Goal: Information Seeking & Learning: Learn about a topic

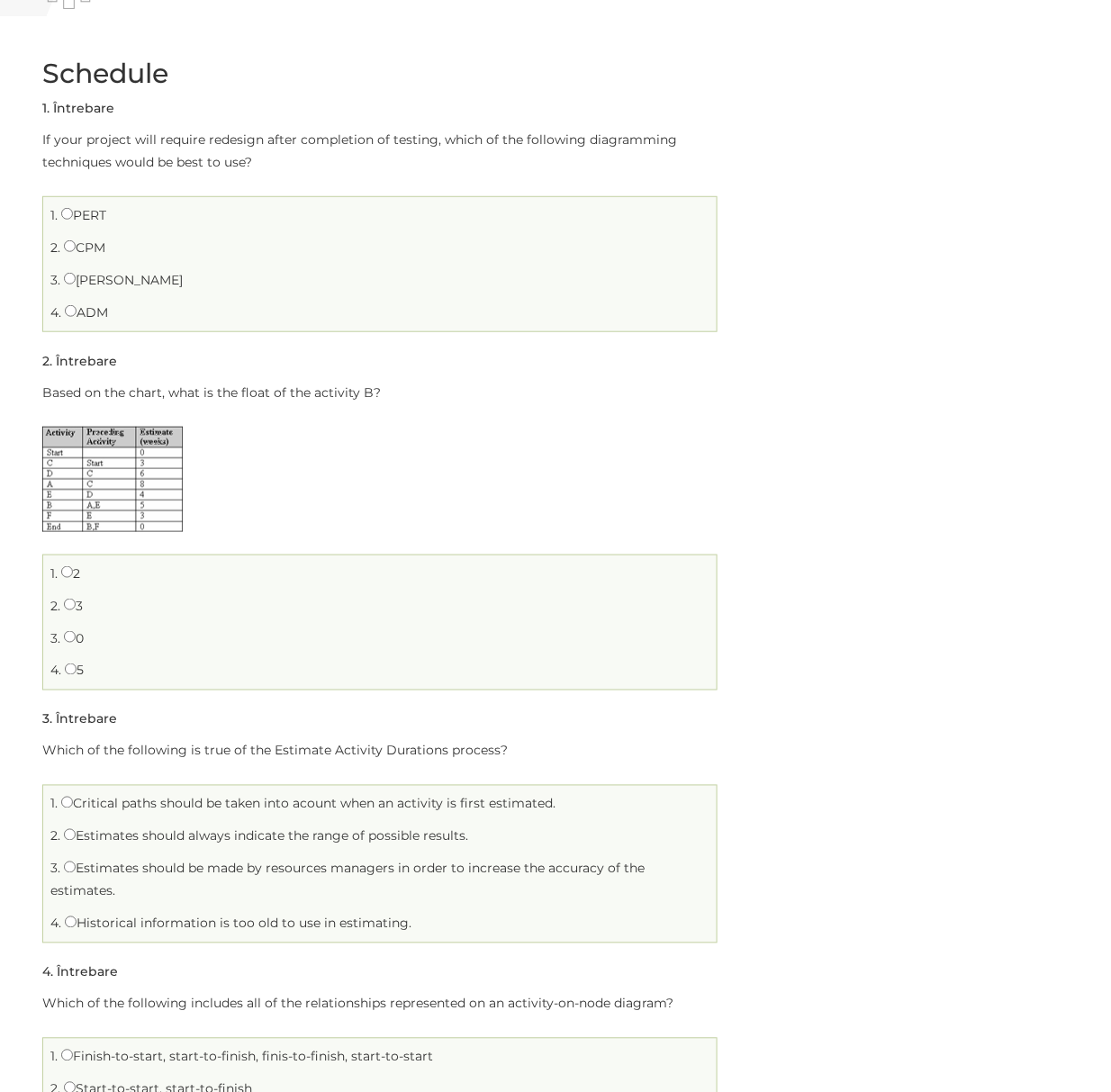
scroll to position [119, 0]
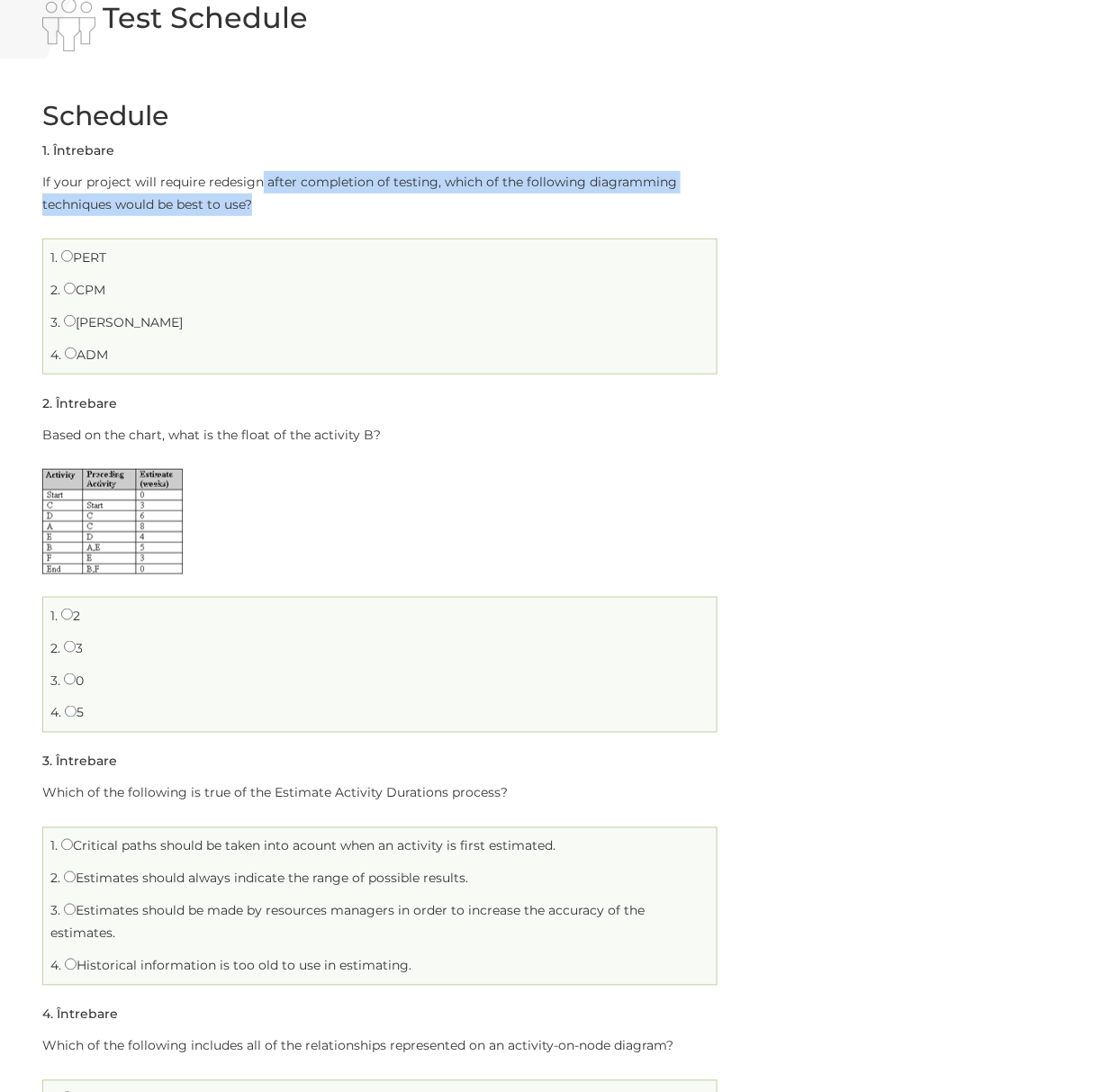
drag, startPoint x: 258, startPoint y: 178, endPoint x: 272, endPoint y: 197, distance: 23.6
click at [272, 197] on p "If your project will require redesign after completion of testing, which of the…" at bounding box center [380, 194] width 675 height 45
drag, startPoint x: 163, startPoint y: 174, endPoint x: 199, endPoint y: 214, distance: 53.8
click at [199, 214] on p "If your project will require redesign after completion of testing, which of the…" at bounding box center [380, 194] width 675 height 45
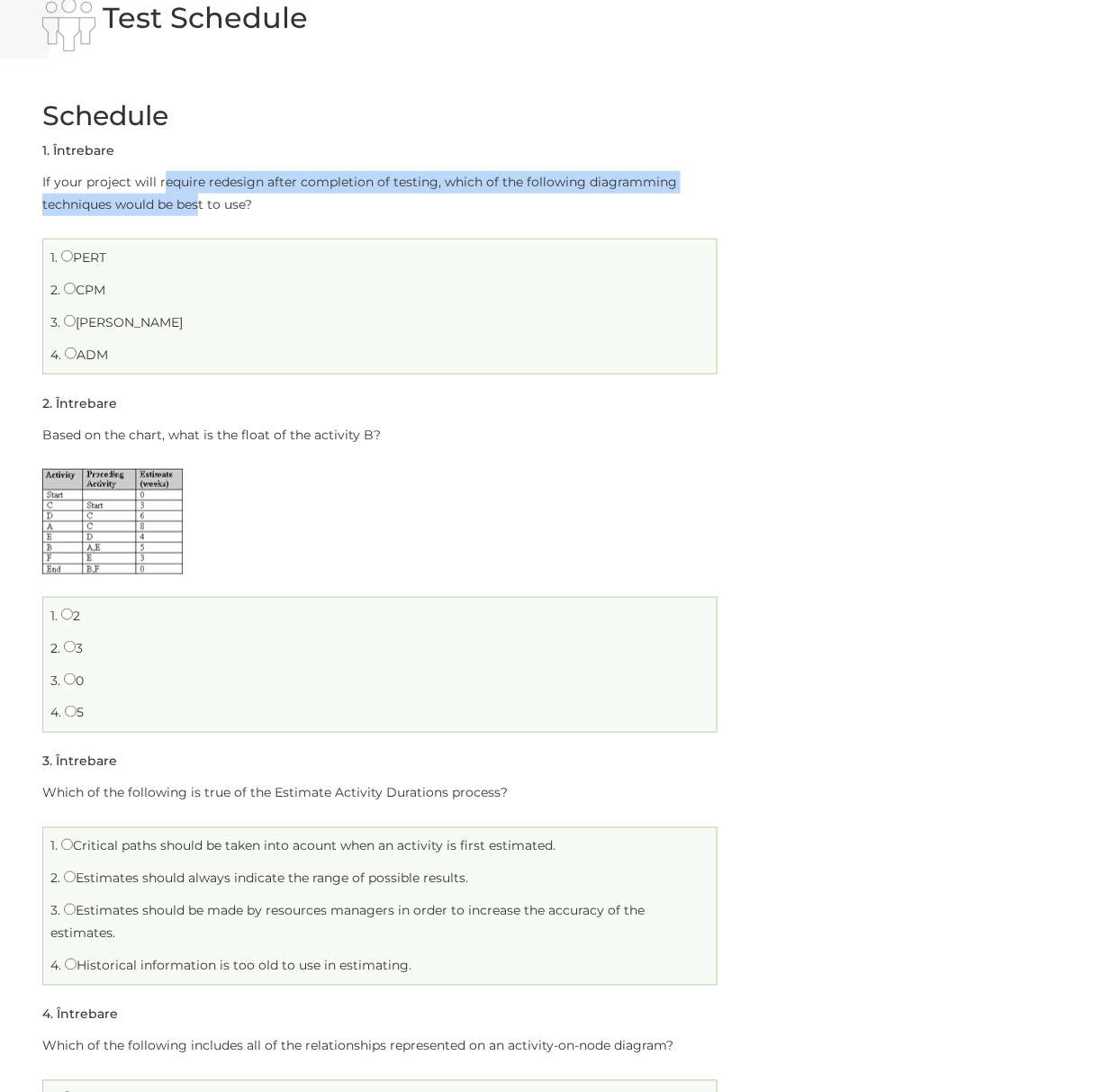
click at [199, 214] on p "If your project will require redesign after completion of testing, which of the…" at bounding box center [380, 194] width 675 height 45
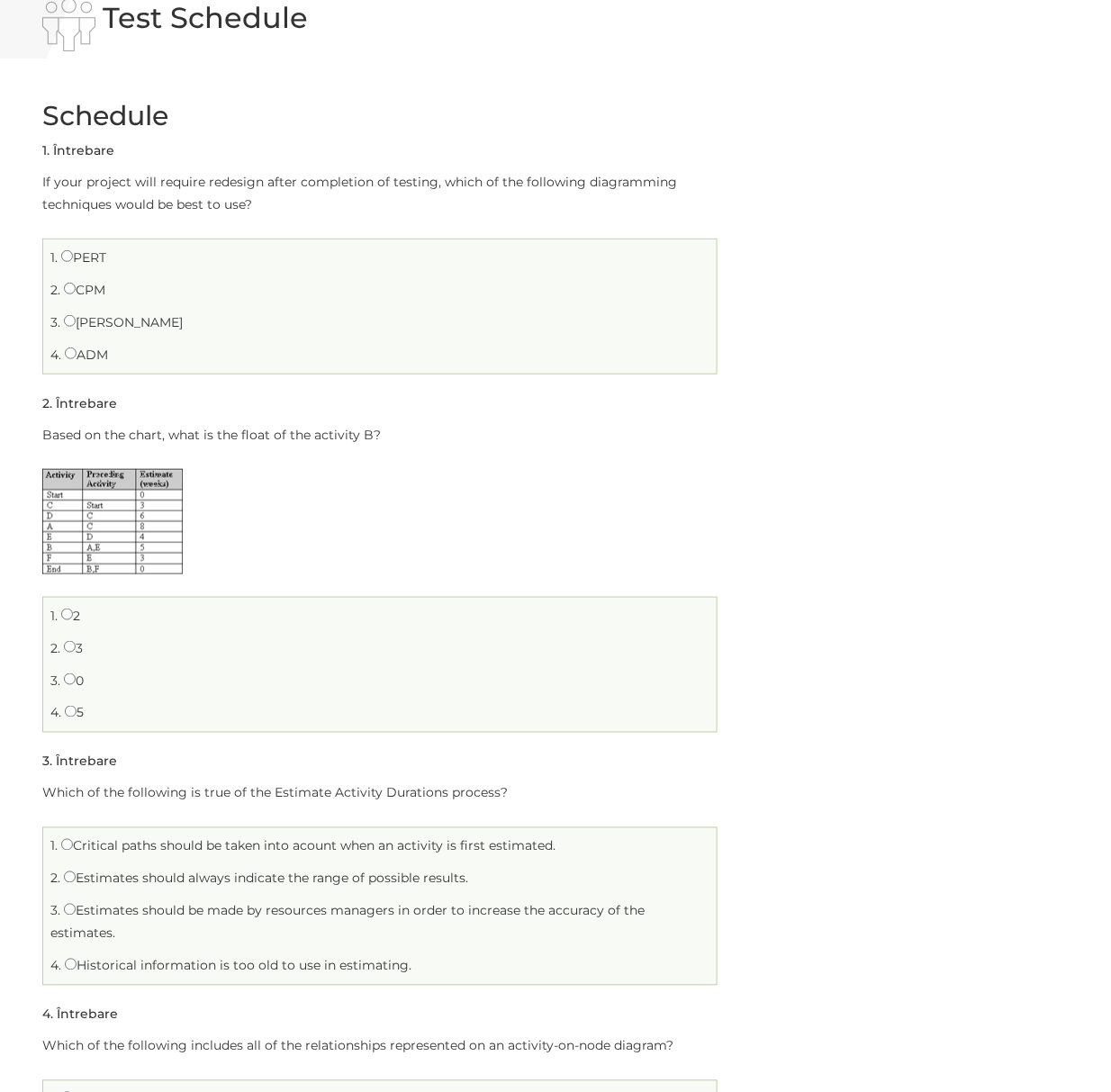
click at [146, 530] on img at bounding box center [112, 522] width 140 height 105
click at [65, 620] on input "2" at bounding box center [67, 614] width 11 height 11
radio input "true"
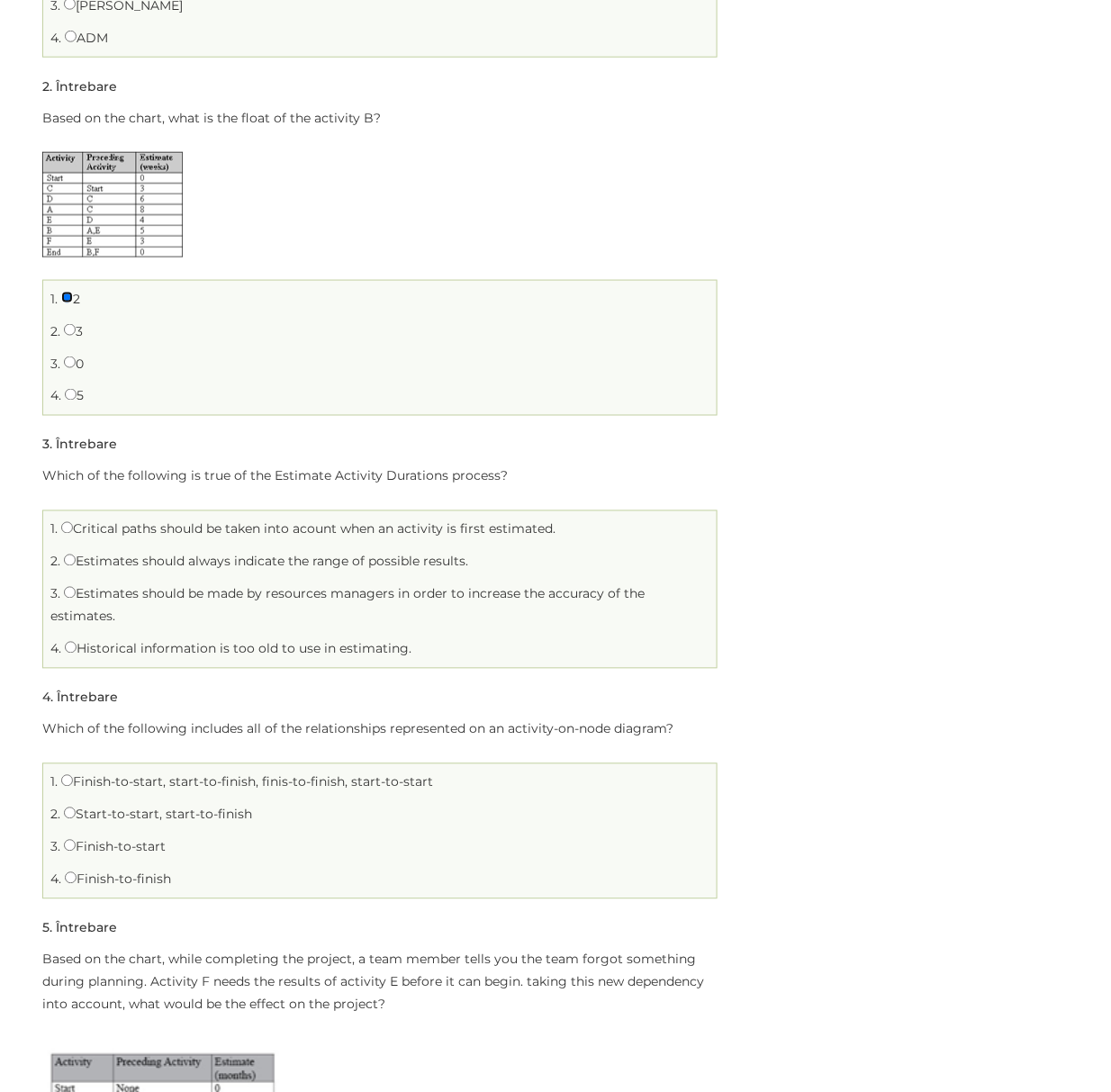
scroll to position [480, 0]
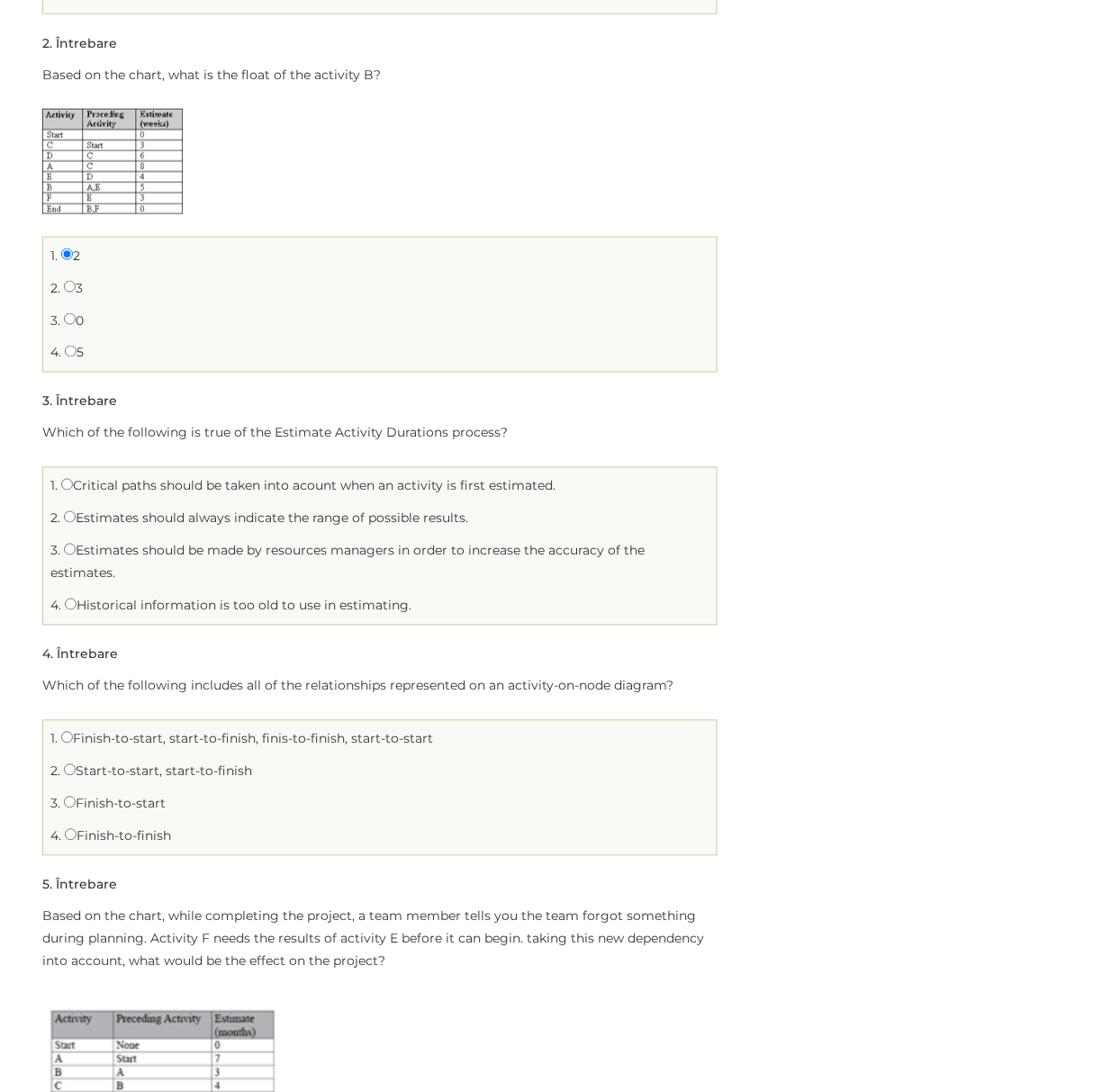
click at [97, 483] on label "Critical paths should be taken into acount when an activity is first estimated." at bounding box center [308, 485] width 494 height 16
click at [73, 483] on input "Critical paths should be taken into acount when an activity is first estimated." at bounding box center [67, 484] width 11 height 11
radio input "true"
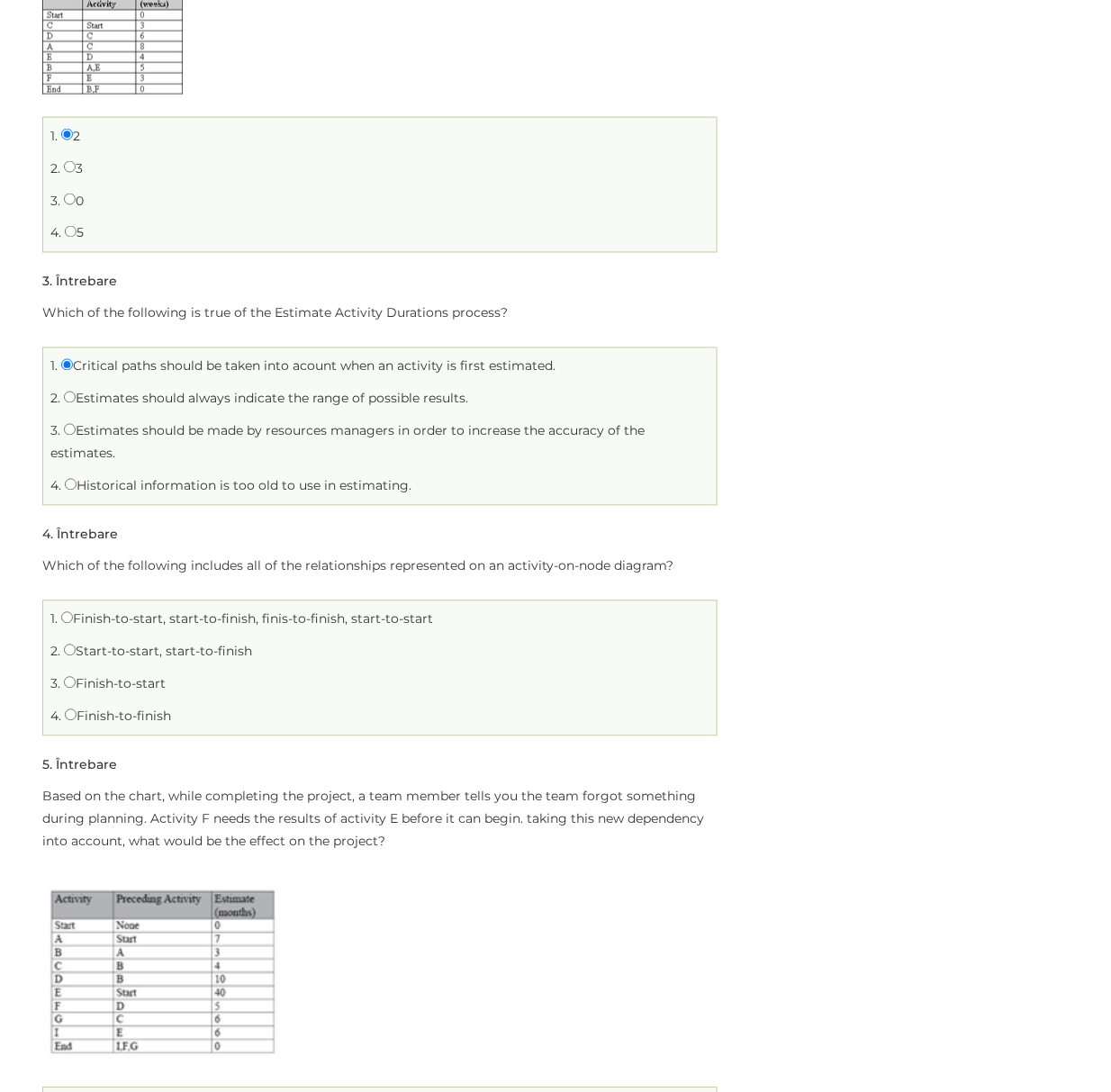
click at [134, 618] on label "Finish-to-start, start-to-finish, finis-to-finish, start-to-start" at bounding box center [246, 619] width 372 height 16
click at [73, 618] on input "Finish-to-start, start-to-finish, finis-to-finish, start-to-start" at bounding box center [67, 618] width 11 height 11
radio input "true"
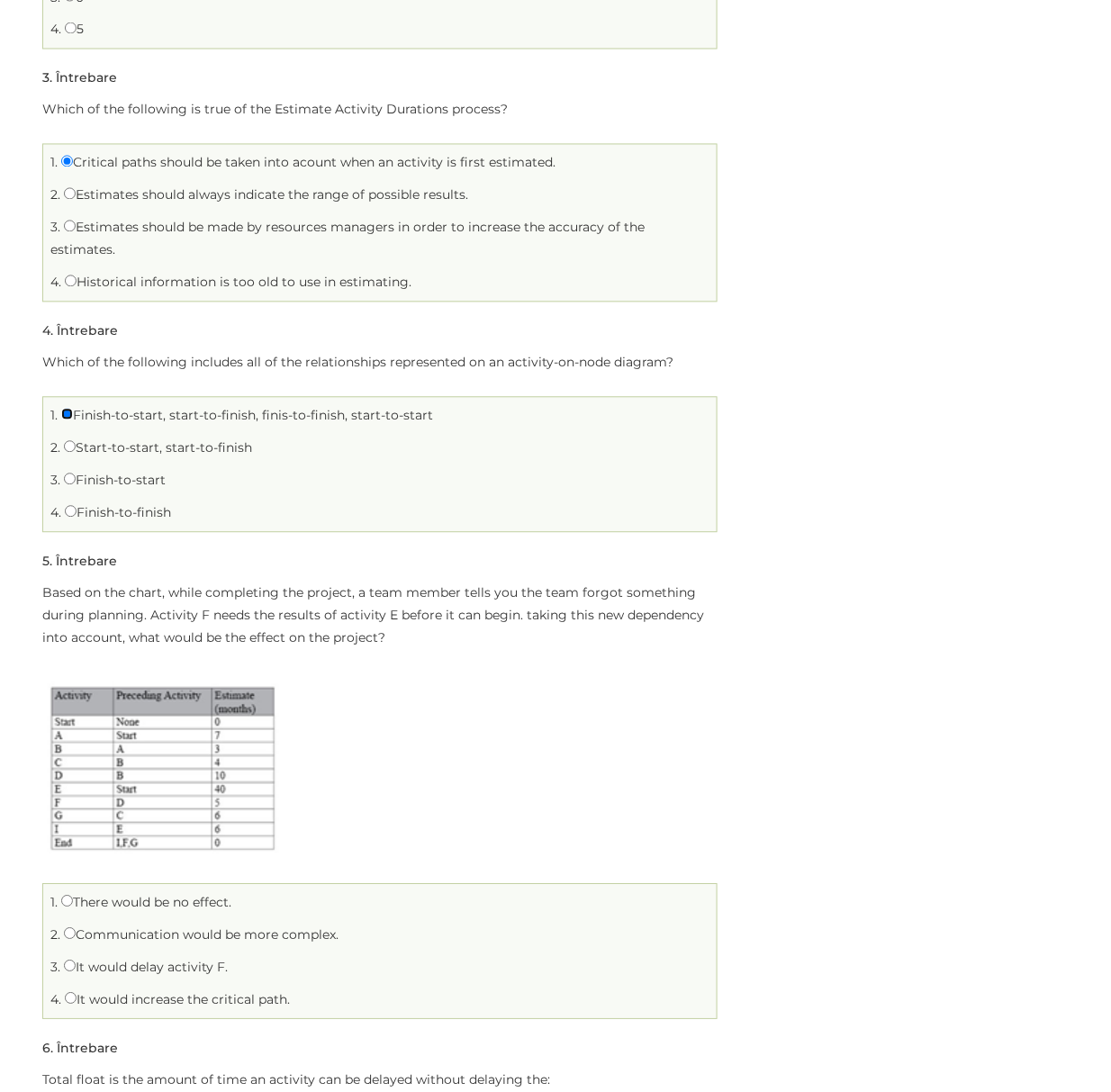
scroll to position [840, 0]
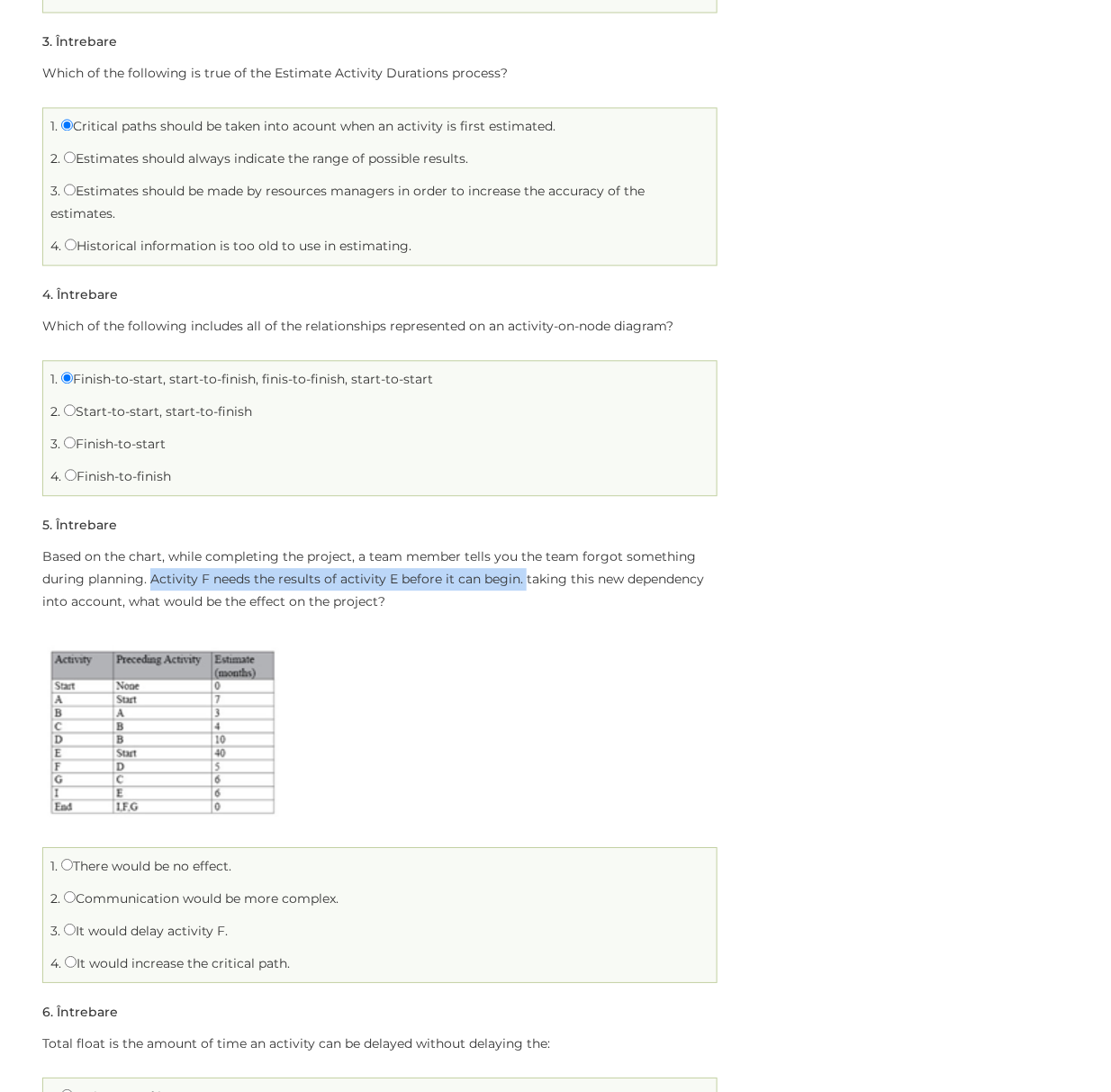
drag, startPoint x: 152, startPoint y: 580, endPoint x: 527, endPoint y: 587, distance: 375.1
click at [527, 587] on p "Based on the chart, while completing the project, a team member tells you the t…" at bounding box center [380, 579] width 675 height 68
click at [132, 869] on label "There would be no effect." at bounding box center [146, 865] width 170 height 16
click at [73, 869] on input "There would be no effect." at bounding box center [67, 864] width 11 height 11
radio input "true"
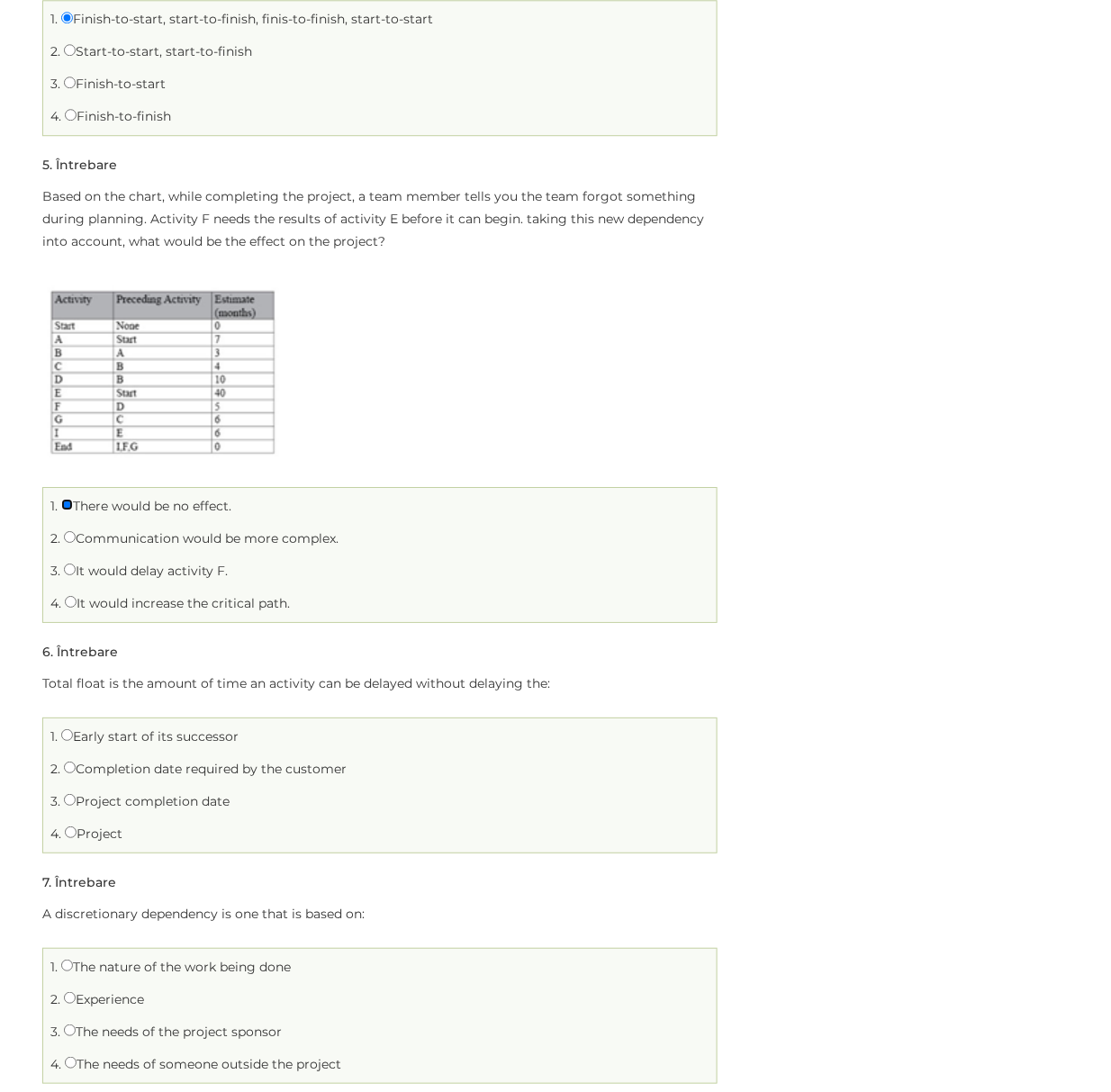
scroll to position [1320, 0]
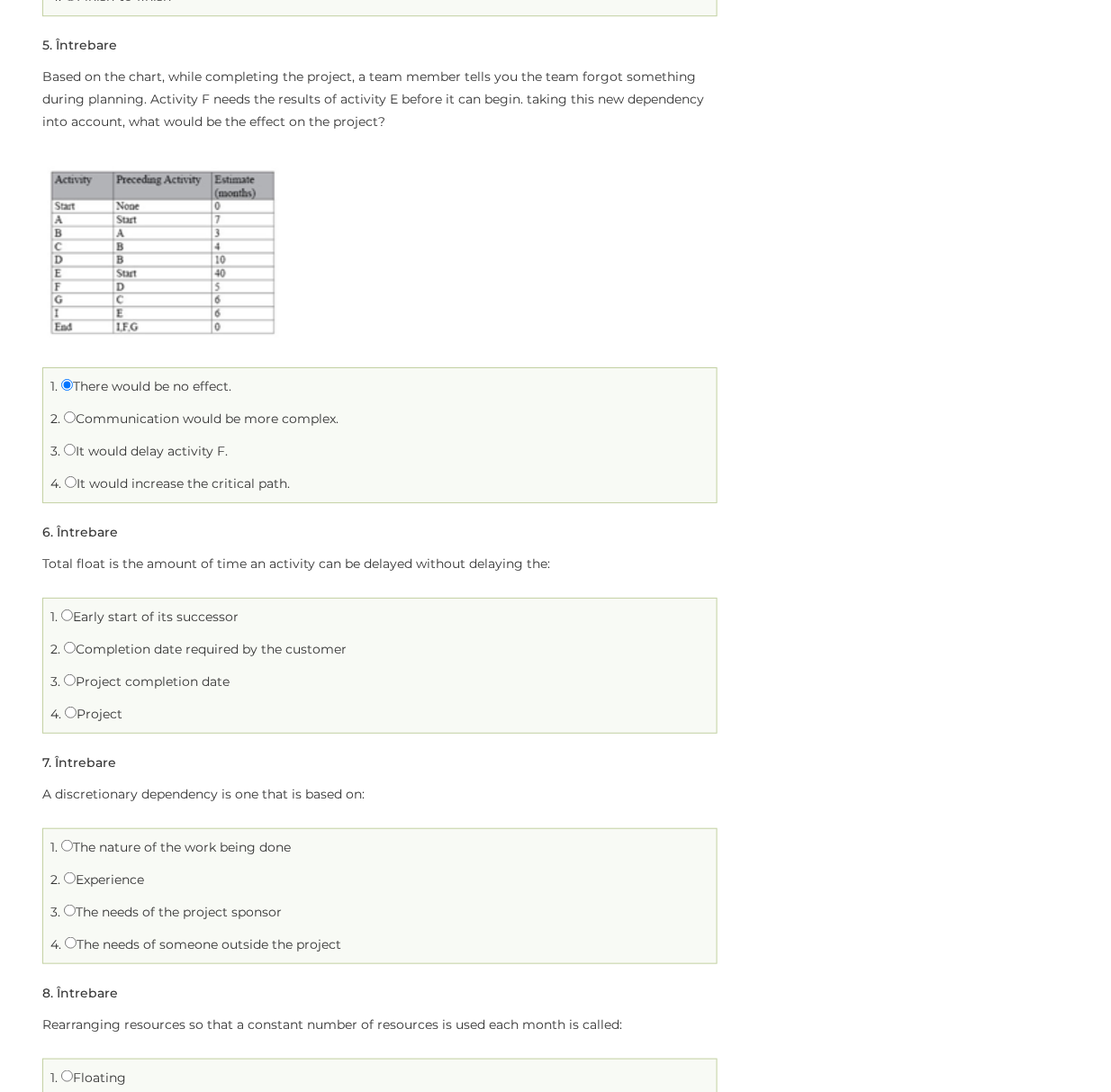
click at [80, 685] on label "Project completion date" at bounding box center [147, 681] width 166 height 16
click at [75, 685] on input "Project completion date" at bounding box center [70, 680] width 11 height 11
radio input "true"
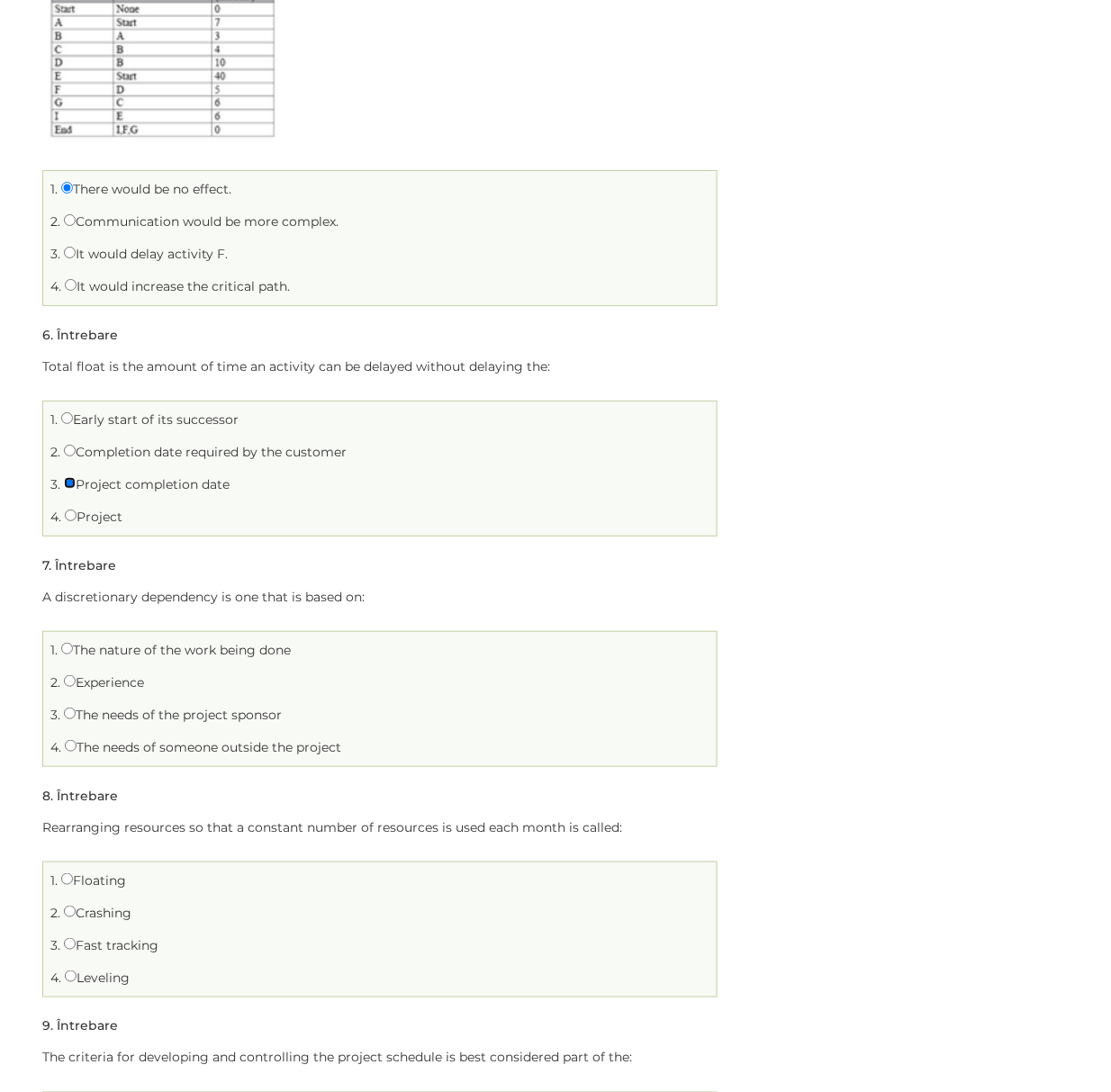
scroll to position [1560, 0]
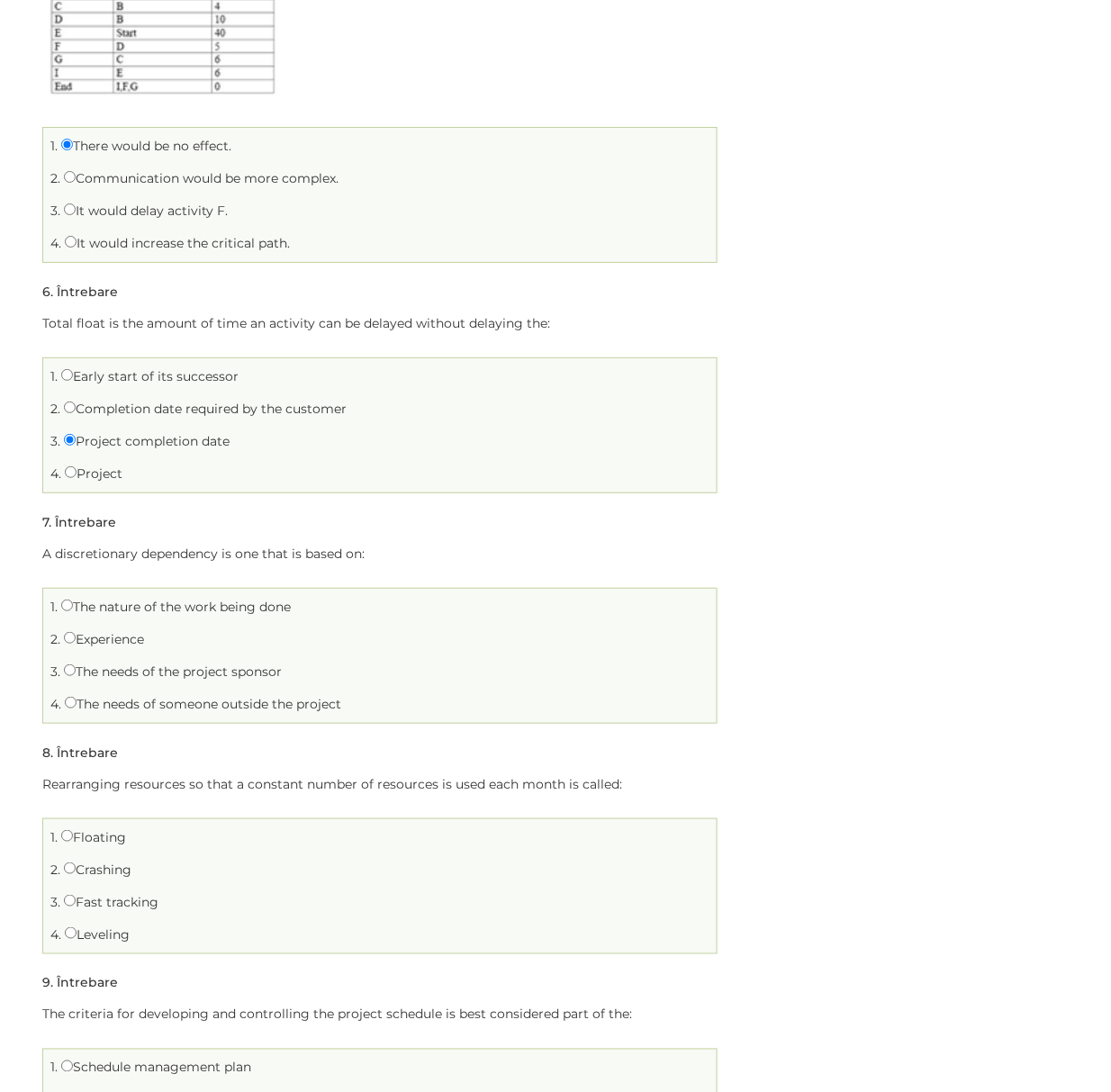
click at [103, 646] on label "Experience" at bounding box center [103, 639] width 80 height 16
click at [75, 643] on input "Experience" at bounding box center [70, 638] width 11 height 11
radio input "true"
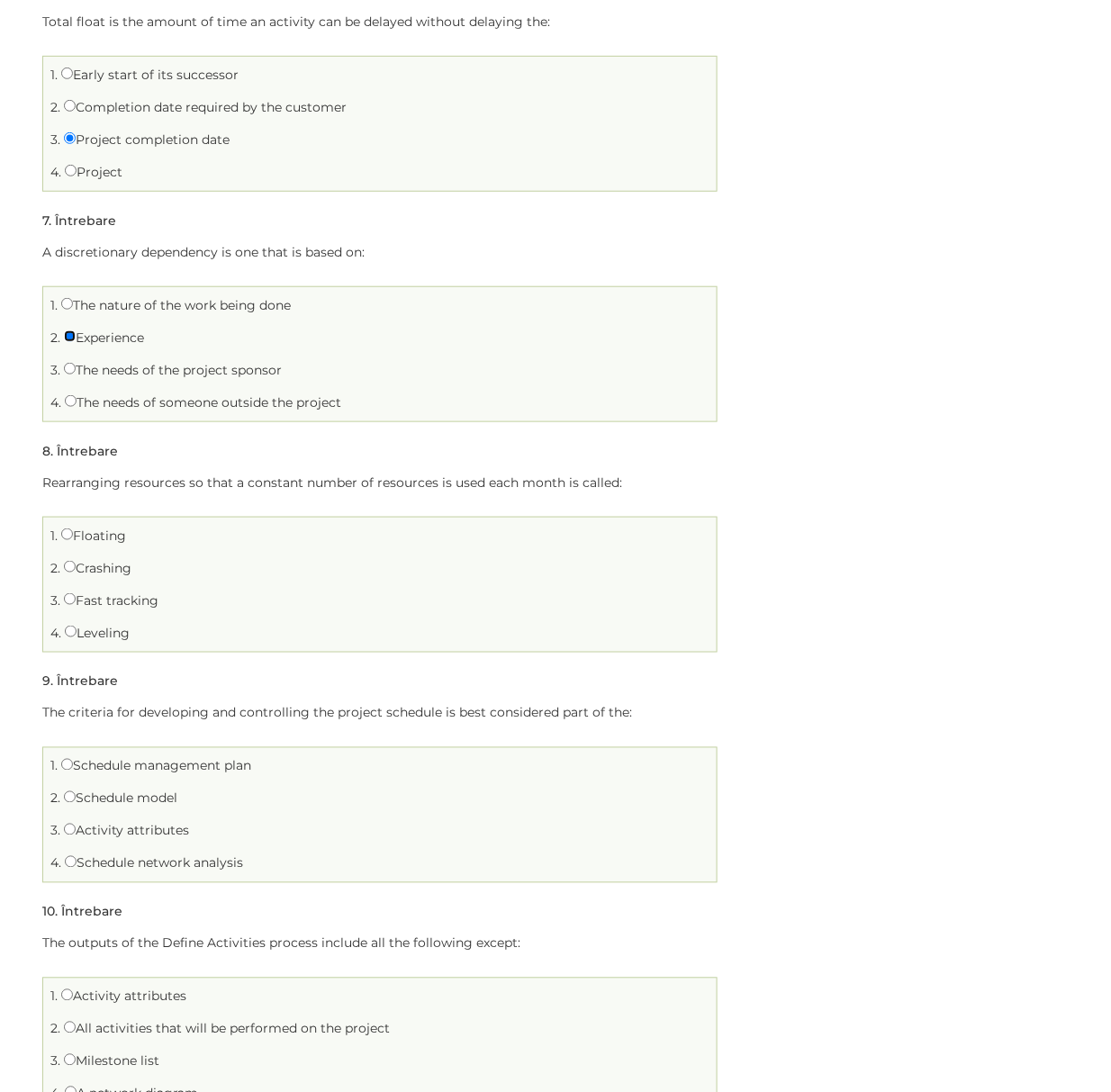
scroll to position [1921, 0]
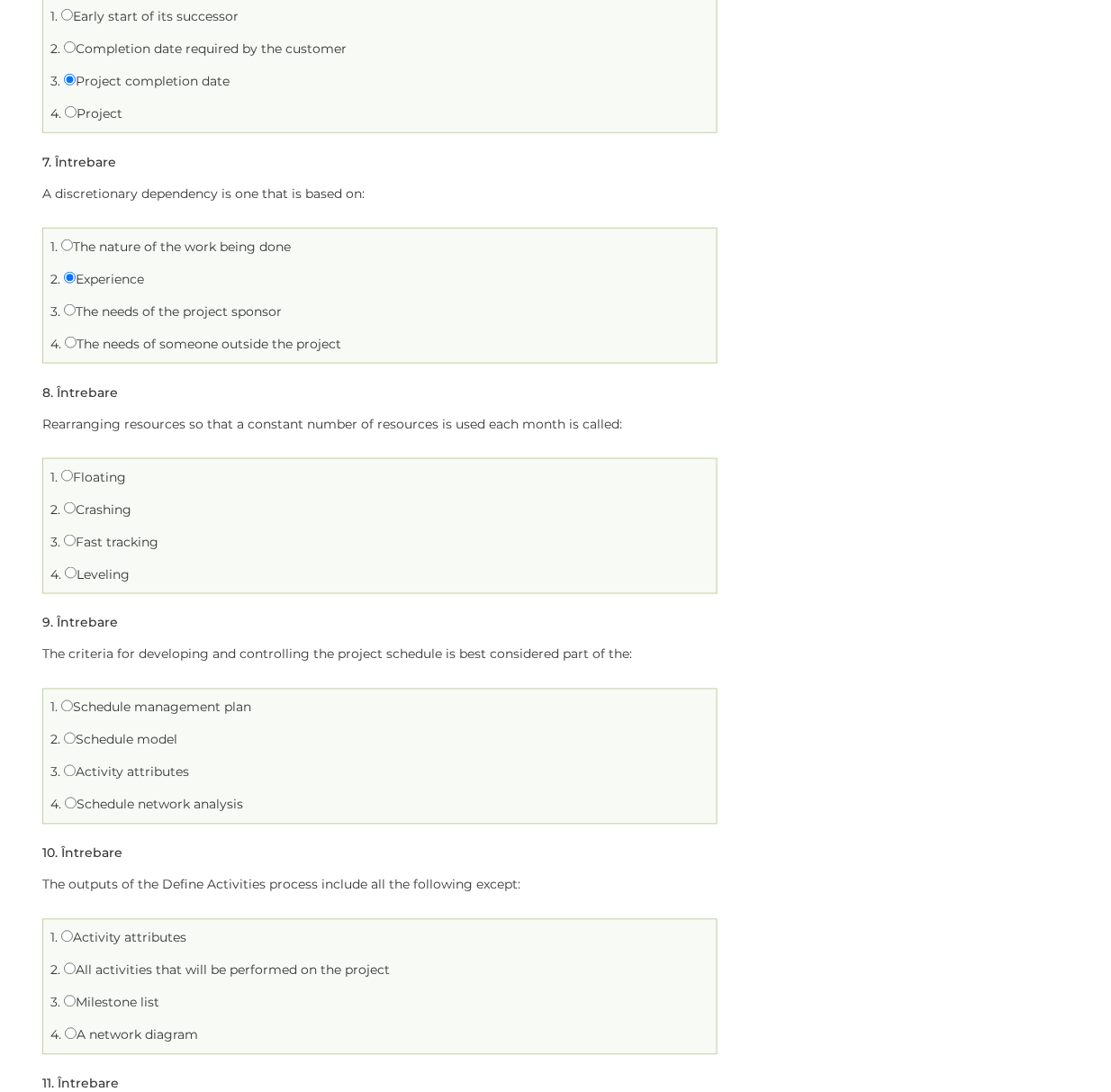
click at [94, 544] on label "Fast tracking" at bounding box center [111, 542] width 95 height 16
click at [75, 544] on input "Fast tracking" at bounding box center [70, 541] width 11 height 11
radio input "true"
click at [127, 578] on label "Leveling" at bounding box center [97, 574] width 65 height 16
click at [76, 578] on input "Leveling" at bounding box center [71, 573] width 11 height 11
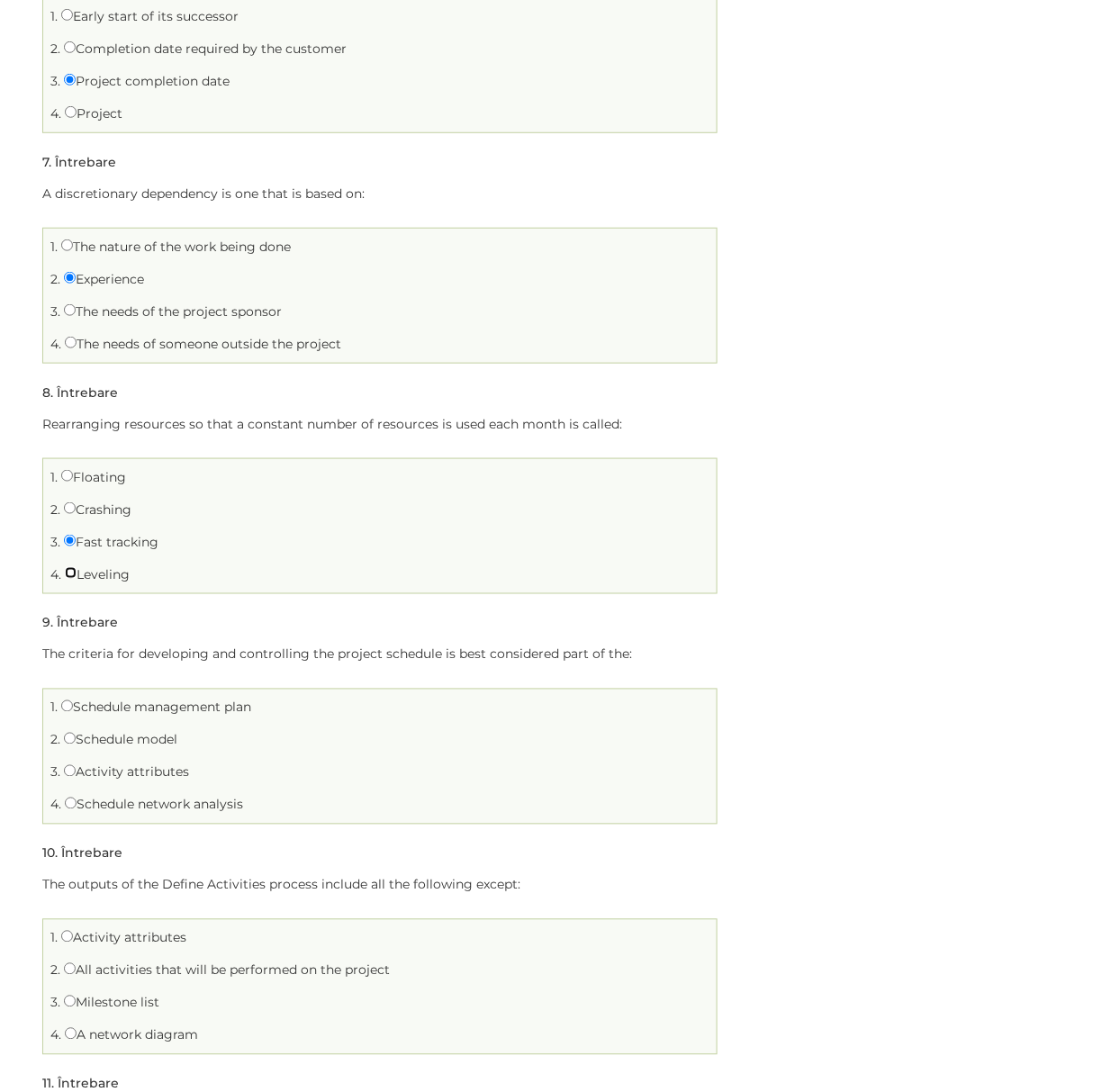
radio input "true"
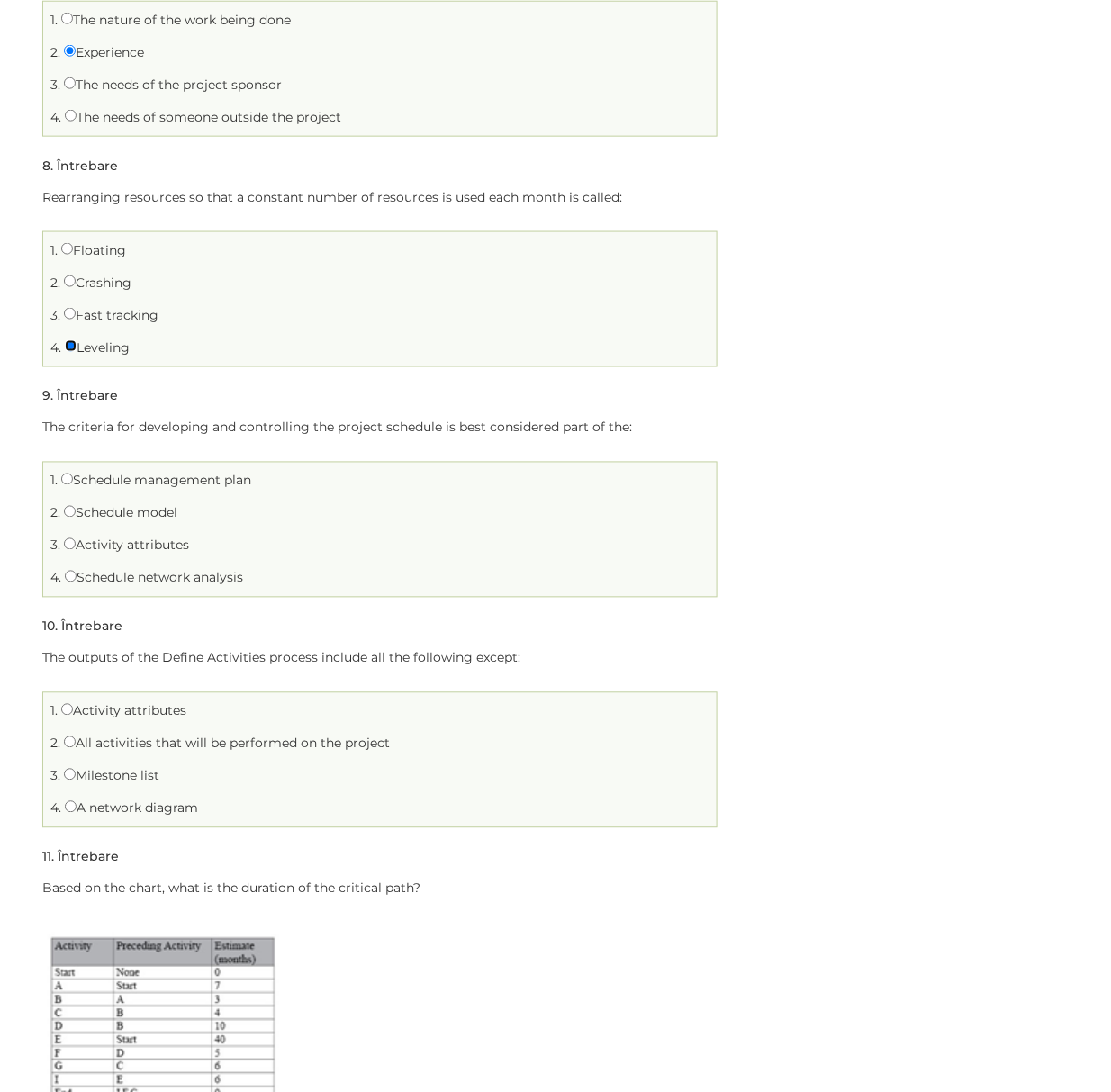
scroll to position [2160, 0]
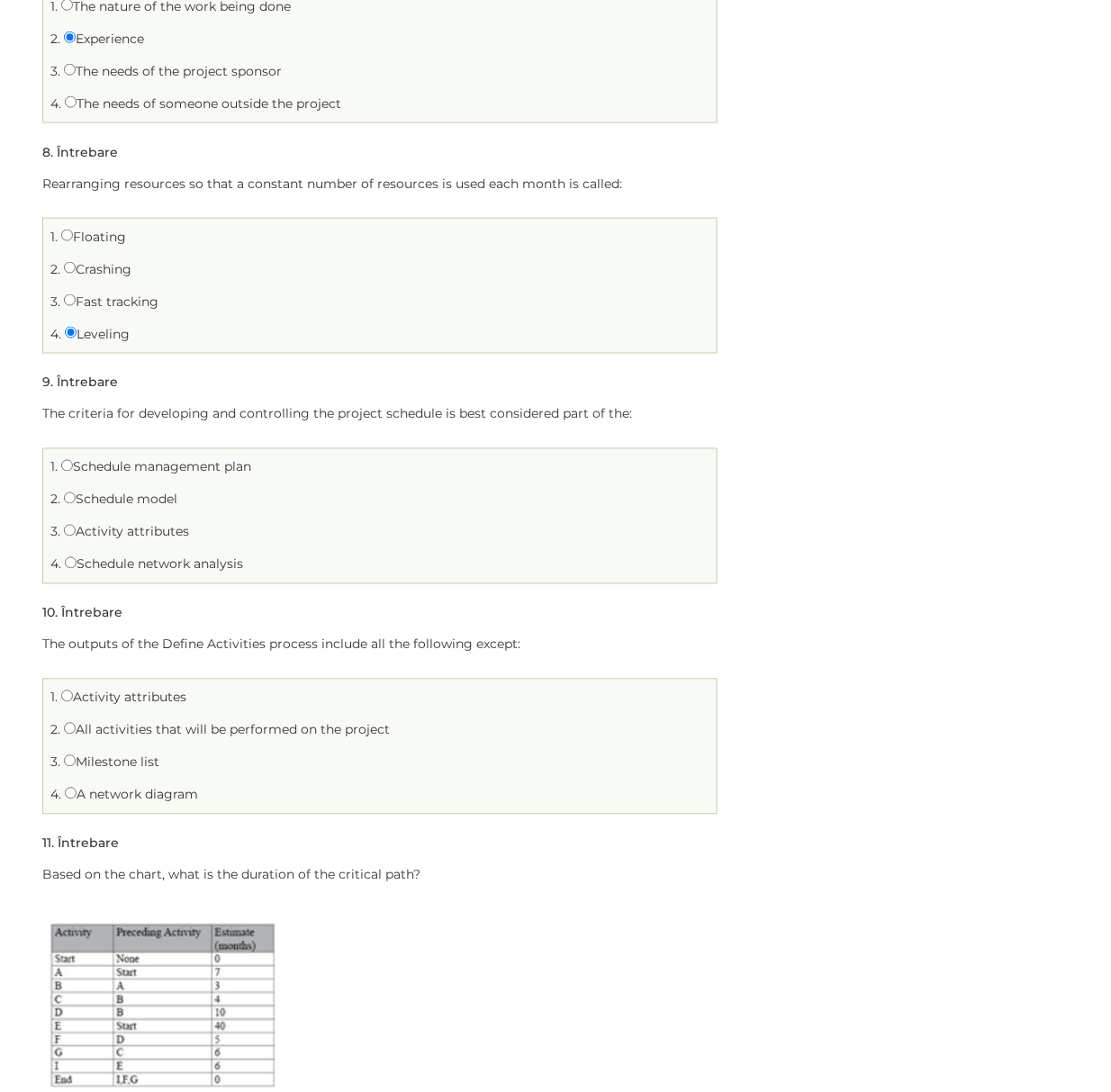
click at [170, 469] on label "Schedule management plan" at bounding box center [156, 467] width 190 height 16
click at [73, 469] on input "Schedule management plan" at bounding box center [67, 466] width 11 height 11
radio input "true"
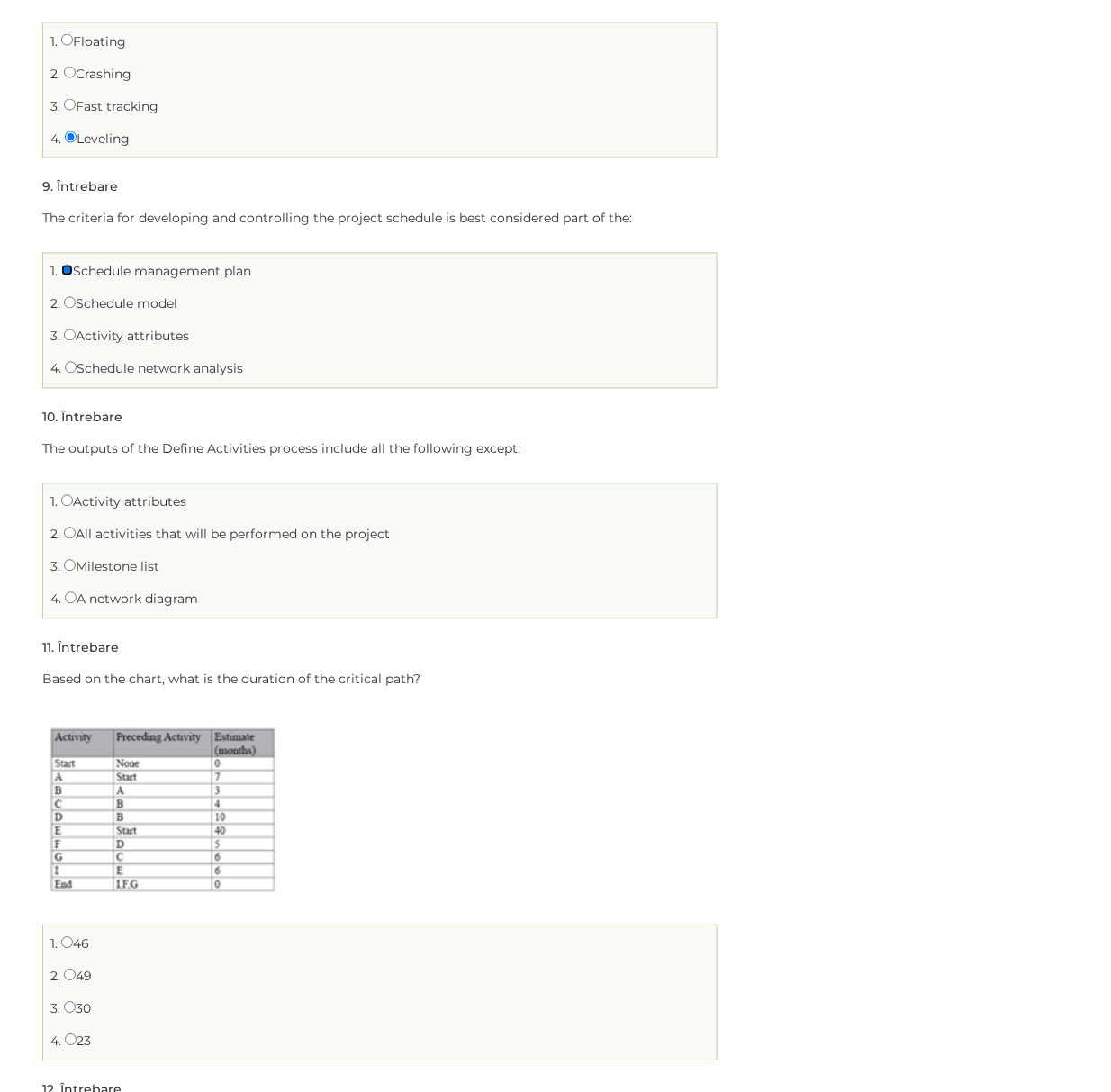
scroll to position [2400, 0]
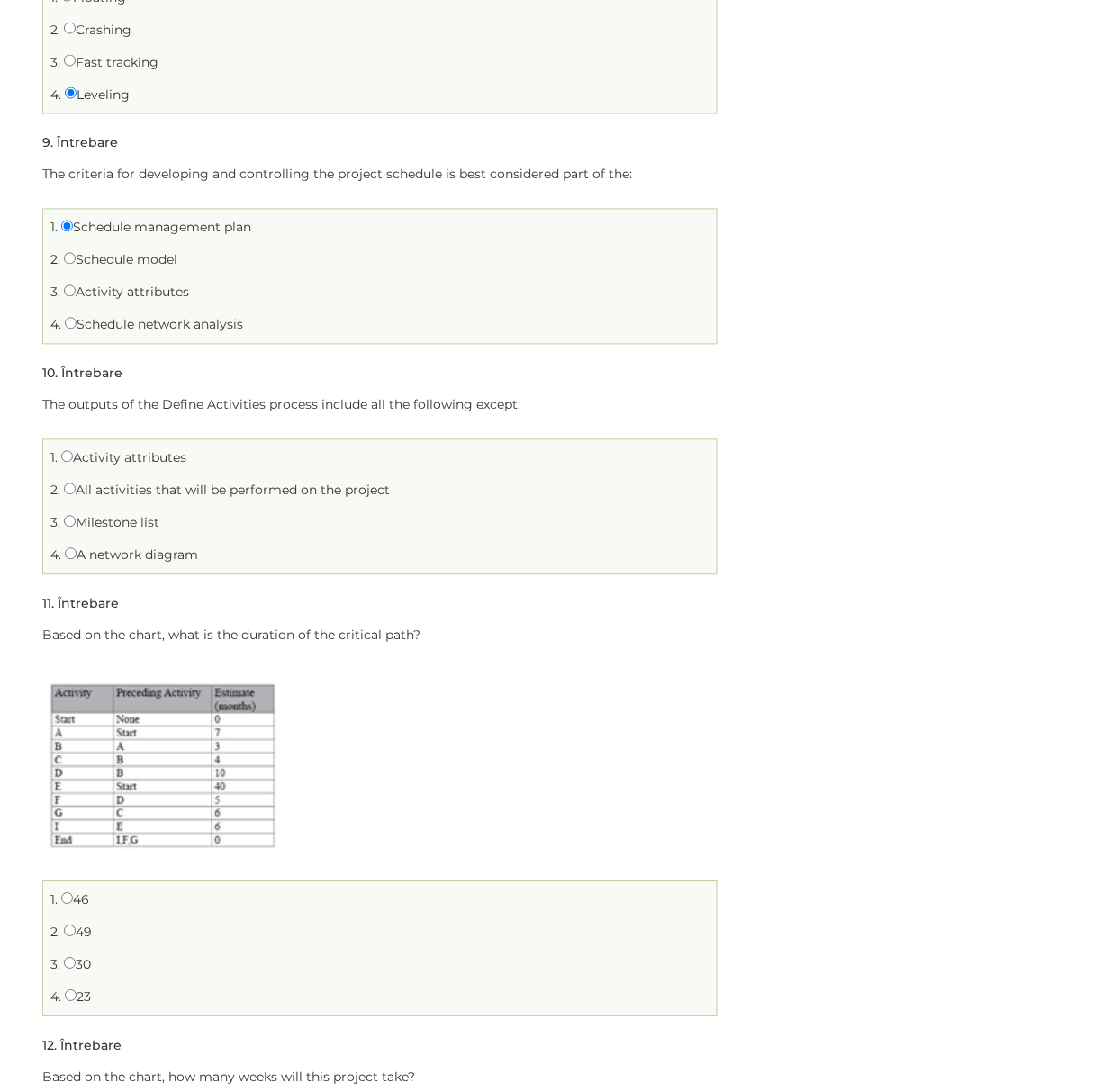
click at [134, 559] on label "A network diagram" at bounding box center [132, 555] width 134 height 16
click at [76, 559] on input "A network diagram" at bounding box center [71, 554] width 11 height 11
radio input "true"
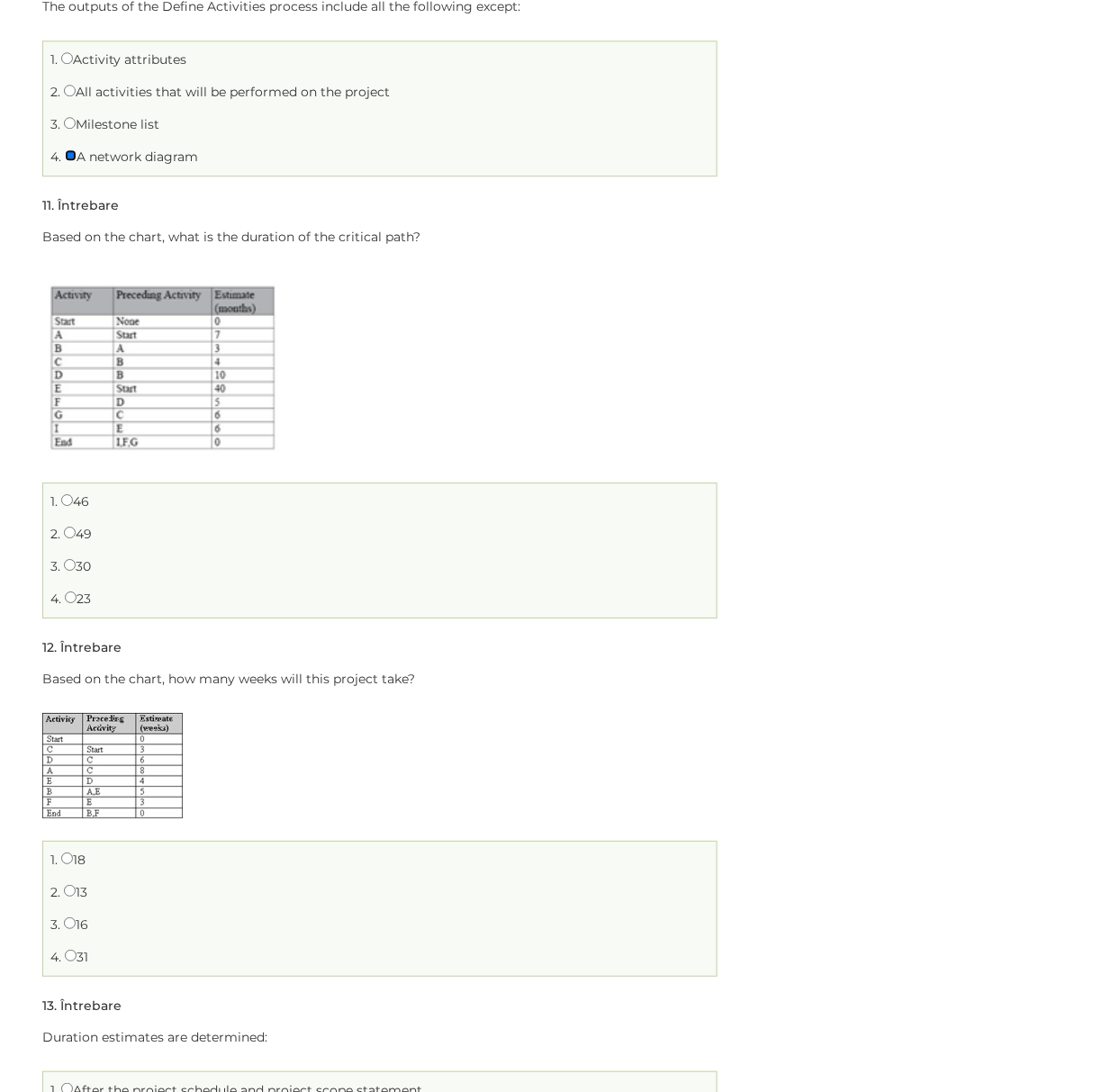
scroll to position [2761, 0]
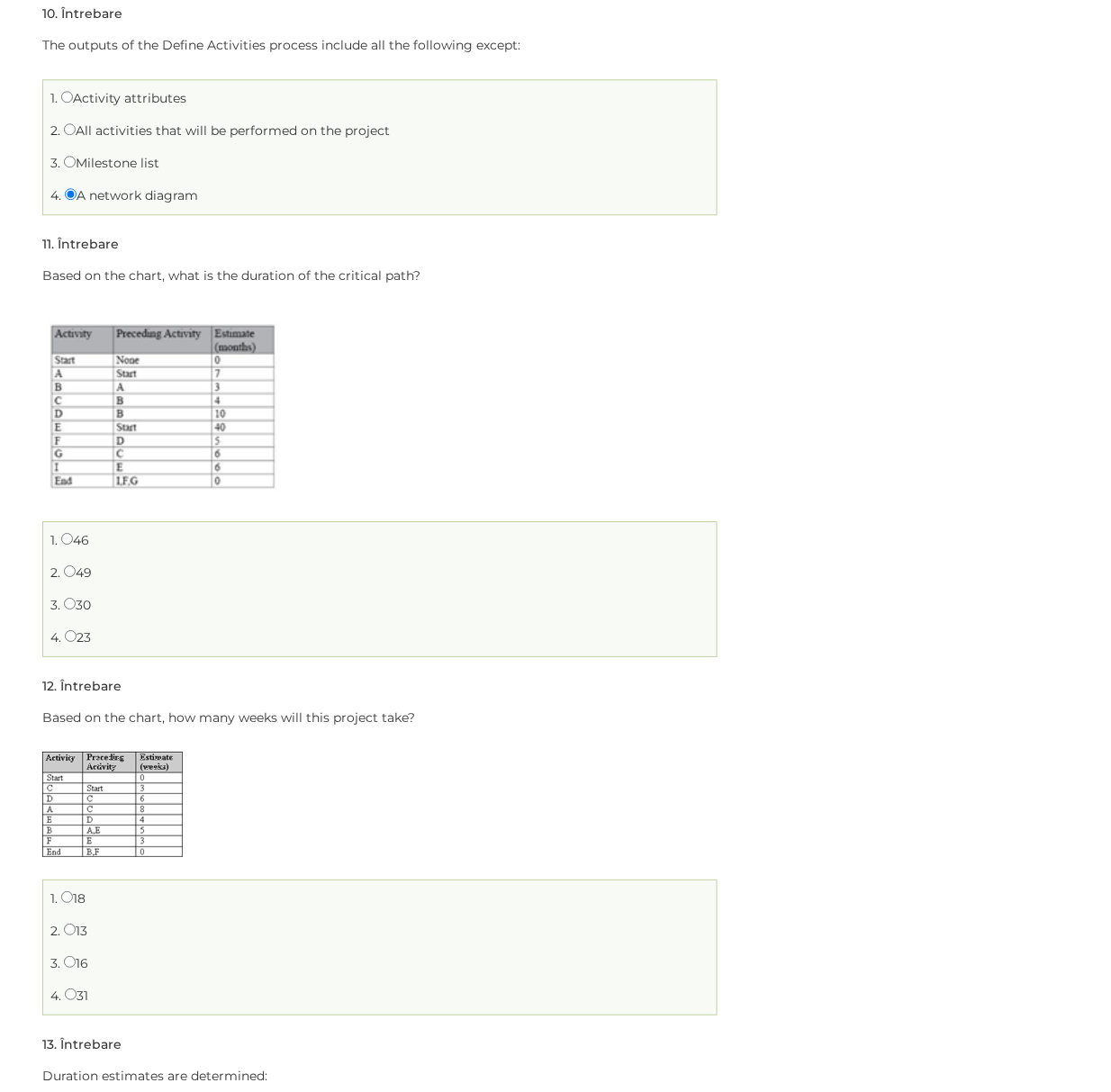
click at [73, 537] on label "46" at bounding box center [75, 540] width 28 height 16
click at [73, 537] on input "46" at bounding box center [67, 539] width 11 height 11
radio input "true"
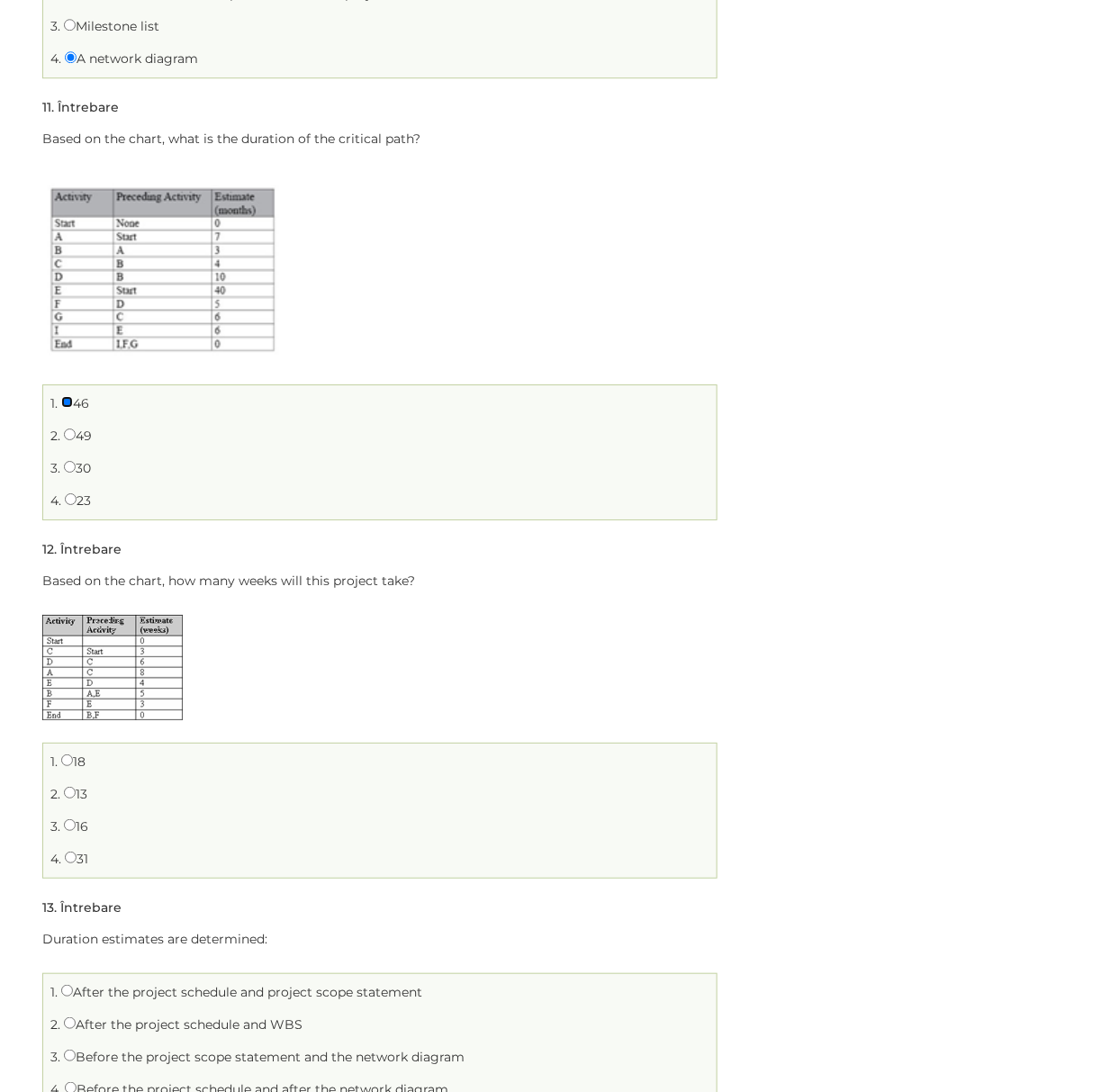
scroll to position [3121, 0]
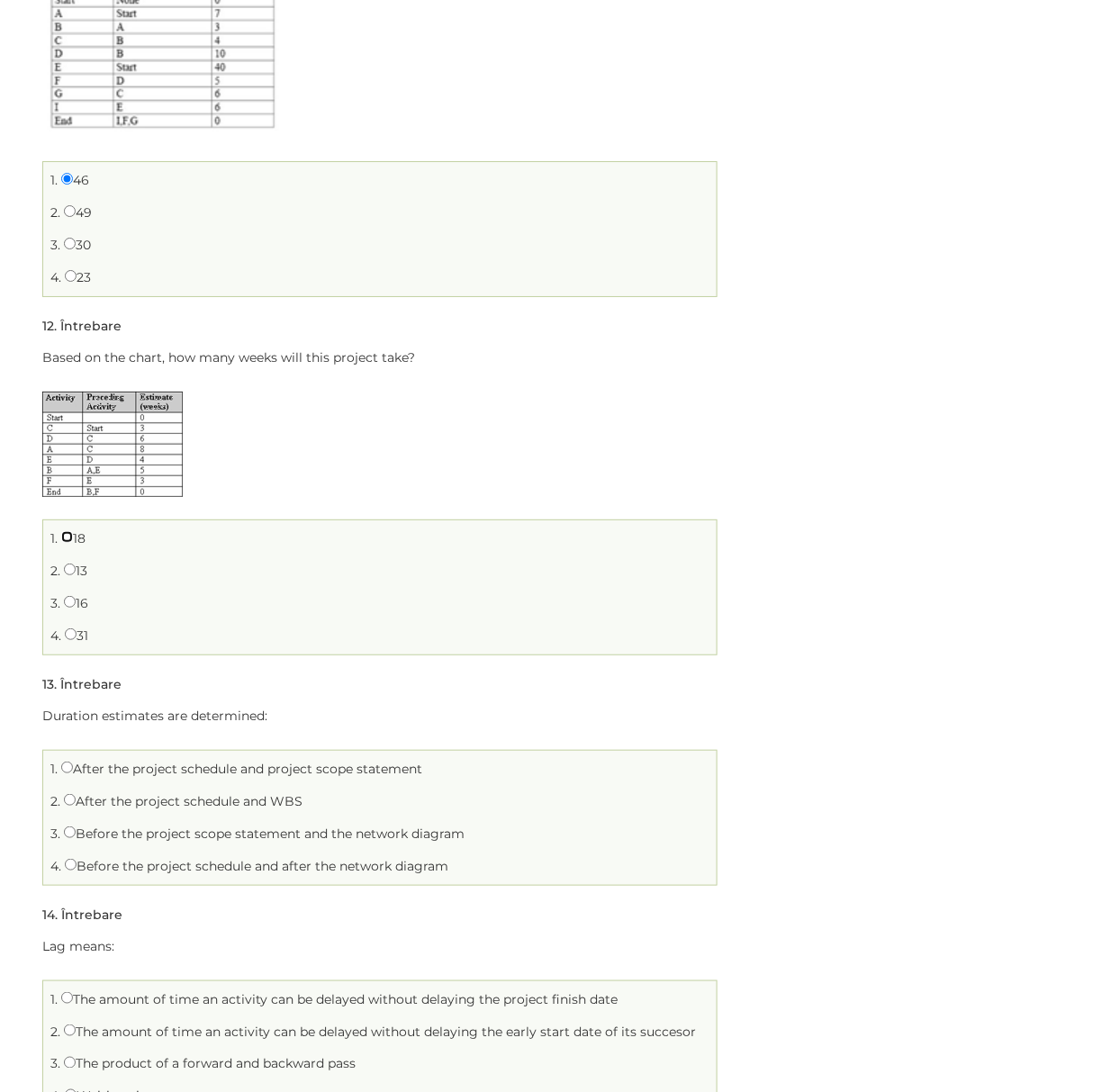
click at [71, 538] on input "18" at bounding box center [67, 537] width 11 height 11
radio input "true"
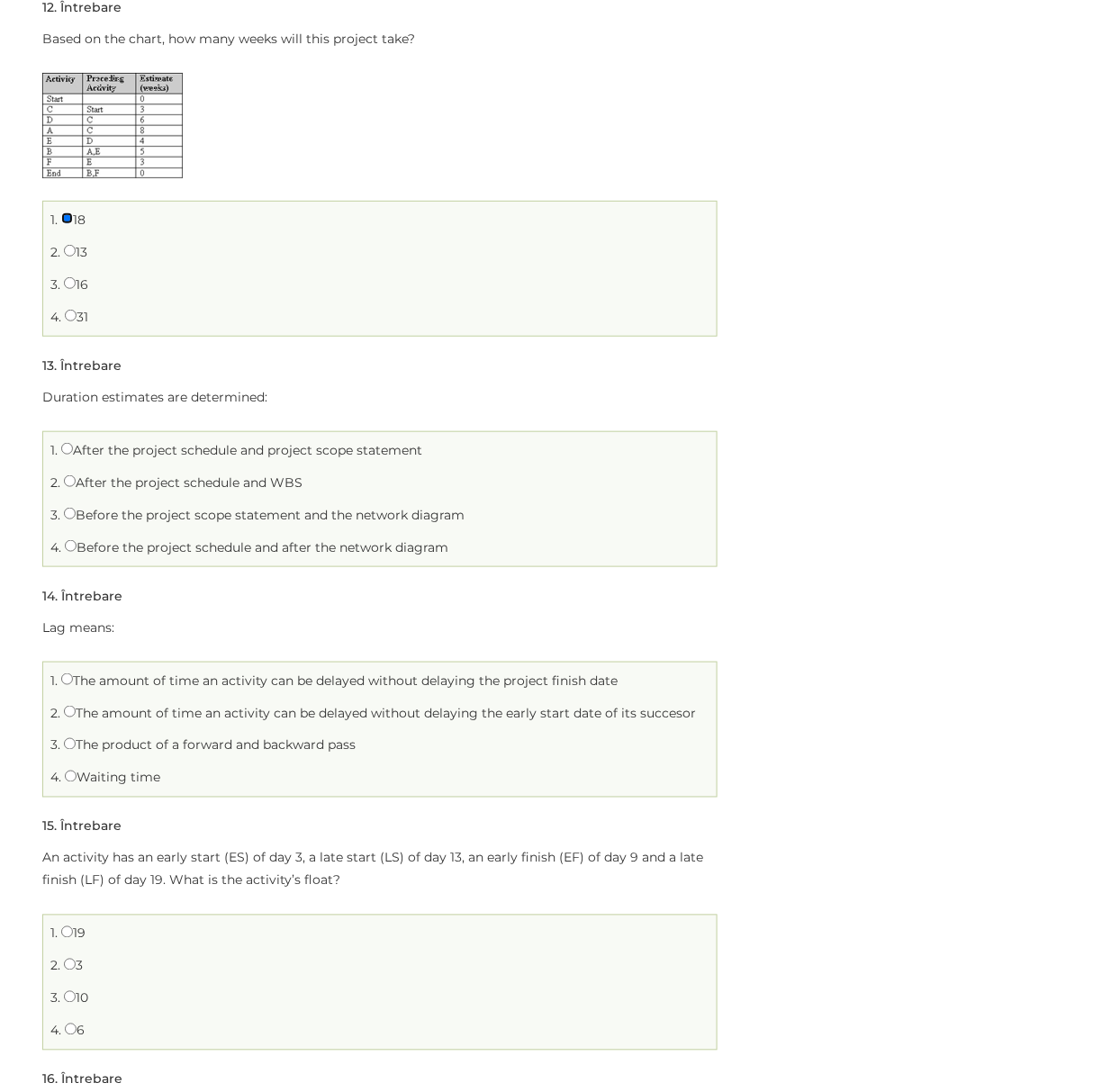
scroll to position [3480, 0]
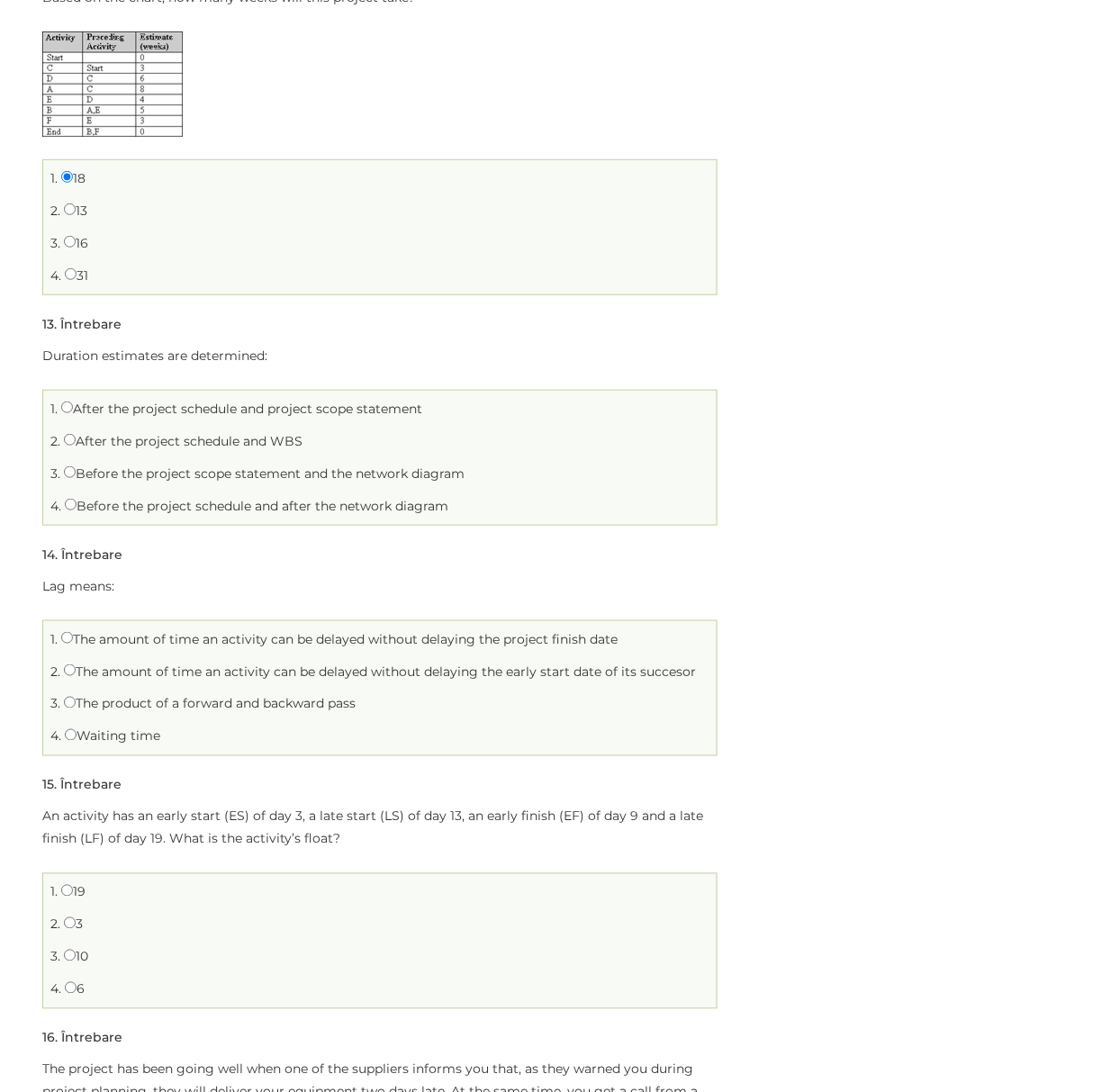
click at [108, 416] on label "After the project schedule and project scope statement" at bounding box center [242, 408] width 361 height 16
click at [73, 413] on input "After the project schedule and project scope statement" at bounding box center [67, 407] width 11 height 11
radio input "true"
click at [95, 449] on label "After the project schedule and WBS" at bounding box center [183, 440] width 239 height 16
click at [75, 446] on input "After the project schedule and WBS" at bounding box center [70, 439] width 11 height 11
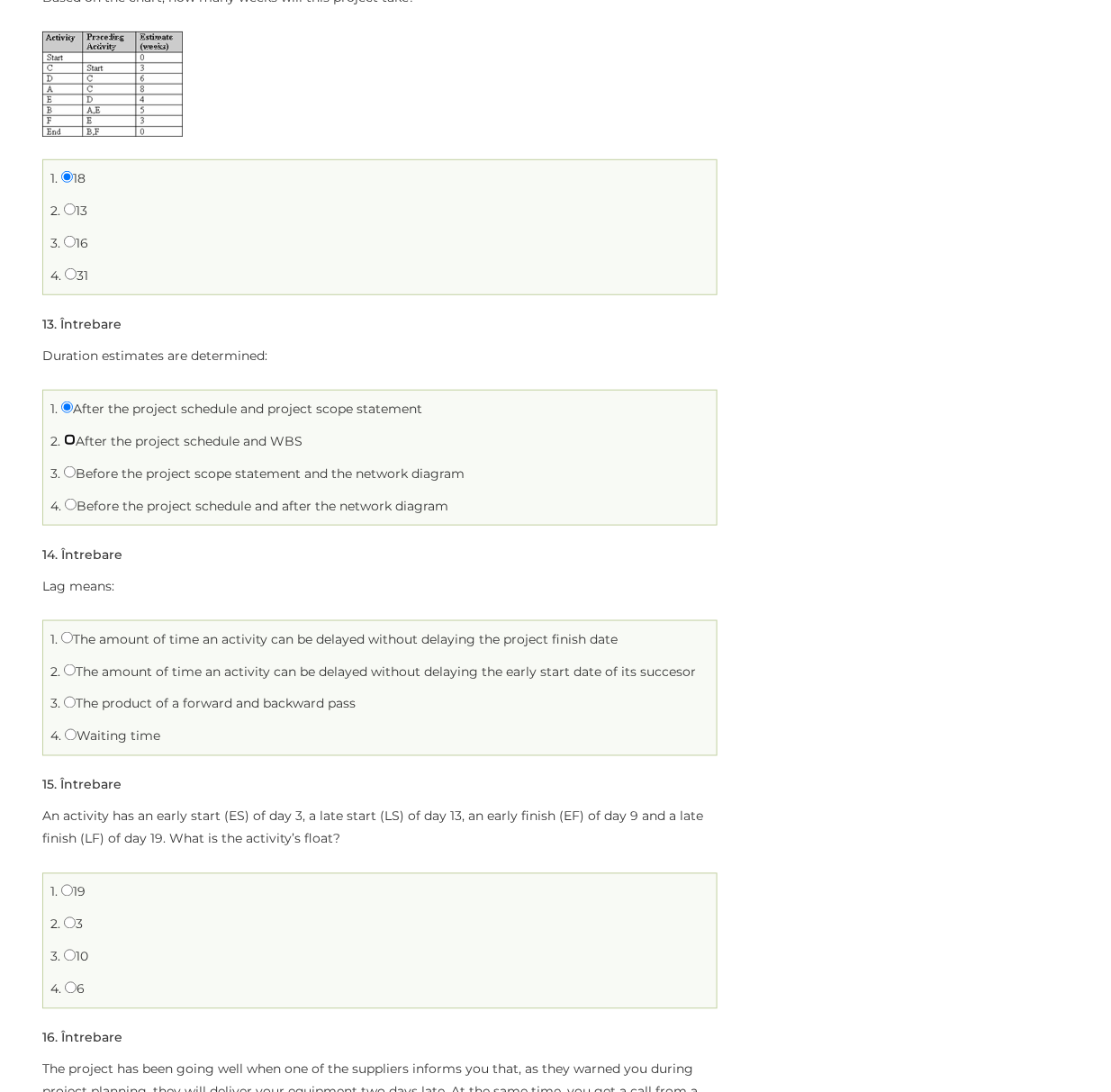
radio input "true"
click at [114, 417] on label "After the project schedule and project scope statement" at bounding box center [242, 408] width 361 height 16
click at [71, 413] on input "After the project schedule and project scope statement" at bounding box center [67, 407] width 11 height 11
radio input "true"
click at [404, 455] on li "2. After the project schedule and WBS" at bounding box center [380, 442] width 664 height 28
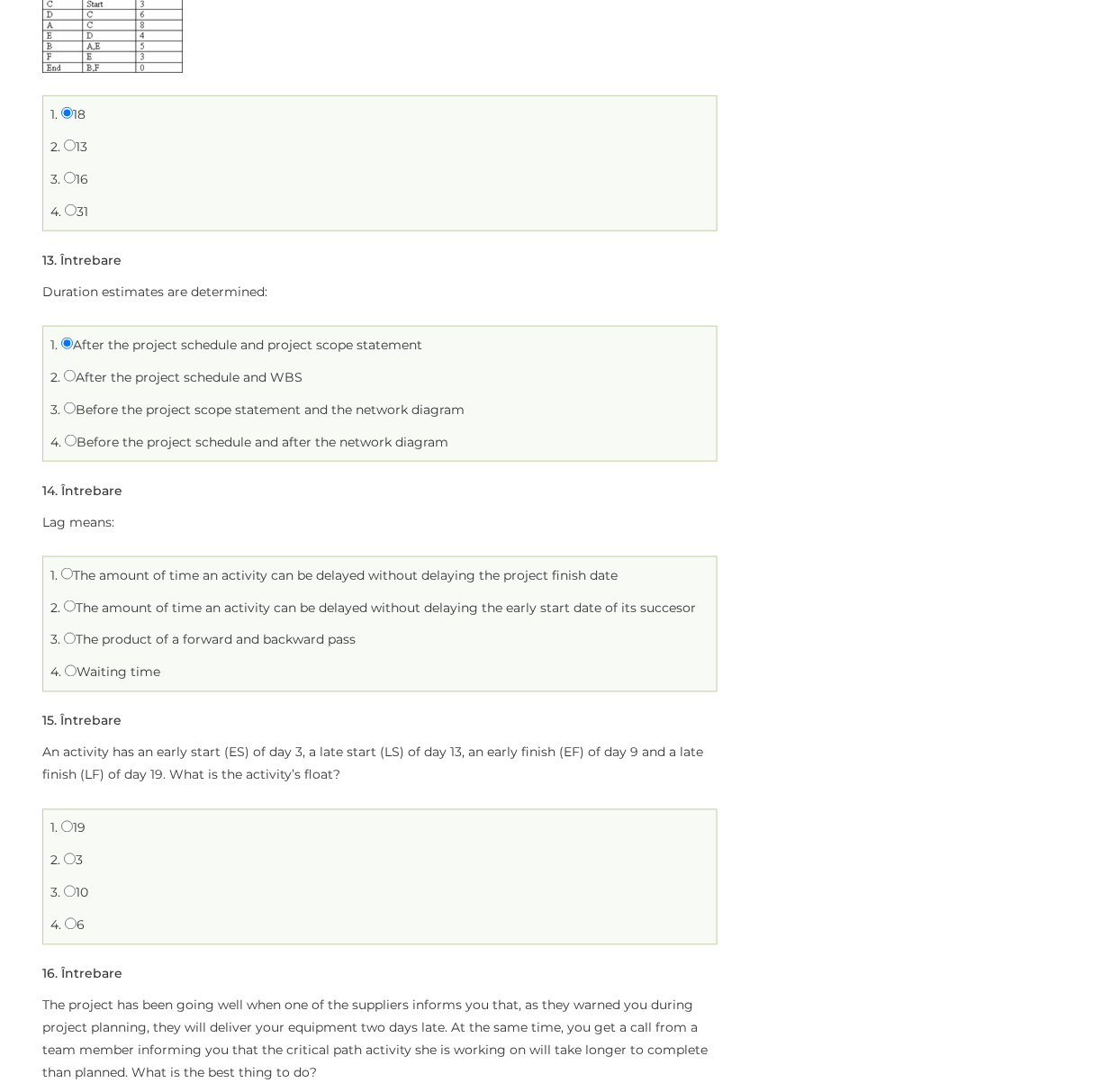
scroll to position [3601, 0]
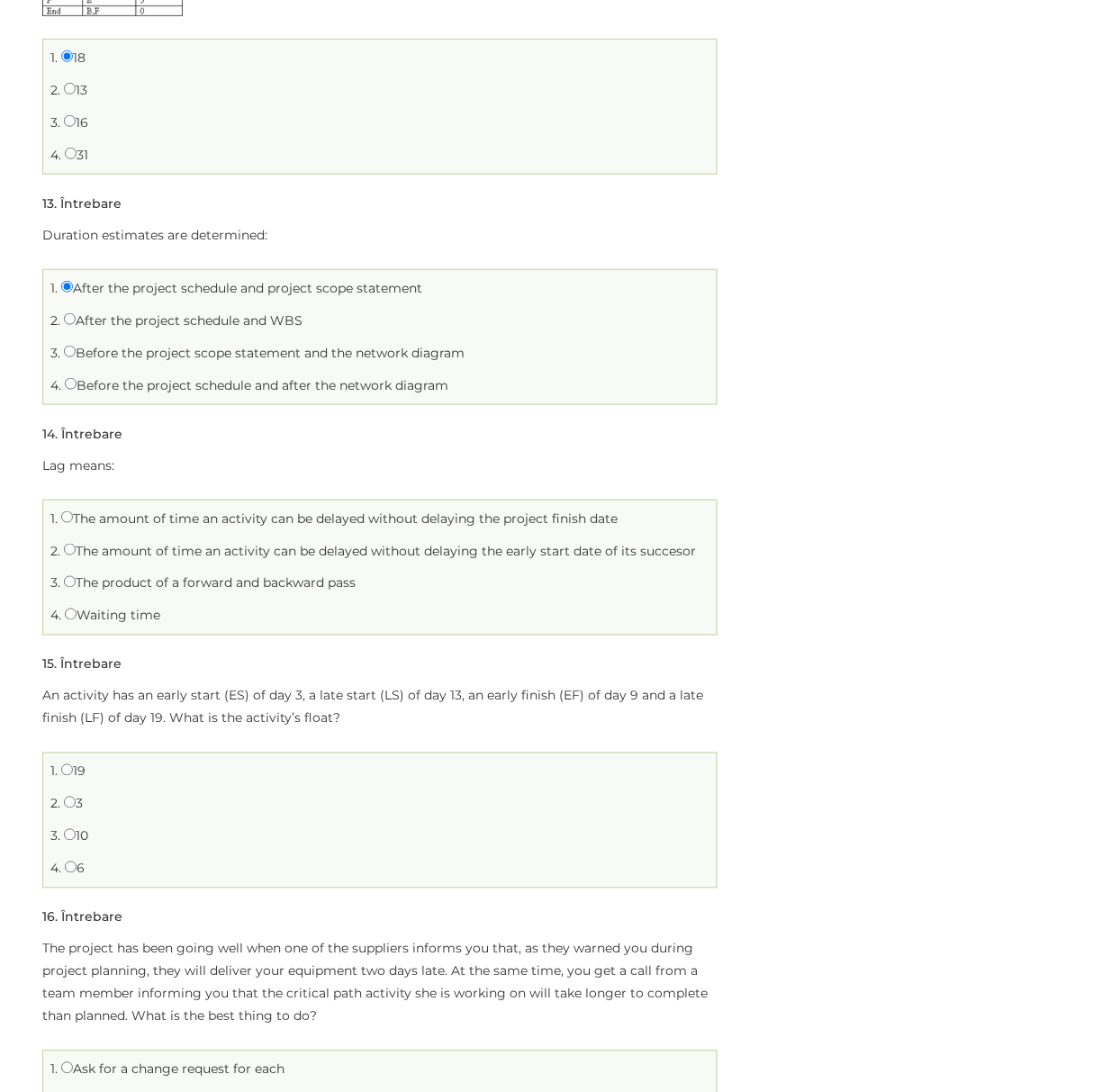
click at [120, 328] on label "After the project schedule and WBS" at bounding box center [183, 320] width 239 height 16
click at [75, 325] on input "After the project schedule and WBS" at bounding box center [70, 319] width 11 height 11
radio input "true"
click at [124, 405] on ul "1. After the project schedule and project scope statement 2. After the project …" at bounding box center [380, 337] width 675 height 136
click at [120, 393] on label "Before the project schedule and after the network diagram" at bounding box center [257, 385] width 384 height 16
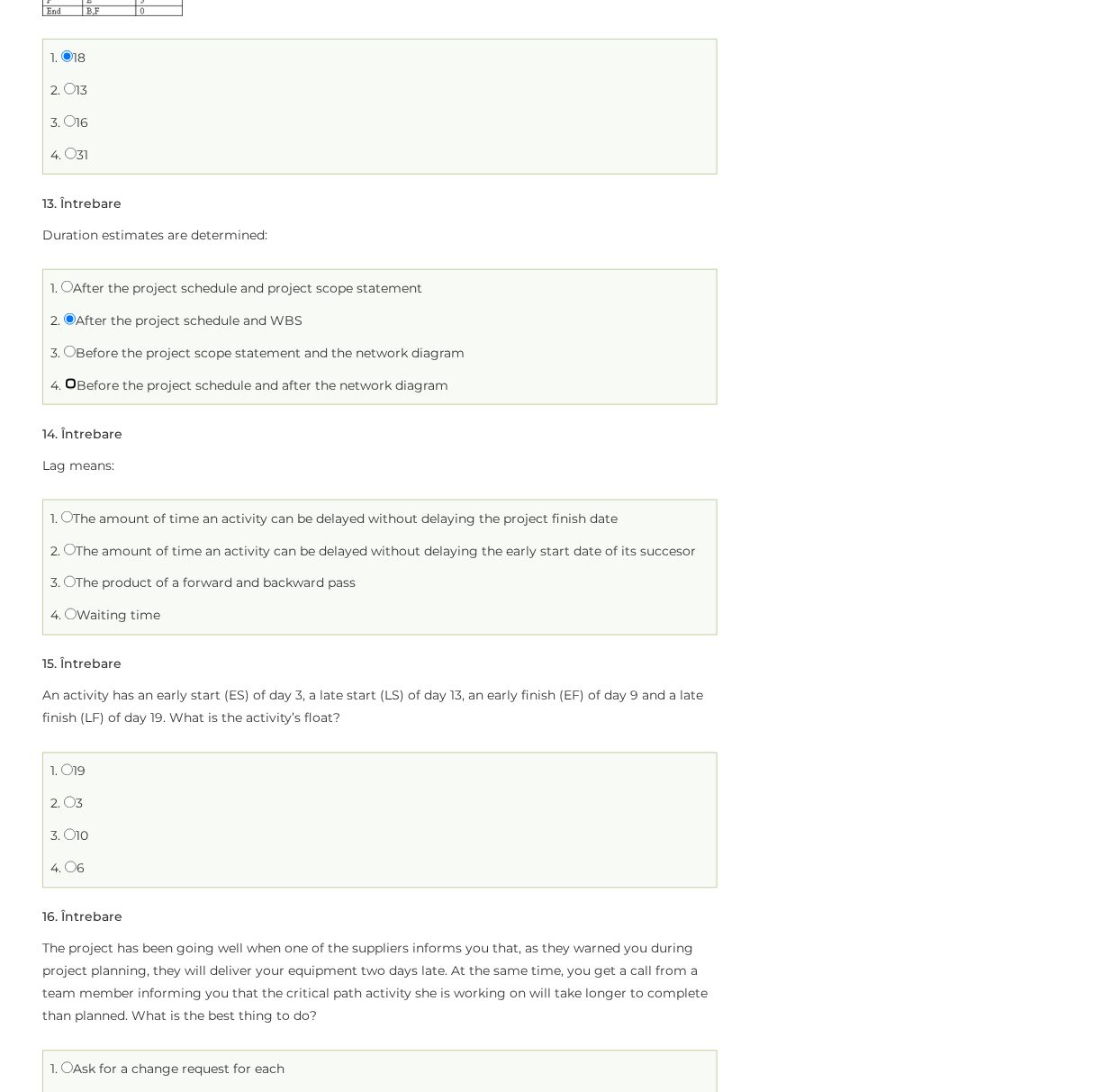
click at [76, 389] on input "Before the project schedule and after the network diagram" at bounding box center [71, 384] width 11 height 11
radio input "true"
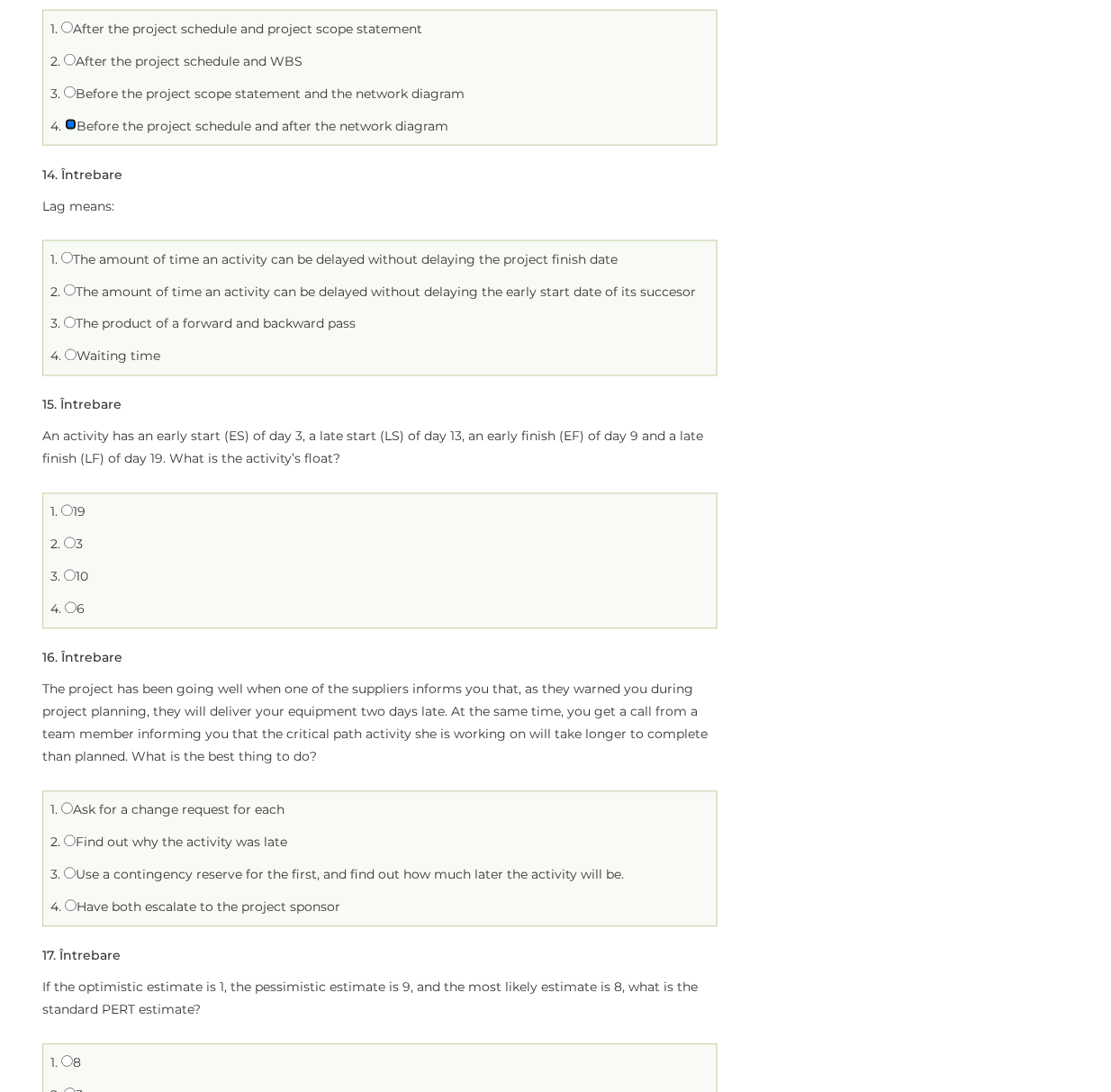
scroll to position [3962, 0]
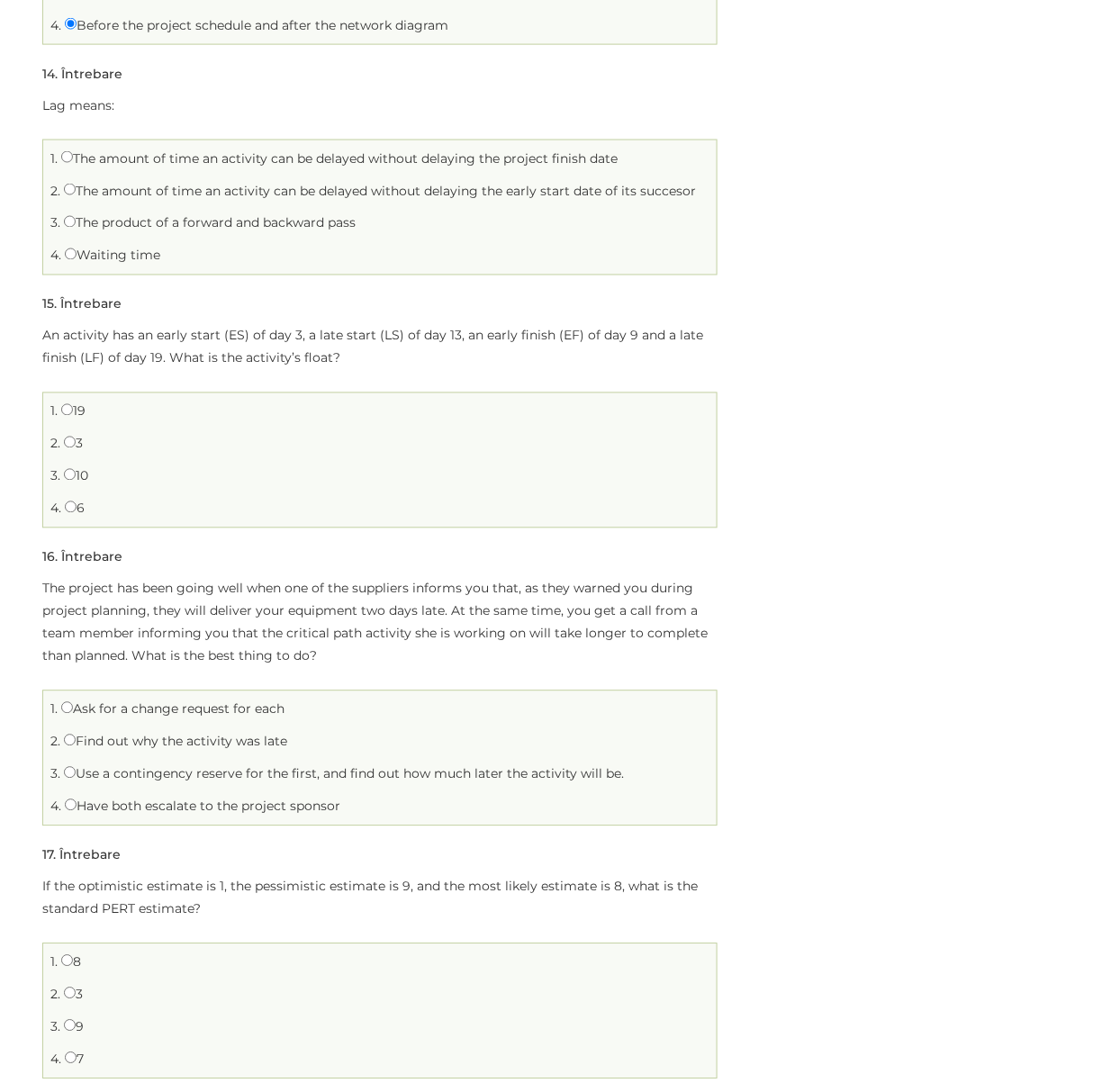
click at [95, 164] on label "The amount of time an activity can be delayed without delaying the project fini…" at bounding box center [340, 158] width 557 height 16
click at [73, 163] on input "The amount of time an activity can be delayed without delaying the project fini…" at bounding box center [67, 157] width 11 height 11
radio input "true"
click at [102, 256] on label "Waiting time" at bounding box center [112, 255] width 95 height 16
click at [76, 256] on input "Waiting time" at bounding box center [71, 254] width 11 height 11
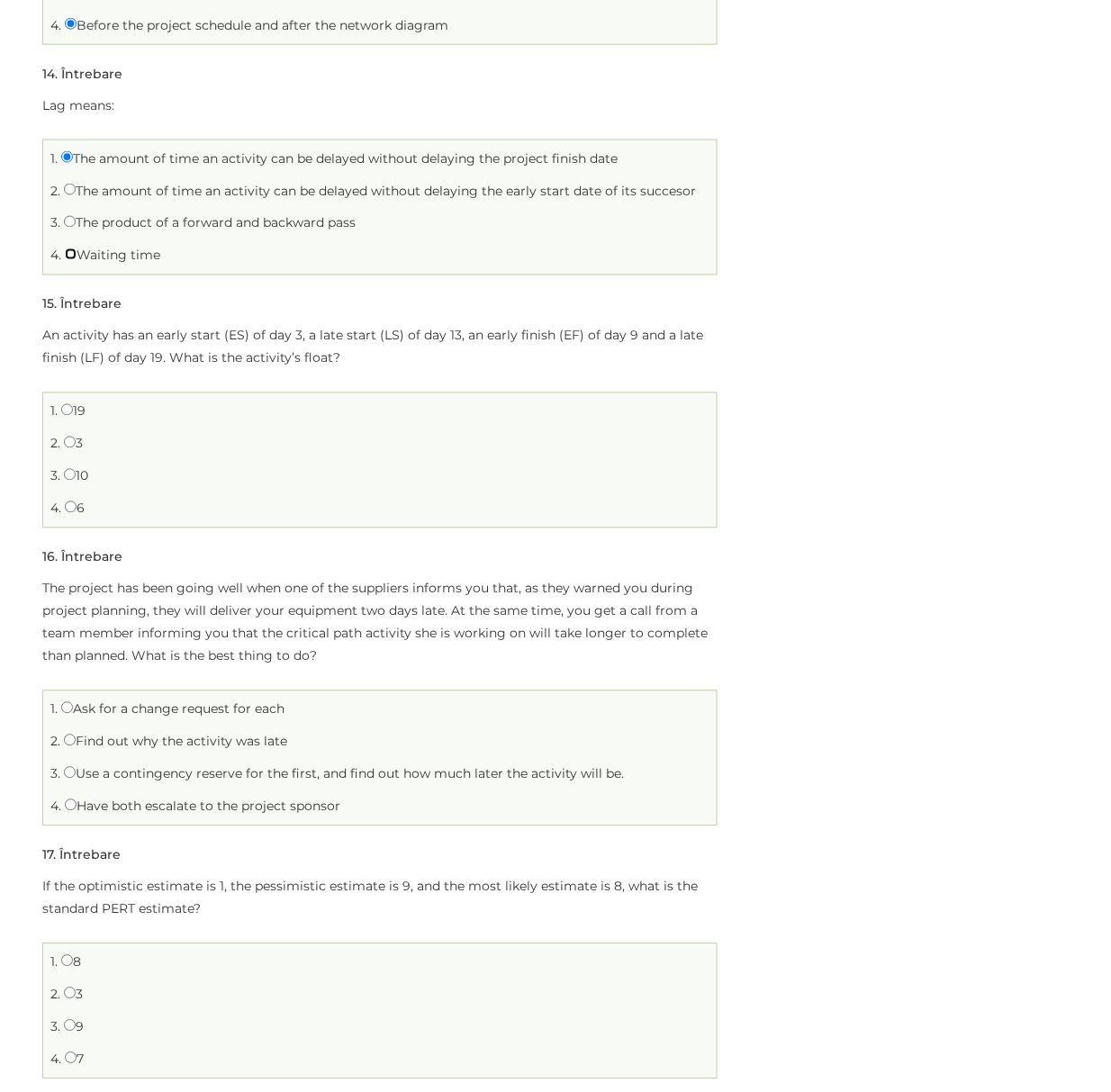
radio input "true"
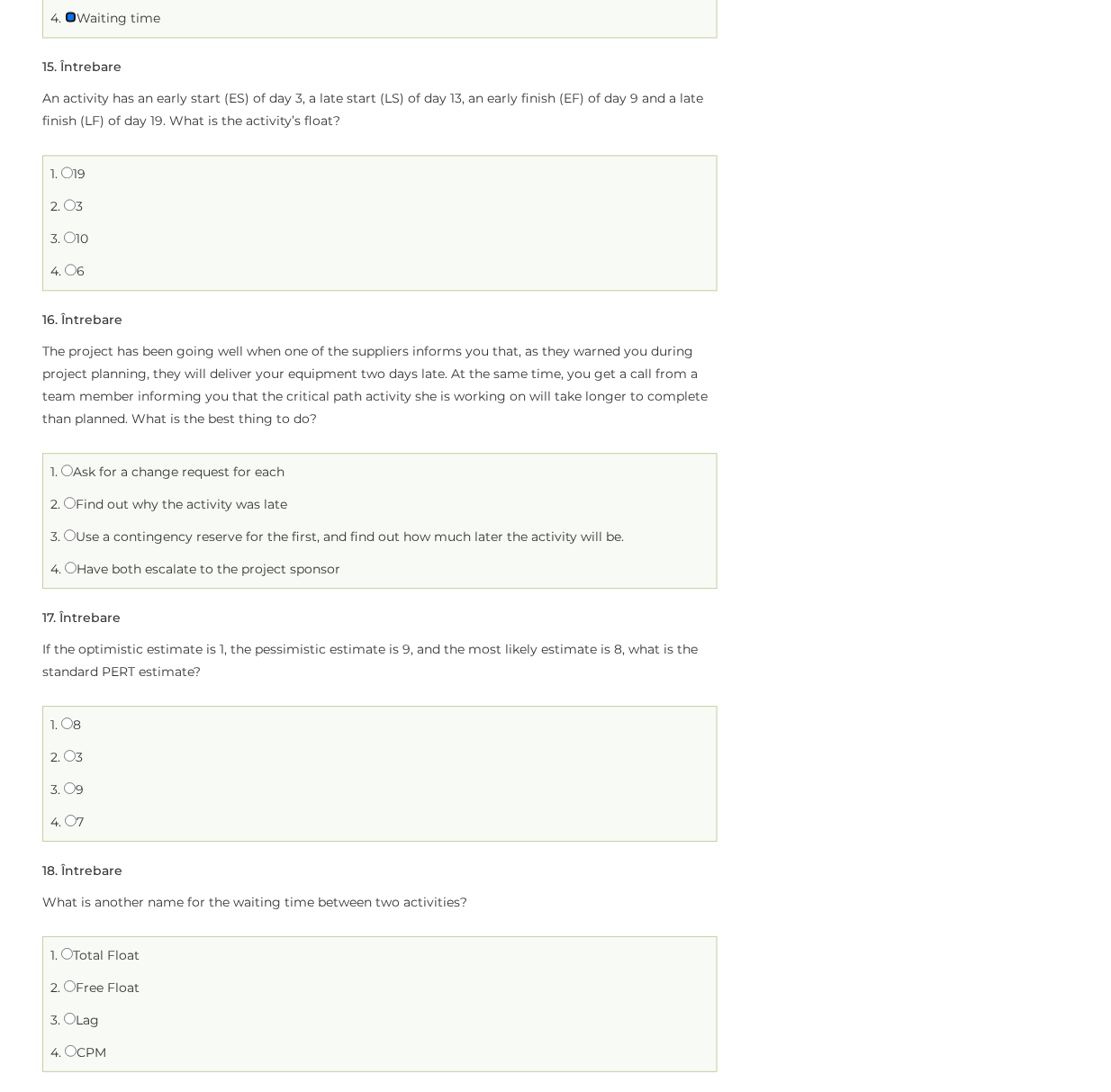
scroll to position [4081, 0]
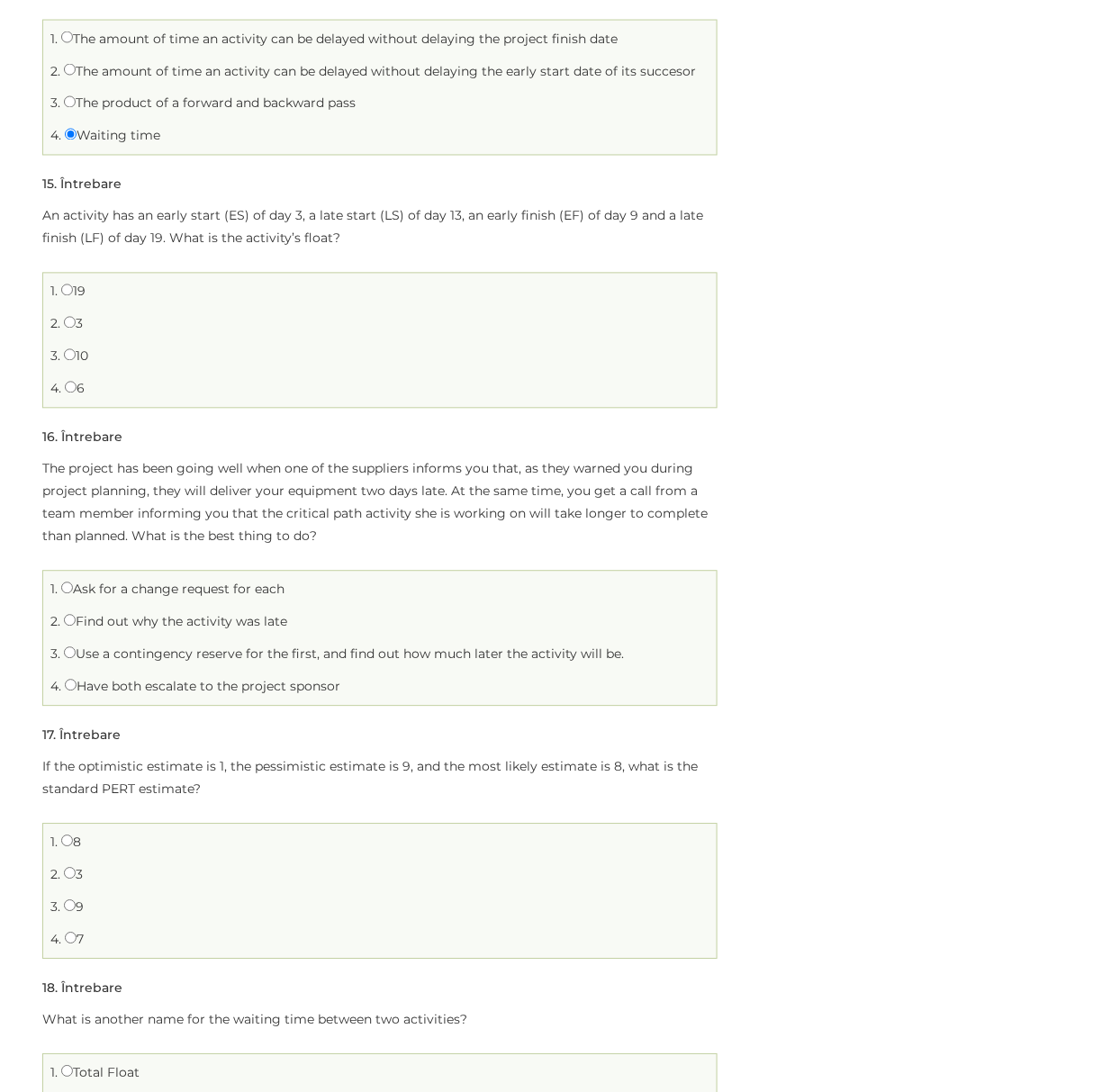
click at [76, 360] on label "10" at bounding box center [76, 356] width 24 height 16
click at [75, 360] on input "10" at bounding box center [70, 355] width 11 height 11
radio input "true"
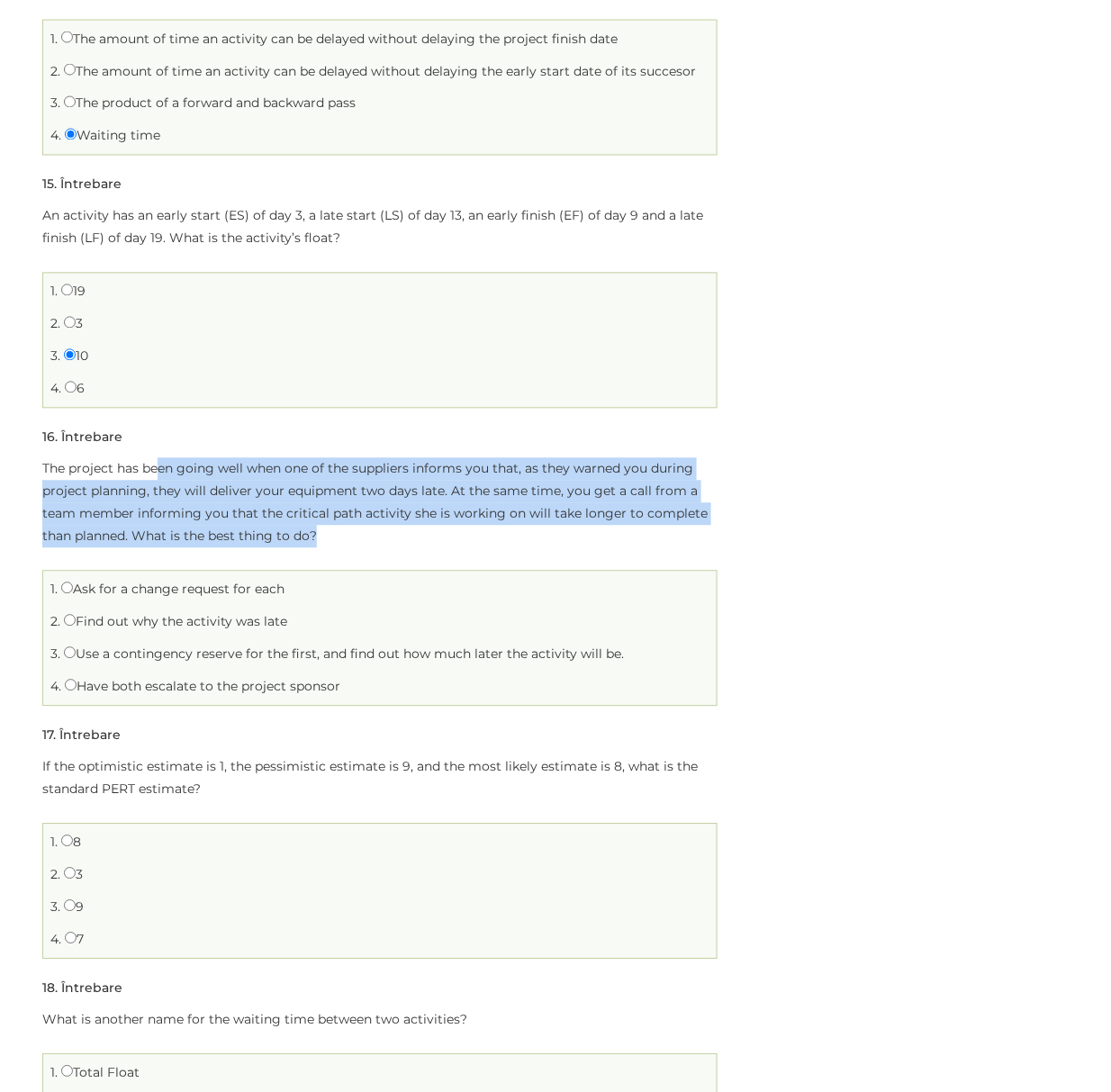
drag, startPoint x: 184, startPoint y: 479, endPoint x: 332, endPoint y: 541, distance: 160.5
click at [332, 541] on p "The project has been going well when one of the suppliers informs you that, as …" at bounding box center [380, 503] width 675 height 90
drag, startPoint x: 310, startPoint y: 501, endPoint x: 325, endPoint y: 545, distance: 46.5
click at [325, 545] on p "The project has been going well when one of the suppliers informs you that, as …" at bounding box center [380, 503] width 675 height 90
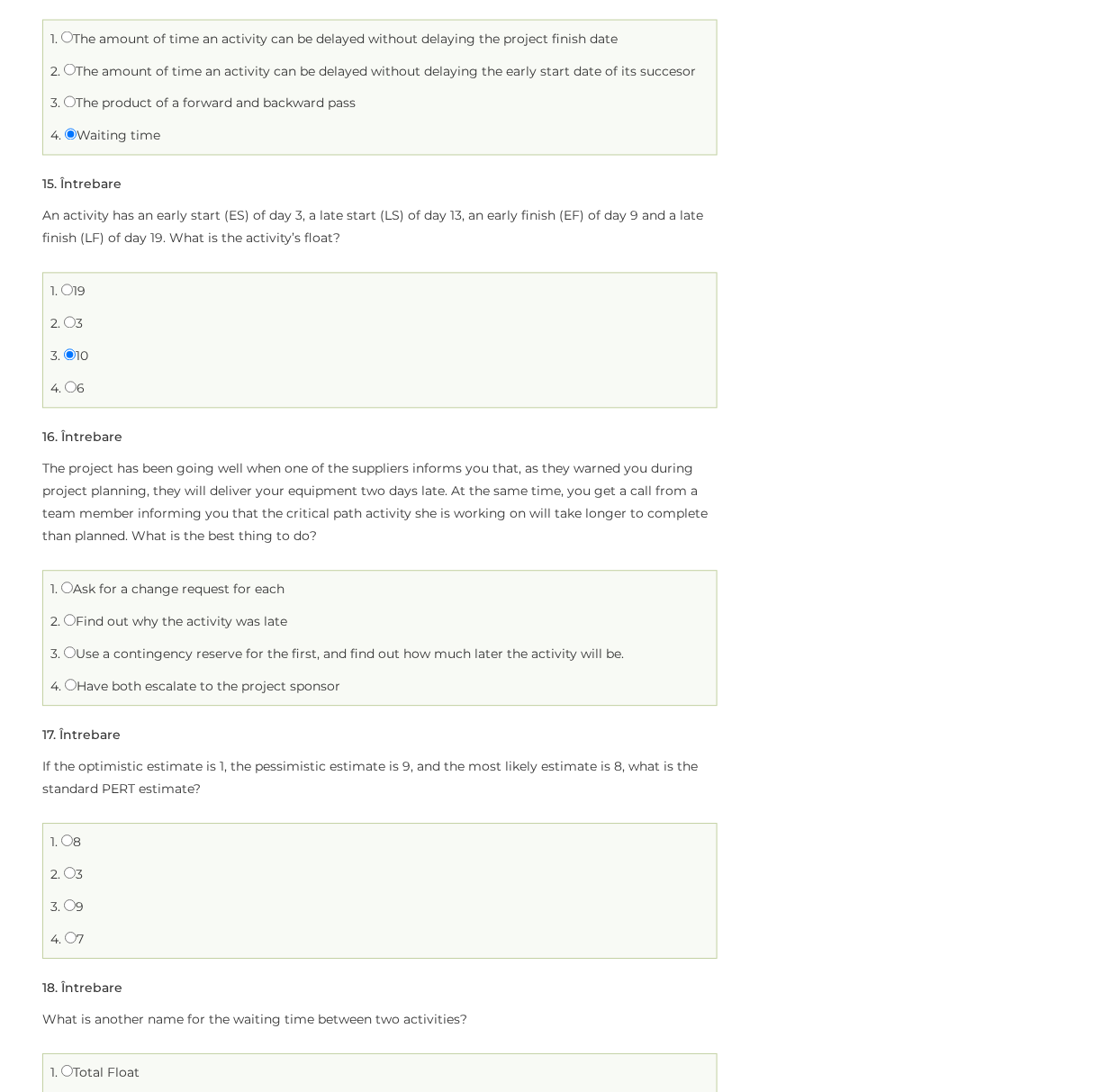
click at [230, 657] on li "3. Use a contingency reserve for the first, and find out how much later the act…" at bounding box center [380, 656] width 664 height 28
click at [110, 660] on label "Use a contingency reserve for the first, and find out how much later the activi…" at bounding box center [343, 654] width 560 height 16
click at [75, 659] on input "Use a contingency reserve for the first, and find out how much later the activi…" at bounding box center [70, 653] width 11 height 11
radio input "true"
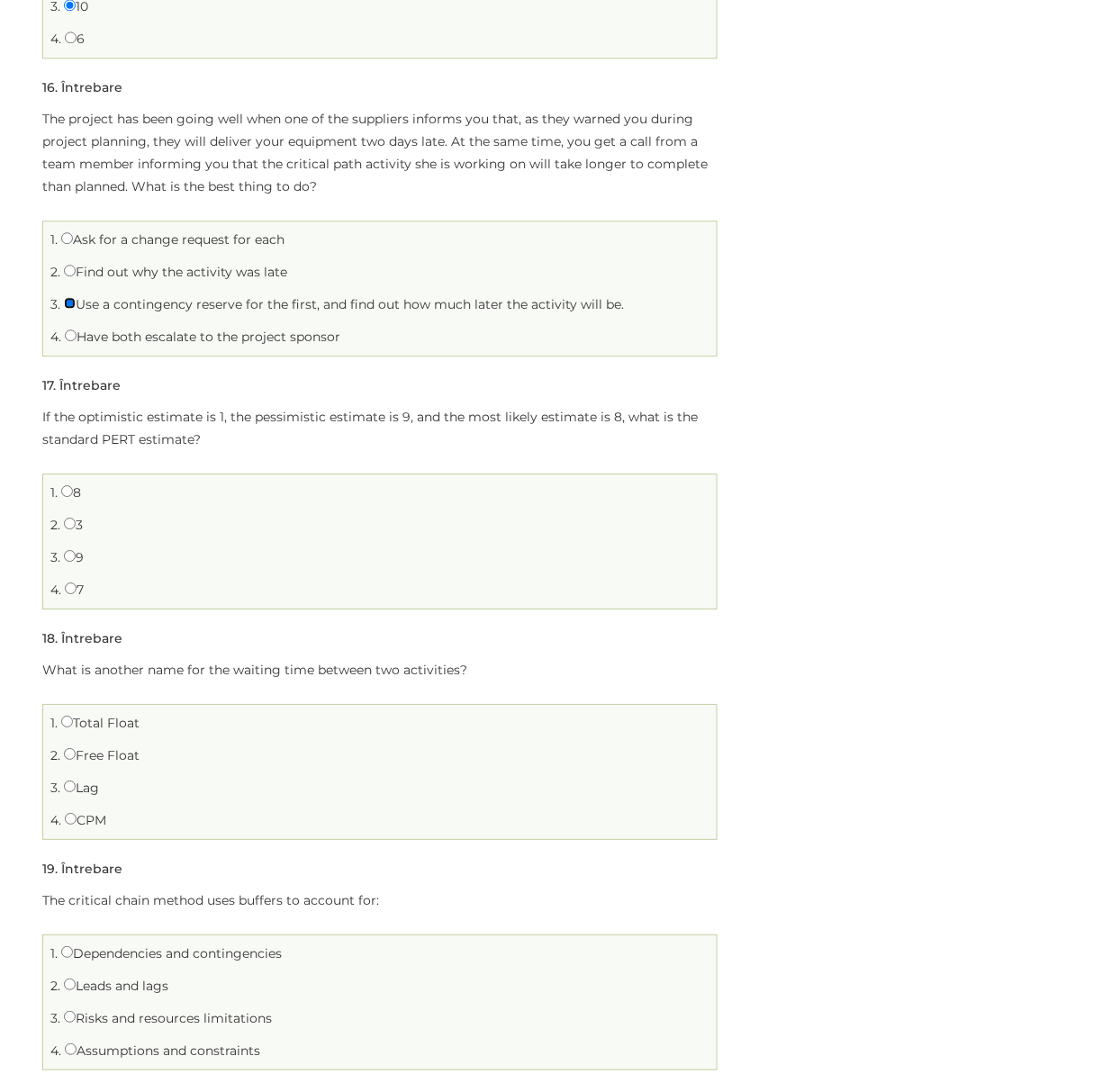
scroll to position [4441, 0]
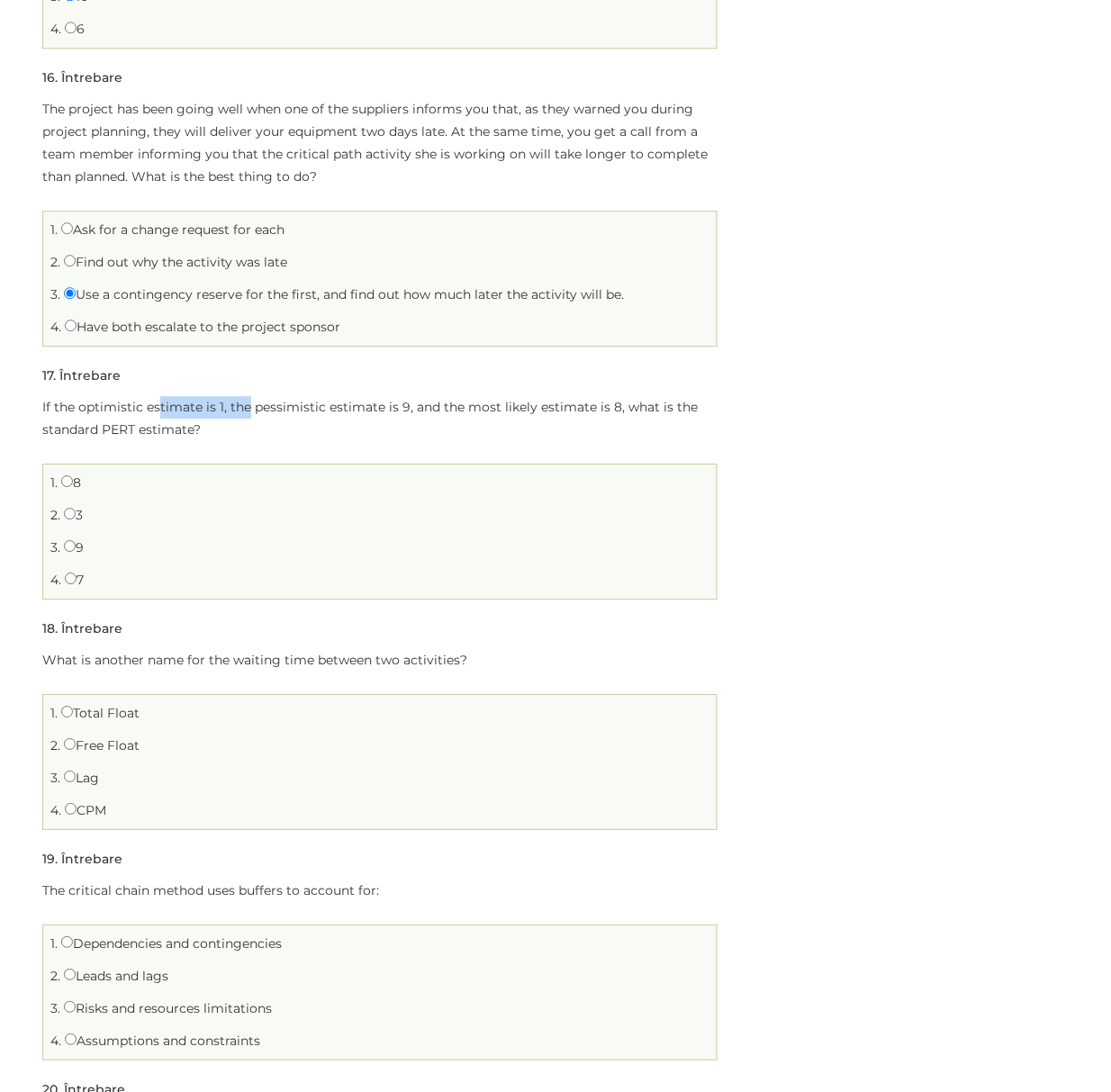
drag, startPoint x: 157, startPoint y: 410, endPoint x: 246, endPoint y: 418, distance: 89.4
click at [246, 418] on p "If the optimistic estimate is 1, the pessimistic estimate is 9, and the most li…" at bounding box center [380, 419] width 675 height 45
click at [81, 579] on li "4. 7" at bounding box center [380, 580] width 664 height 28
click at [77, 588] on label "7" at bounding box center [74, 579] width 19 height 16
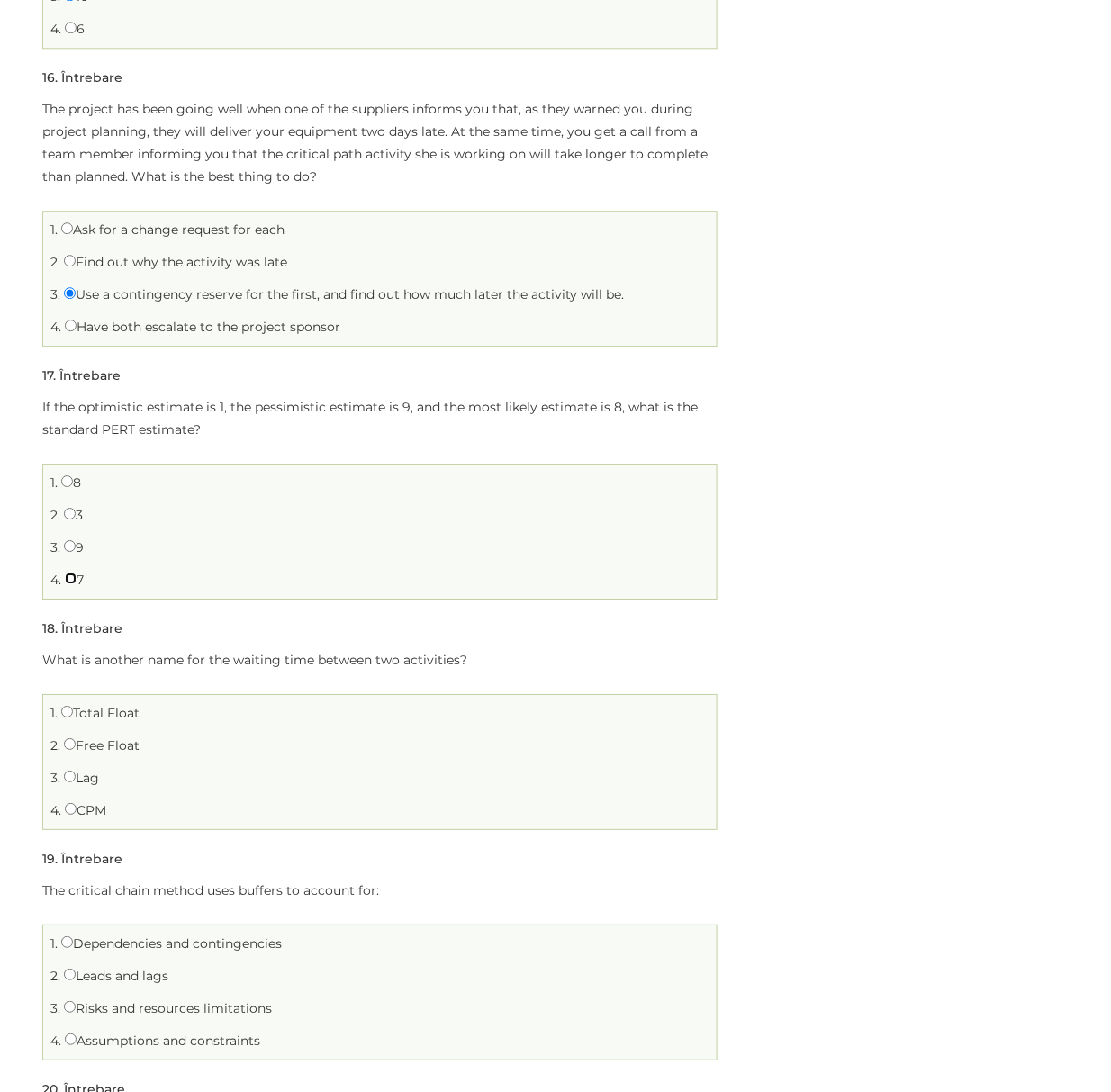
click at [76, 584] on input "7" at bounding box center [71, 578] width 11 height 11
radio input "true"
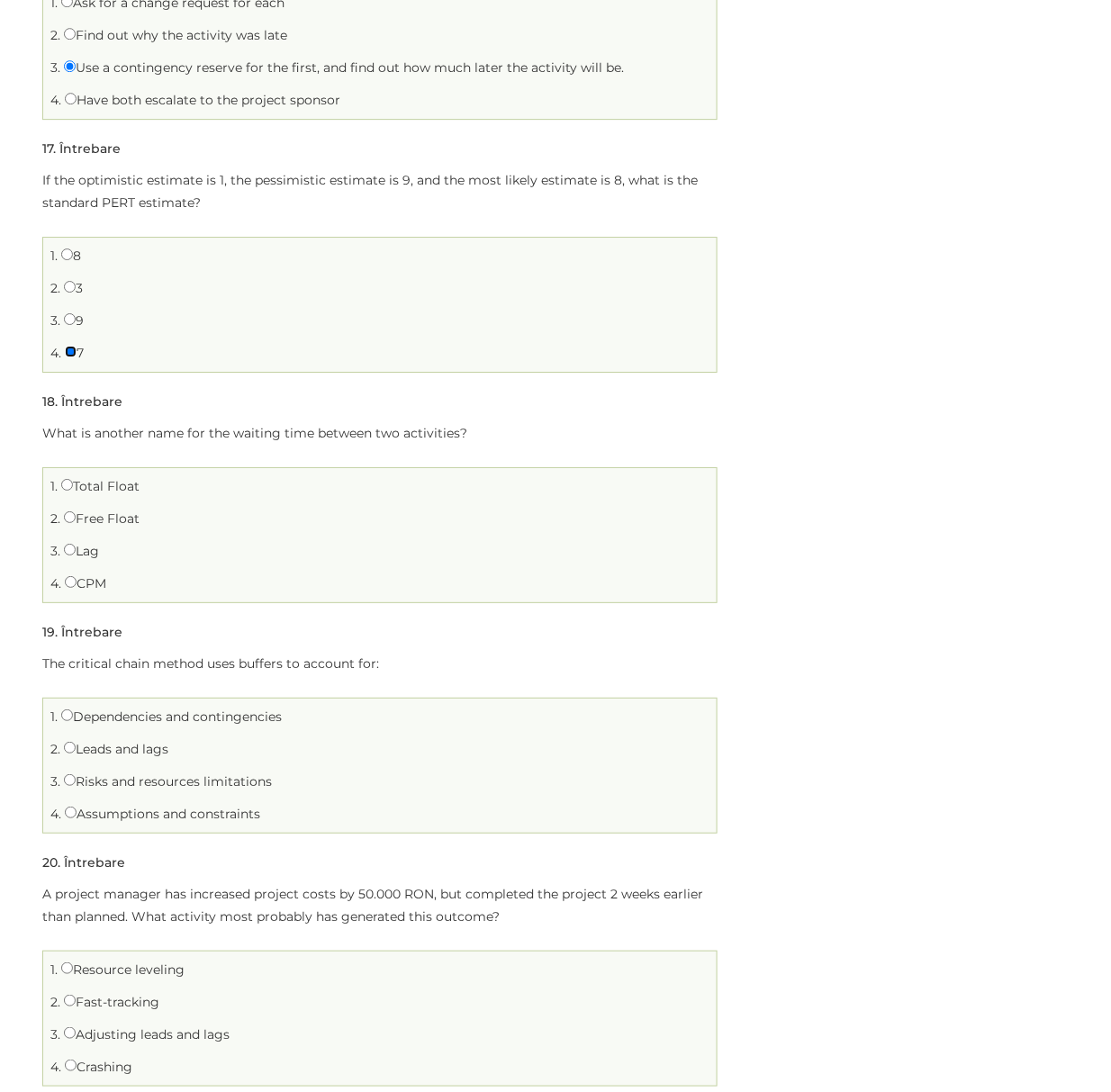
scroll to position [4681, 0]
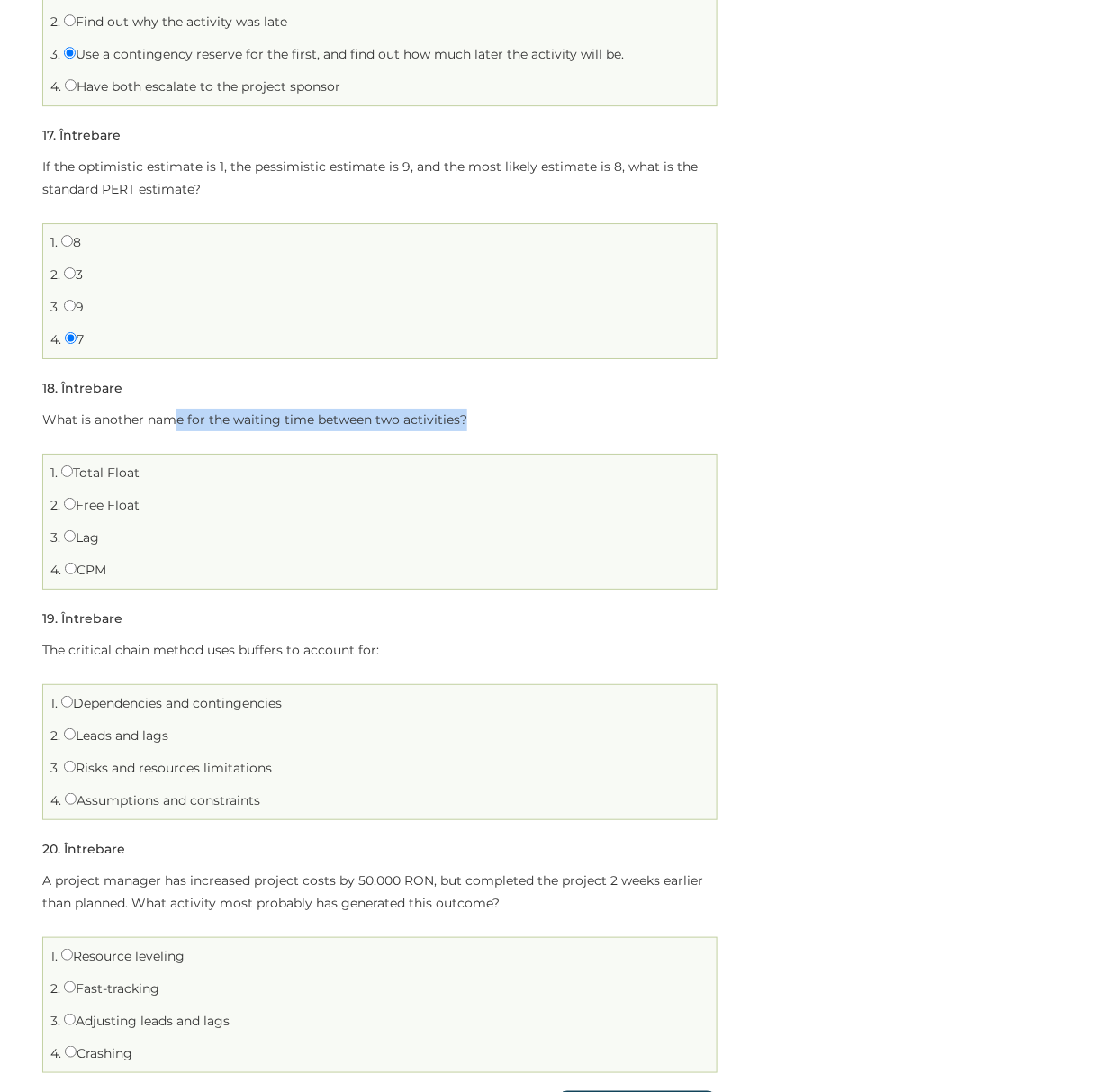
drag, startPoint x: 174, startPoint y: 435, endPoint x: 484, endPoint y: 429, distance: 310.1
click at [484, 429] on p "What is another name for the waiting time between two activities?" at bounding box center [380, 420] width 675 height 23
click at [94, 546] on label "Lag" at bounding box center [81, 537] width 35 height 16
click at [75, 542] on input "Lag" at bounding box center [70, 536] width 11 height 11
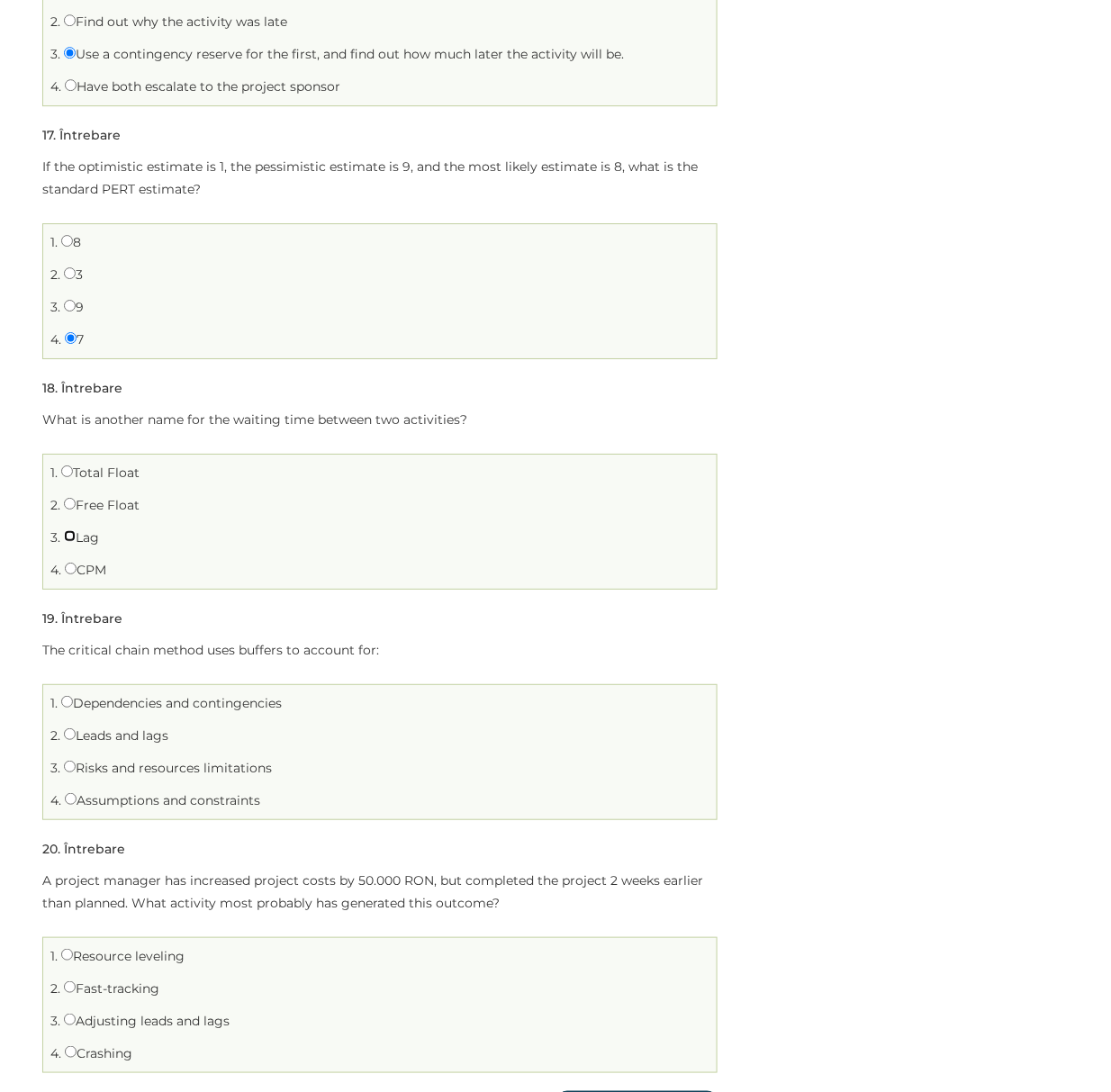
radio input "true"
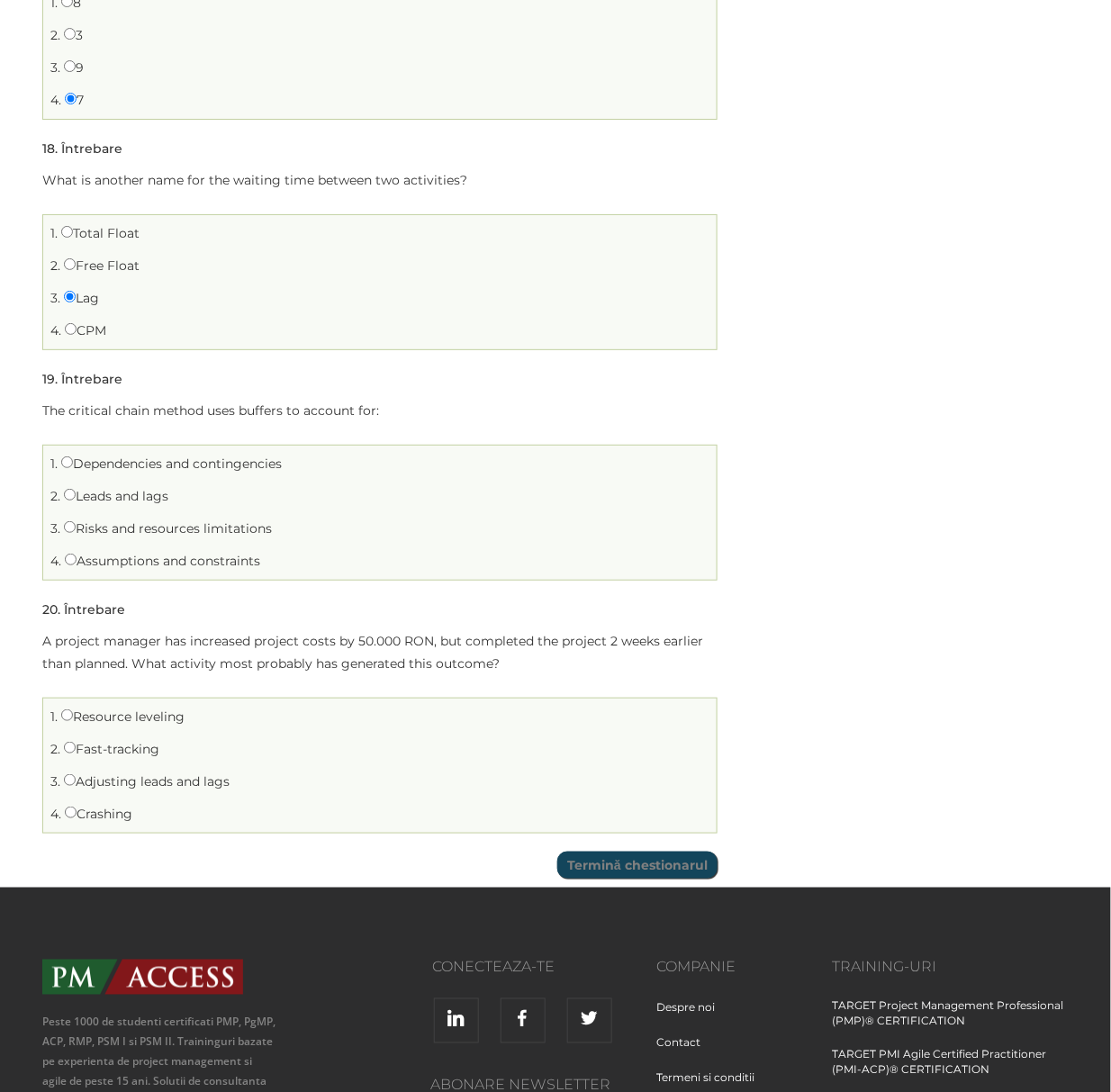
click at [184, 472] on label "Dependencies and contingencies" at bounding box center [171, 463] width 221 height 16
click at [73, 468] on input "Dependencies and contingencies" at bounding box center [67, 462] width 11 height 11
radio input "true"
click at [131, 536] on label "Risks and resources limitations" at bounding box center [167, 528] width 208 height 16
click at [75, 533] on input "Risks and resources limitations" at bounding box center [70, 527] width 11 height 11
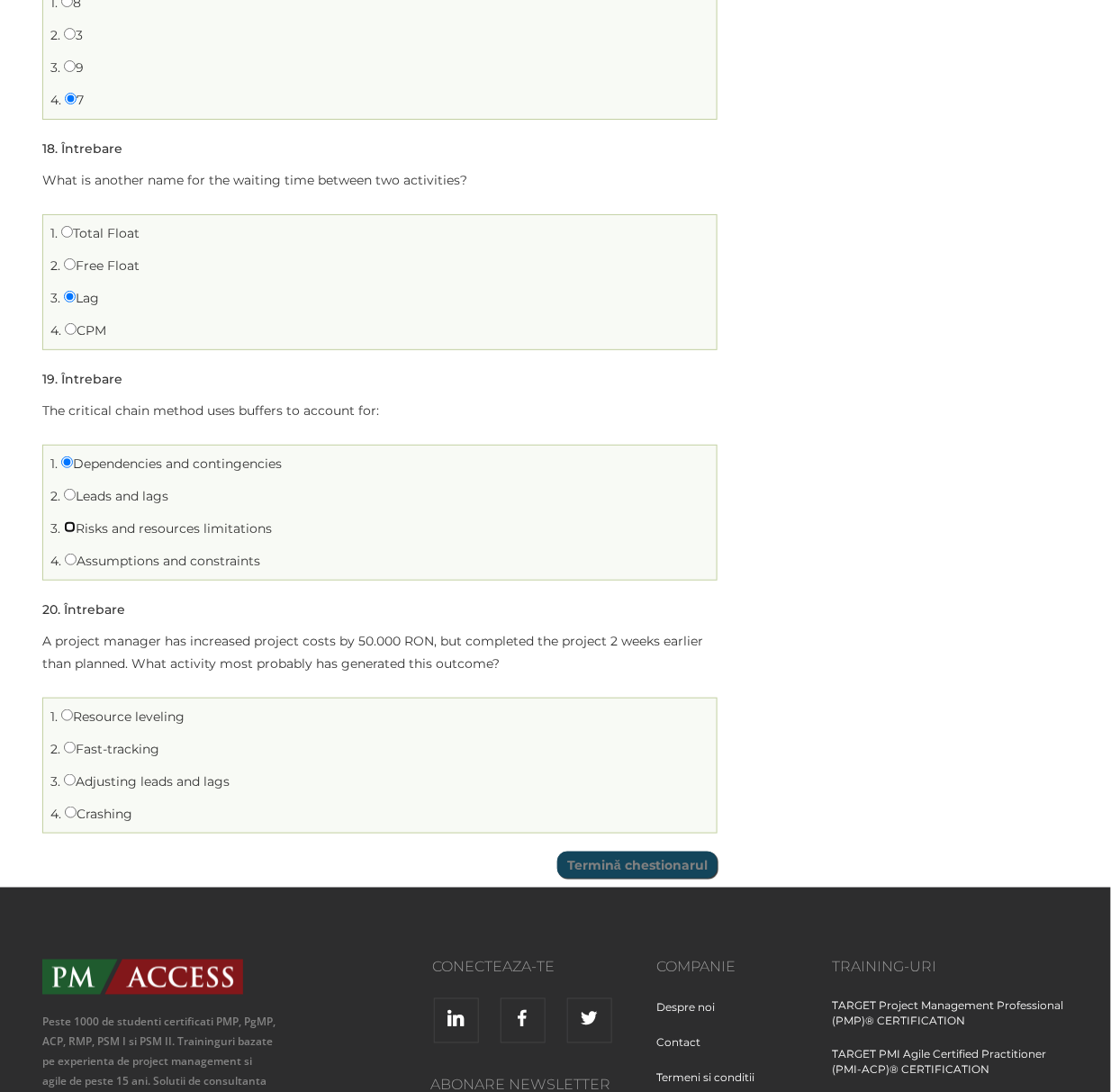
radio input "true"
click at [136, 478] on li "1. Dependencies and contingencies" at bounding box center [380, 465] width 664 height 28
click at [138, 504] on label "Leads and lags" at bounding box center [116, 496] width 104 height 16
click at [75, 500] on input "Leads and lags" at bounding box center [70, 495] width 11 height 11
radio input "true"
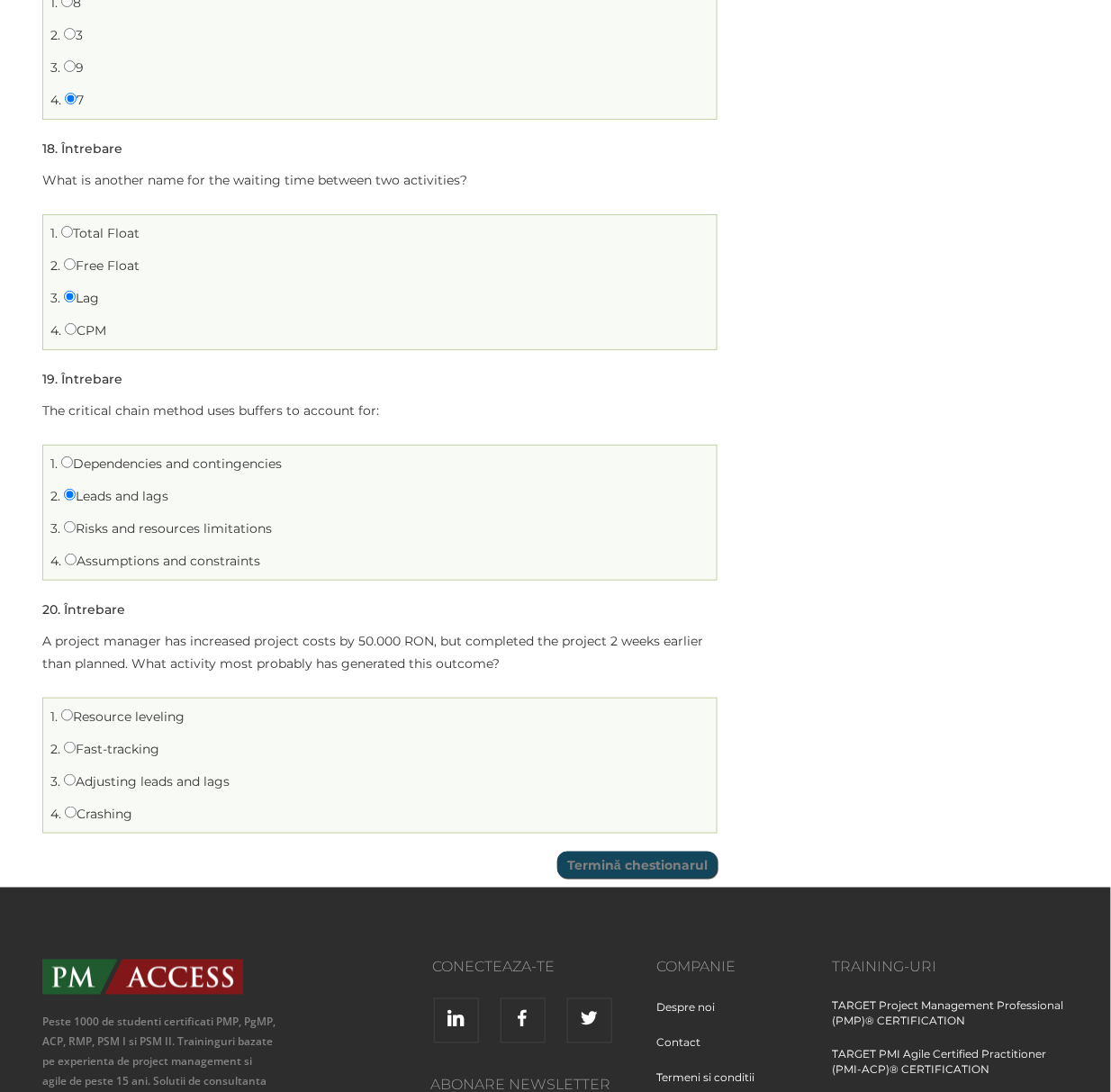
click at [85, 470] on label "Dependencies and contingencies" at bounding box center [171, 463] width 221 height 16
click at [73, 468] on input "Dependencies and contingencies" at bounding box center [67, 462] width 11 height 11
radio input "true"
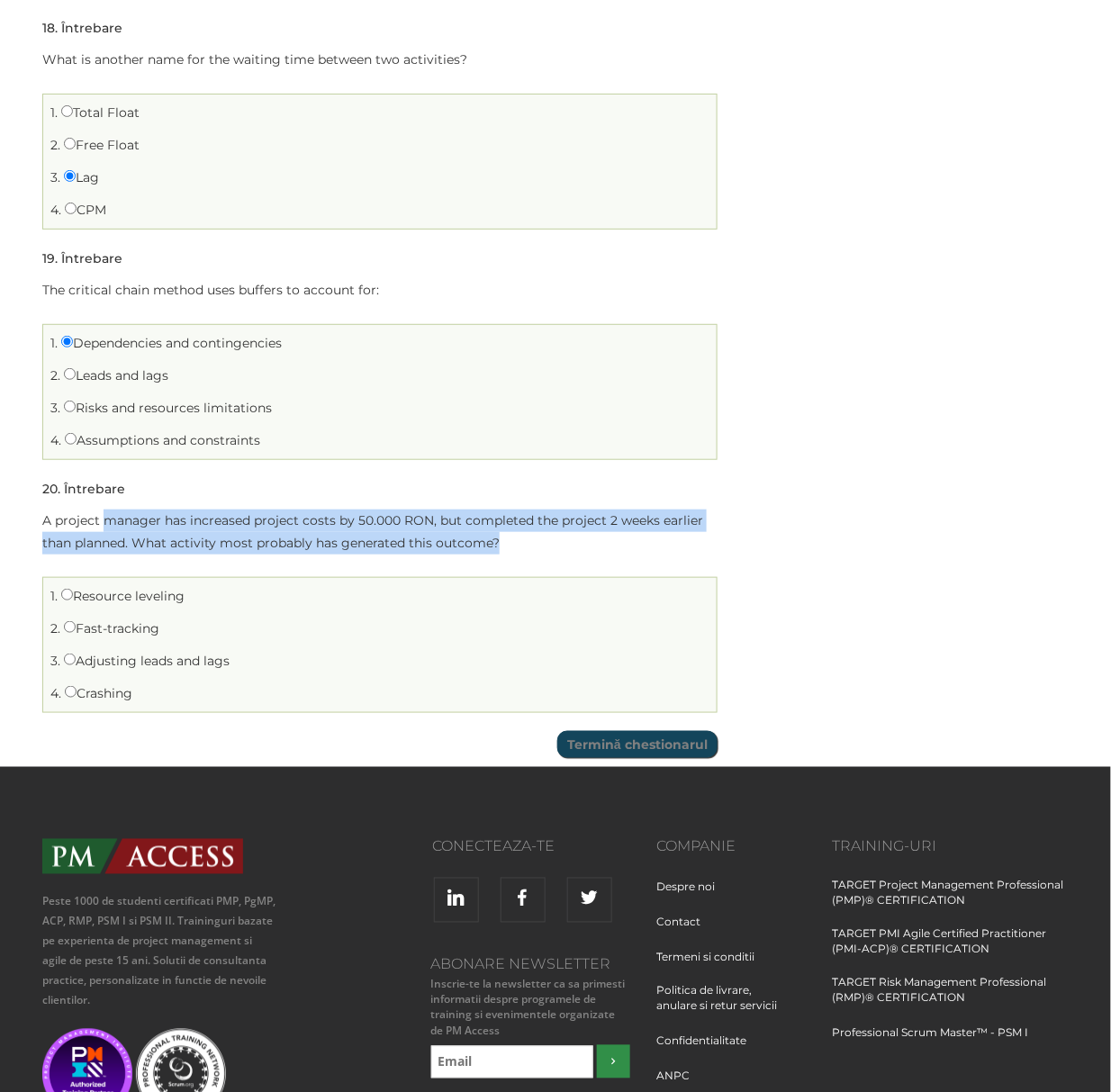
drag, startPoint x: 109, startPoint y: 530, endPoint x: 508, endPoint y: 558, distance: 400.0
click at [508, 555] on p "A project manager has increased project costs by 50.000 RON, but completed the …" at bounding box center [380, 532] width 675 height 45
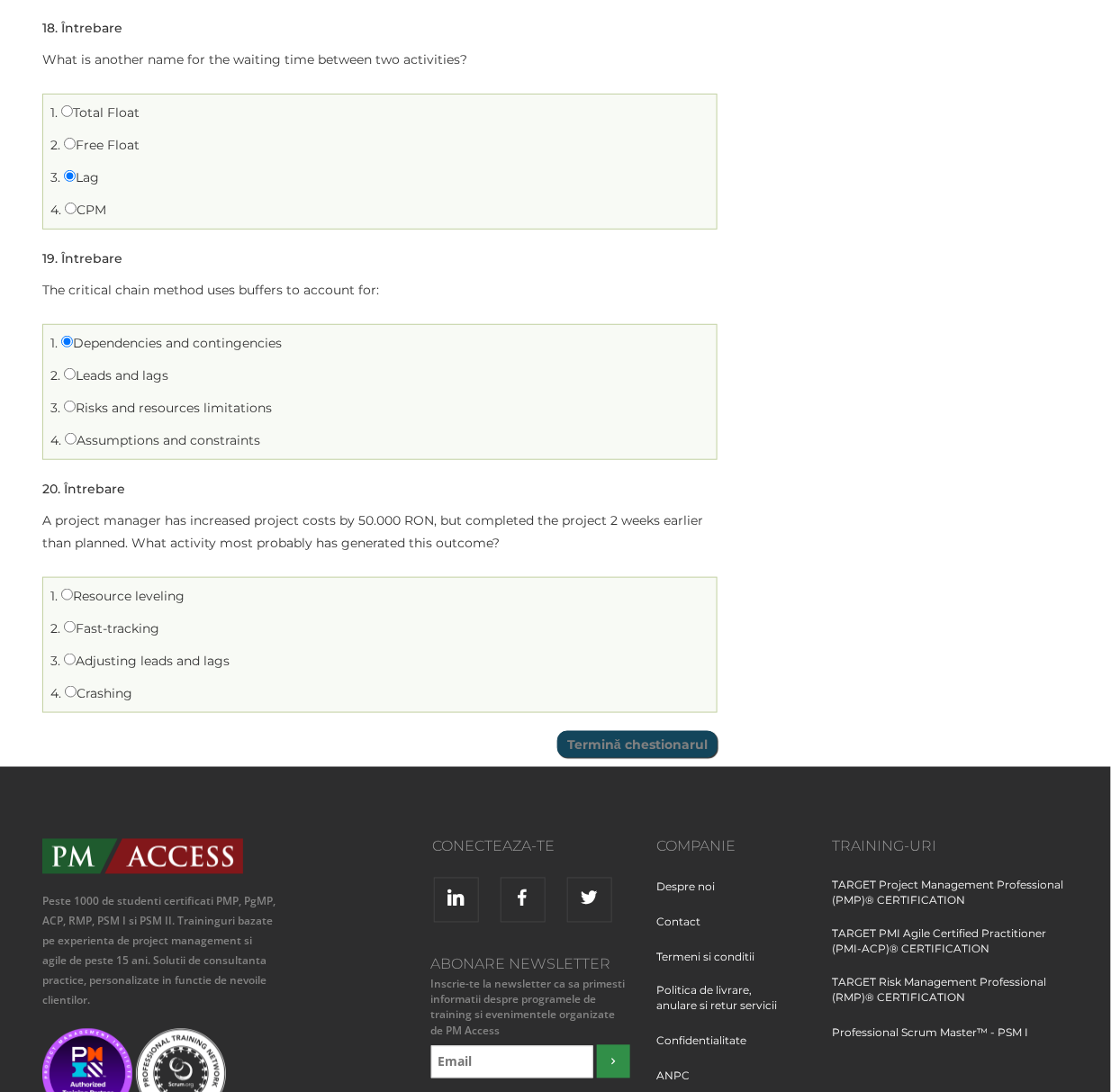
click at [87, 702] on label "Crashing" at bounding box center [99, 692] width 68 height 16
click at [76, 698] on input "Crashing" at bounding box center [71, 691] width 11 height 11
radio input "true"
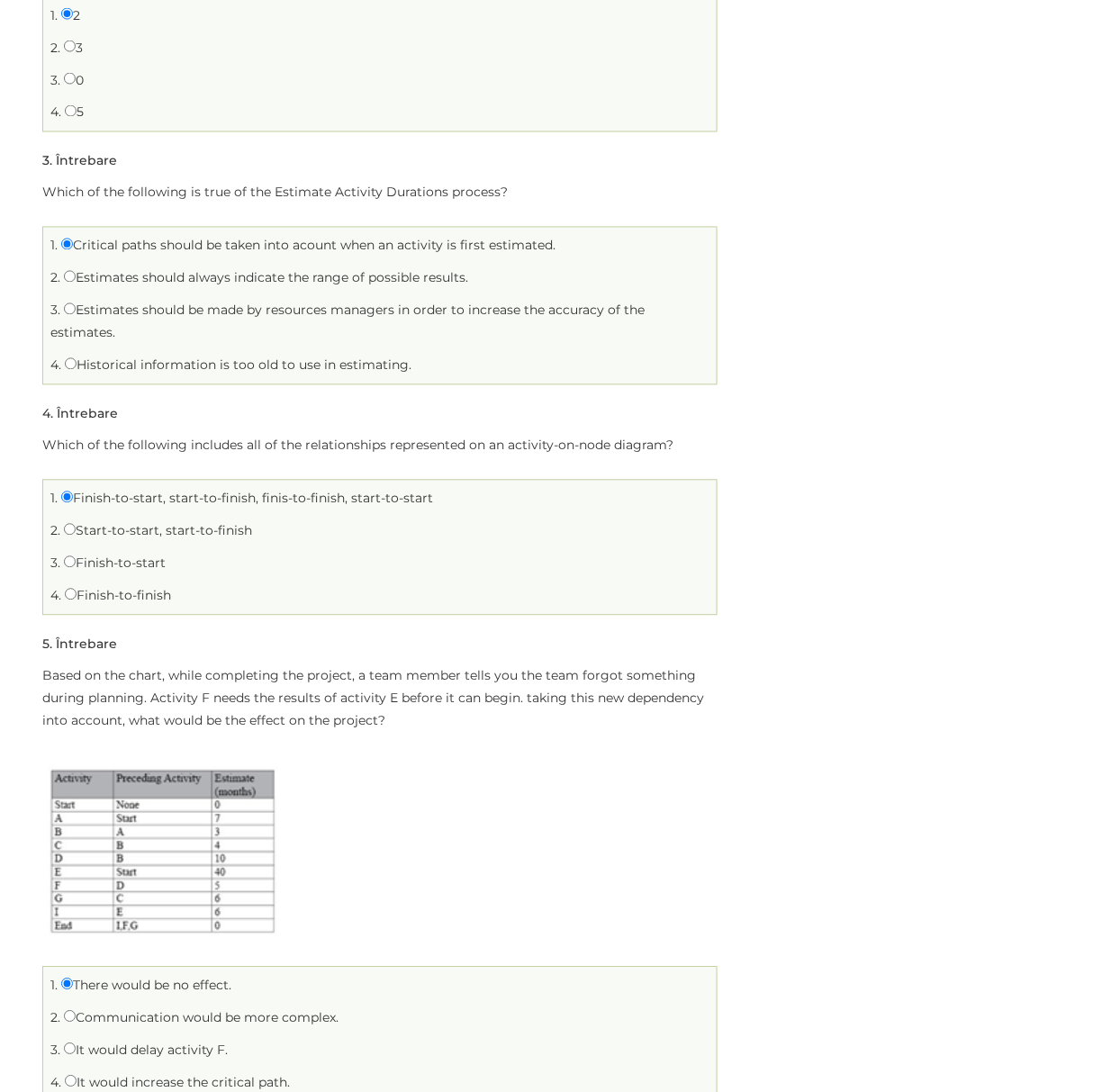
scroll to position [0, 0]
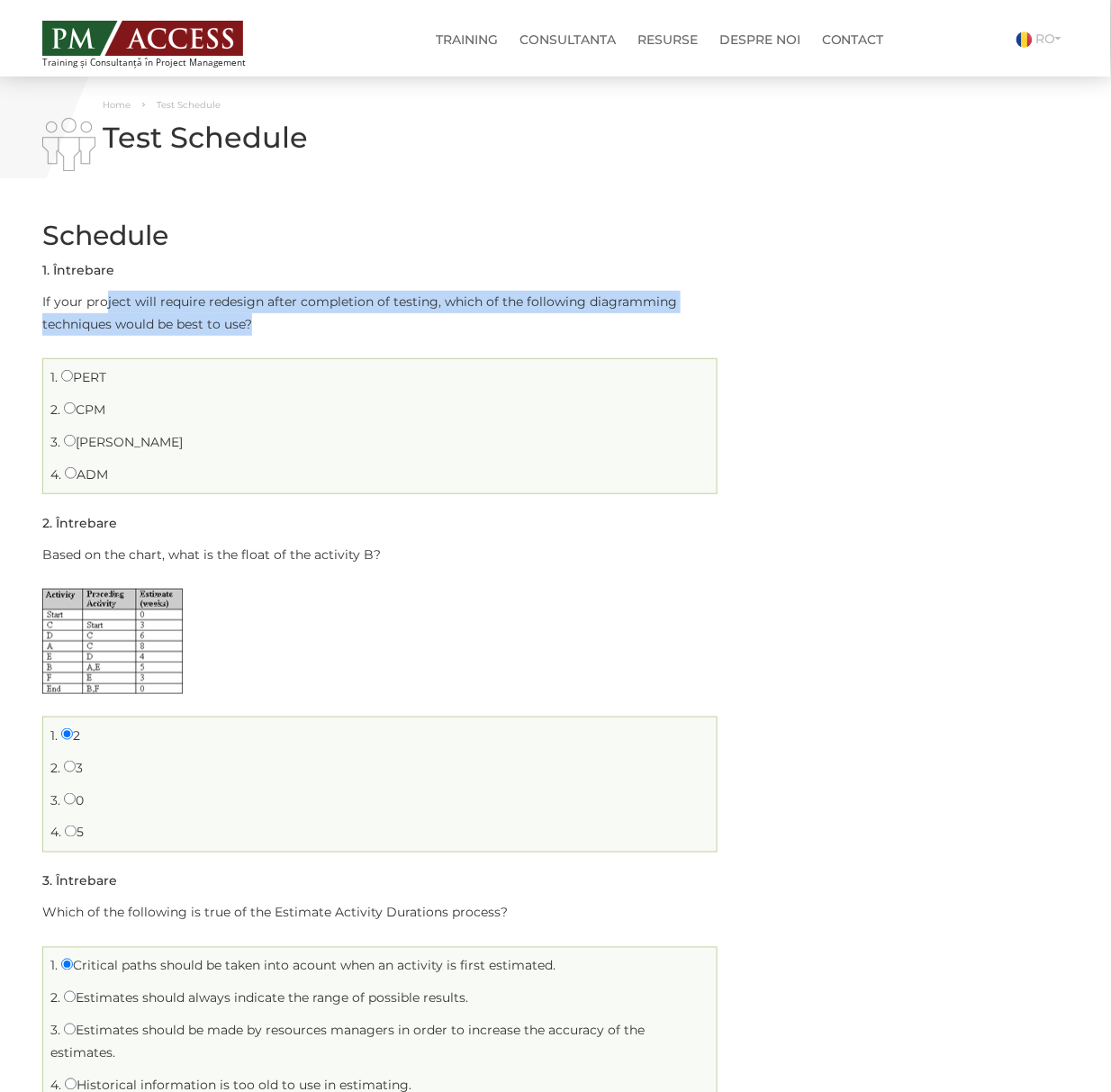
drag, startPoint x: 103, startPoint y: 303, endPoint x: 261, endPoint y: 331, distance: 160.5
click at [261, 331] on p "If your project will require redesign after completion of testing, which of the…" at bounding box center [380, 313] width 675 height 45
drag, startPoint x: 239, startPoint y: 303, endPoint x: 261, endPoint y: 324, distance: 30.4
click at [261, 324] on p "If your project will require redesign after completion of testing, which of the…" at bounding box center [380, 313] width 675 height 45
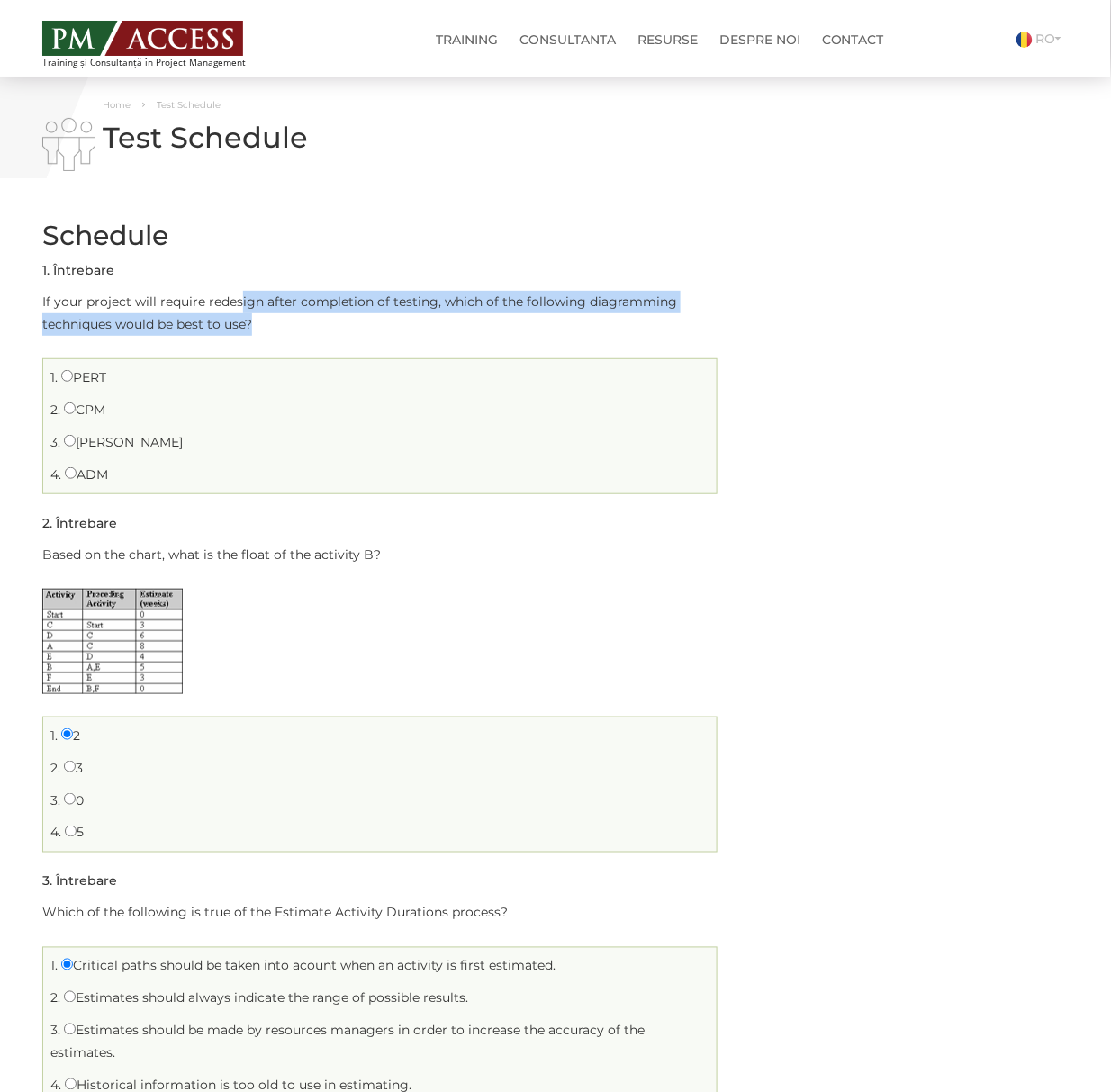
click at [261, 324] on p "If your project will require redesign after completion of testing, which of the…" at bounding box center [380, 313] width 675 height 45
drag, startPoint x: 227, startPoint y: 289, endPoint x: 263, endPoint y: 319, distance: 46.9
click at [263, 319] on li "Întrebarea 1 din 20 1 . Întrebare If your project will require redesign after c…" at bounding box center [380, 377] width 675 height 235
click at [263, 319] on p "If your project will require redesign after completion of testing, which of the…" at bounding box center [380, 313] width 675 height 45
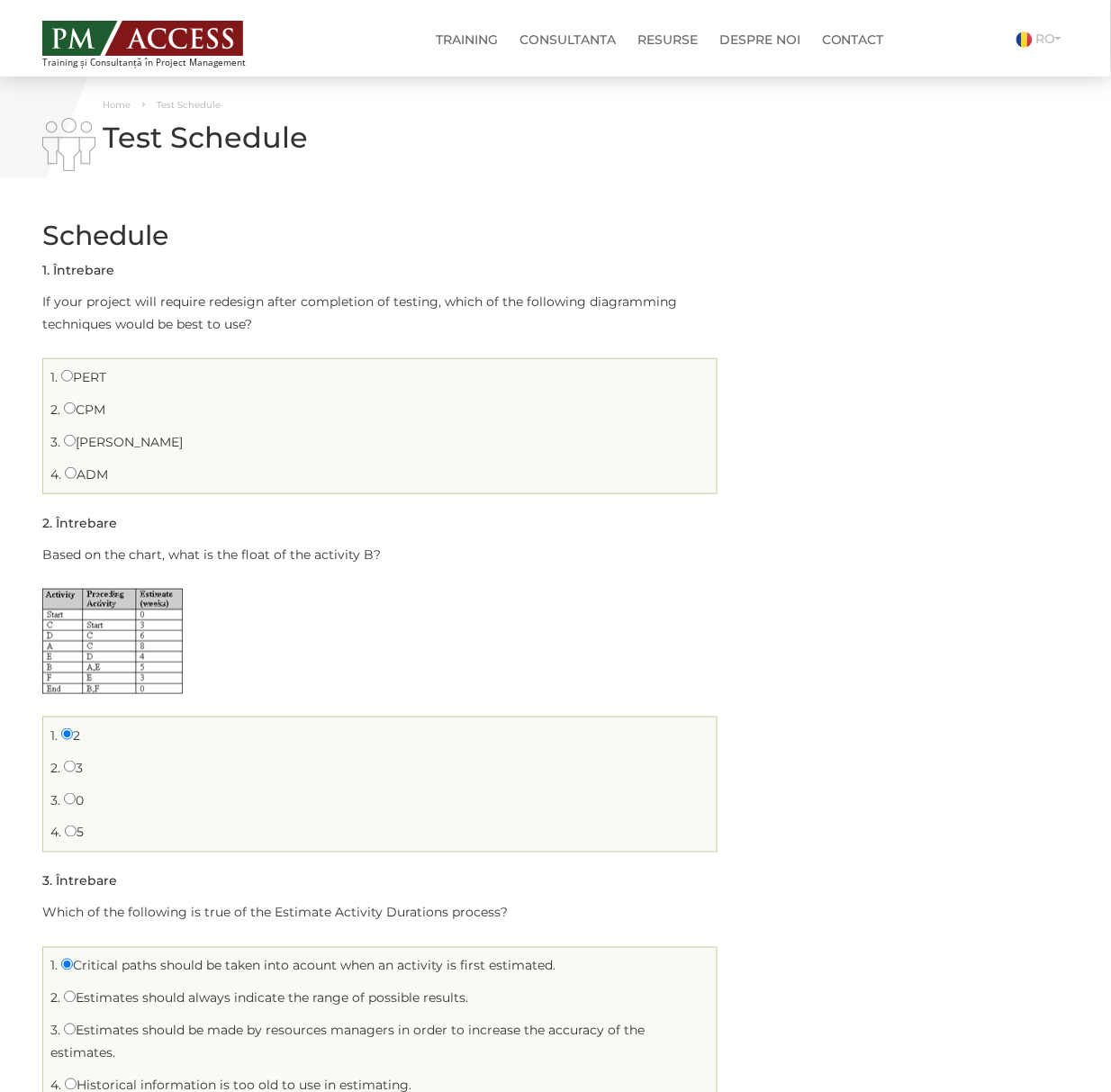
click at [76, 371] on label "PERT" at bounding box center [84, 376] width 45 height 16
click at [73, 371] on input "PERT" at bounding box center [67, 375] width 11 height 11
radio input "true"
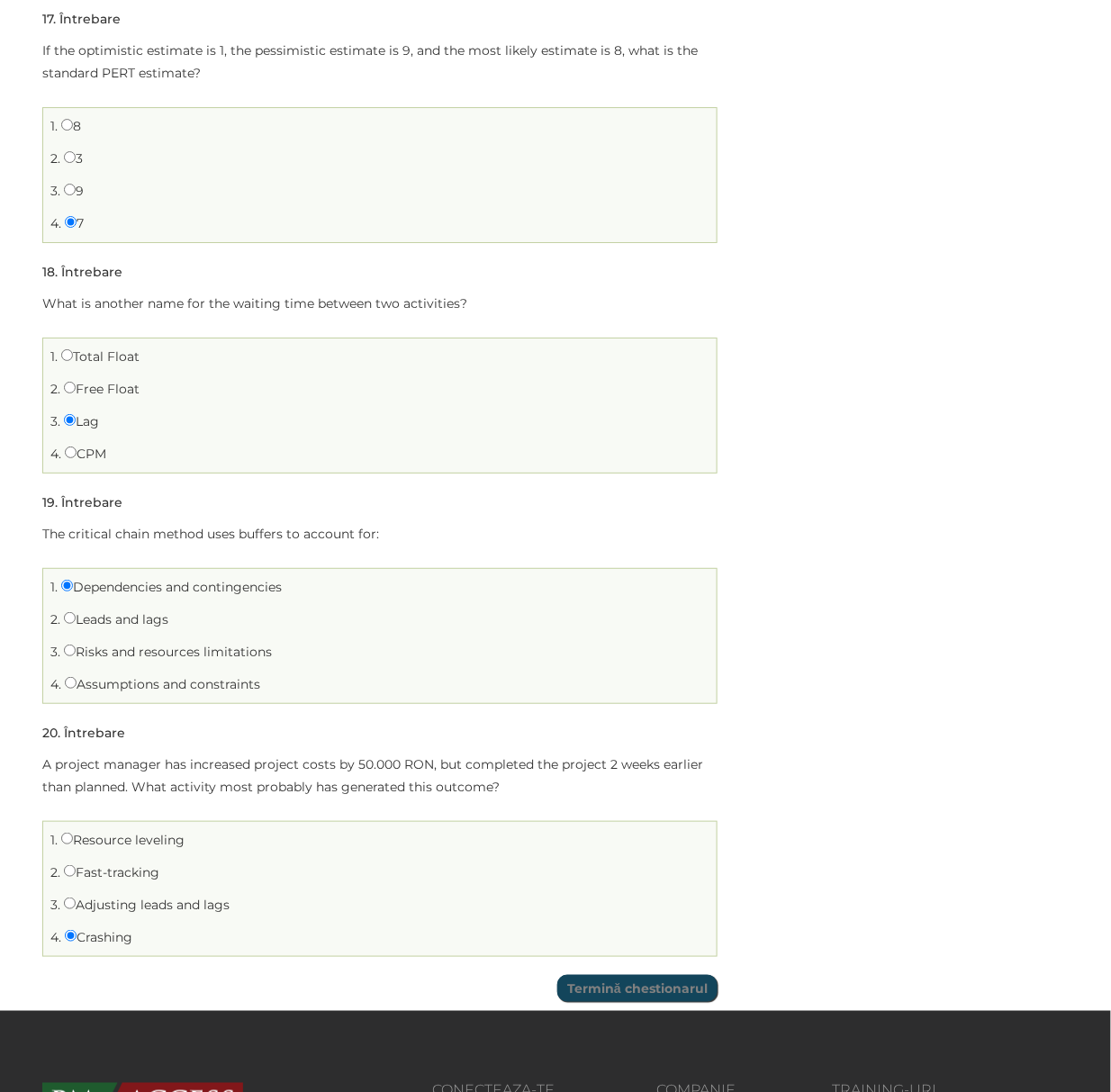
scroll to position [5414, 0]
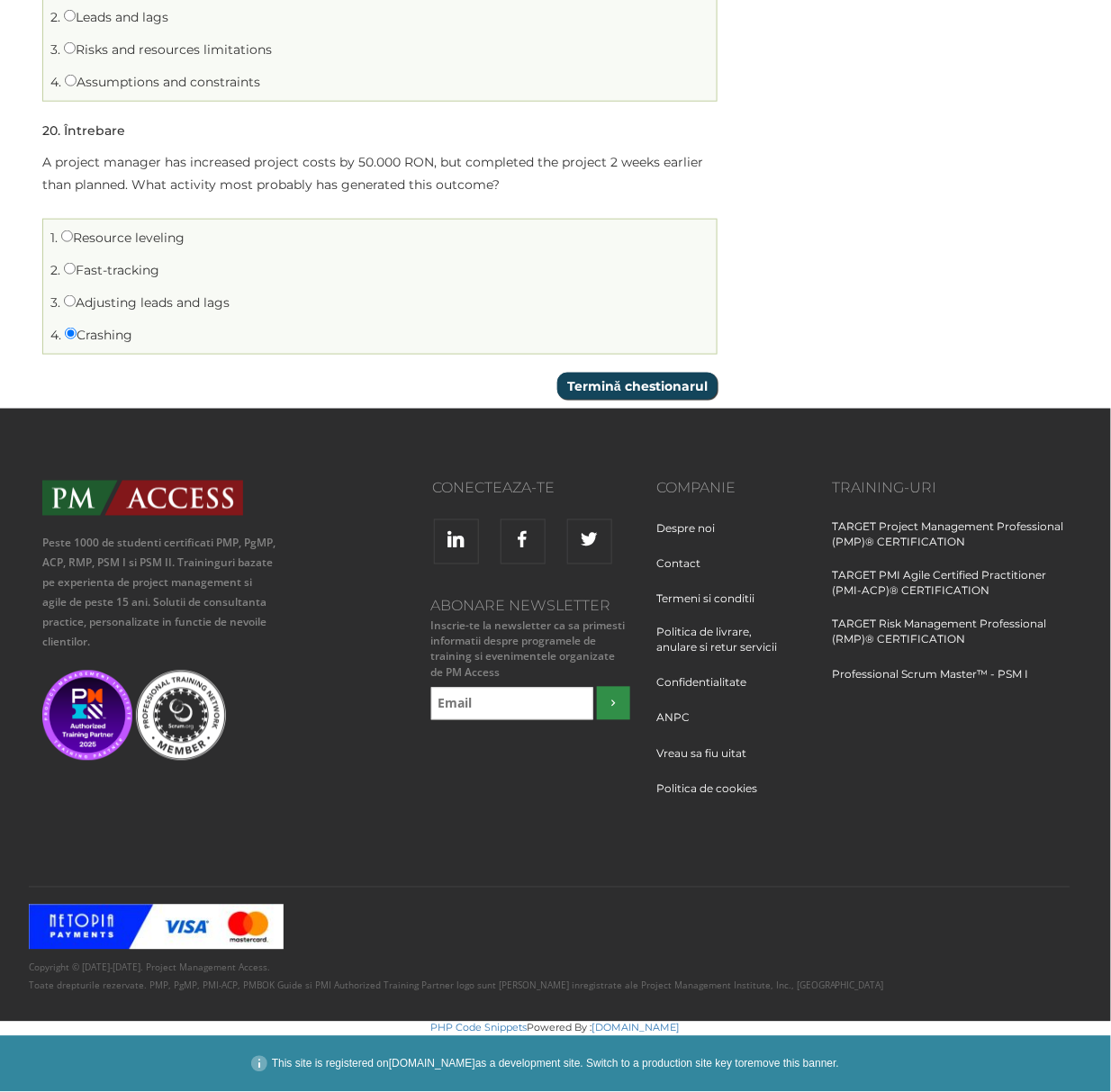
click at [642, 372] on input "Termină chestionarul" at bounding box center [637, 386] width 160 height 27
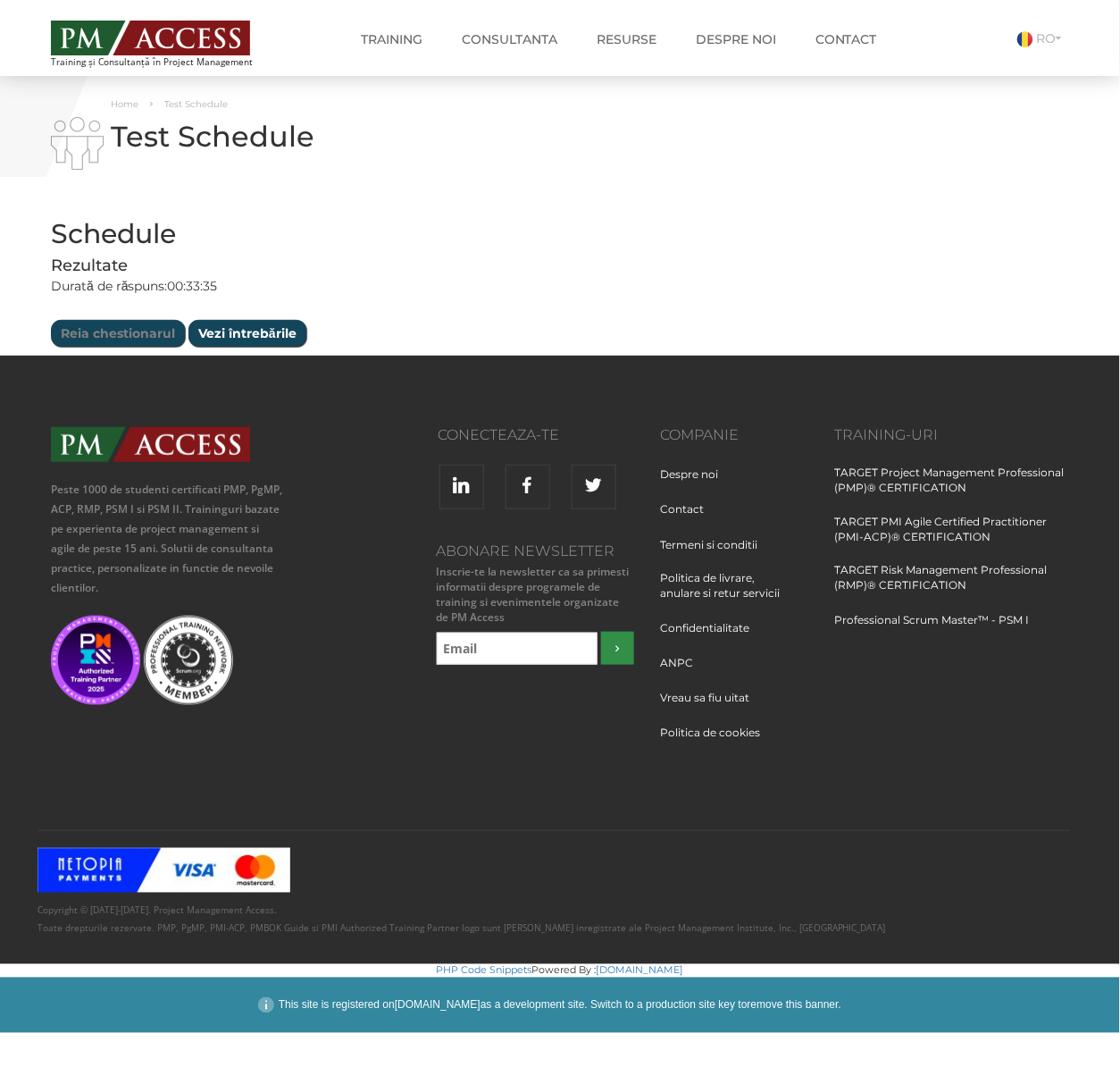
click at [226, 327] on input "Vezi întrebările" at bounding box center [247, 333] width 118 height 27
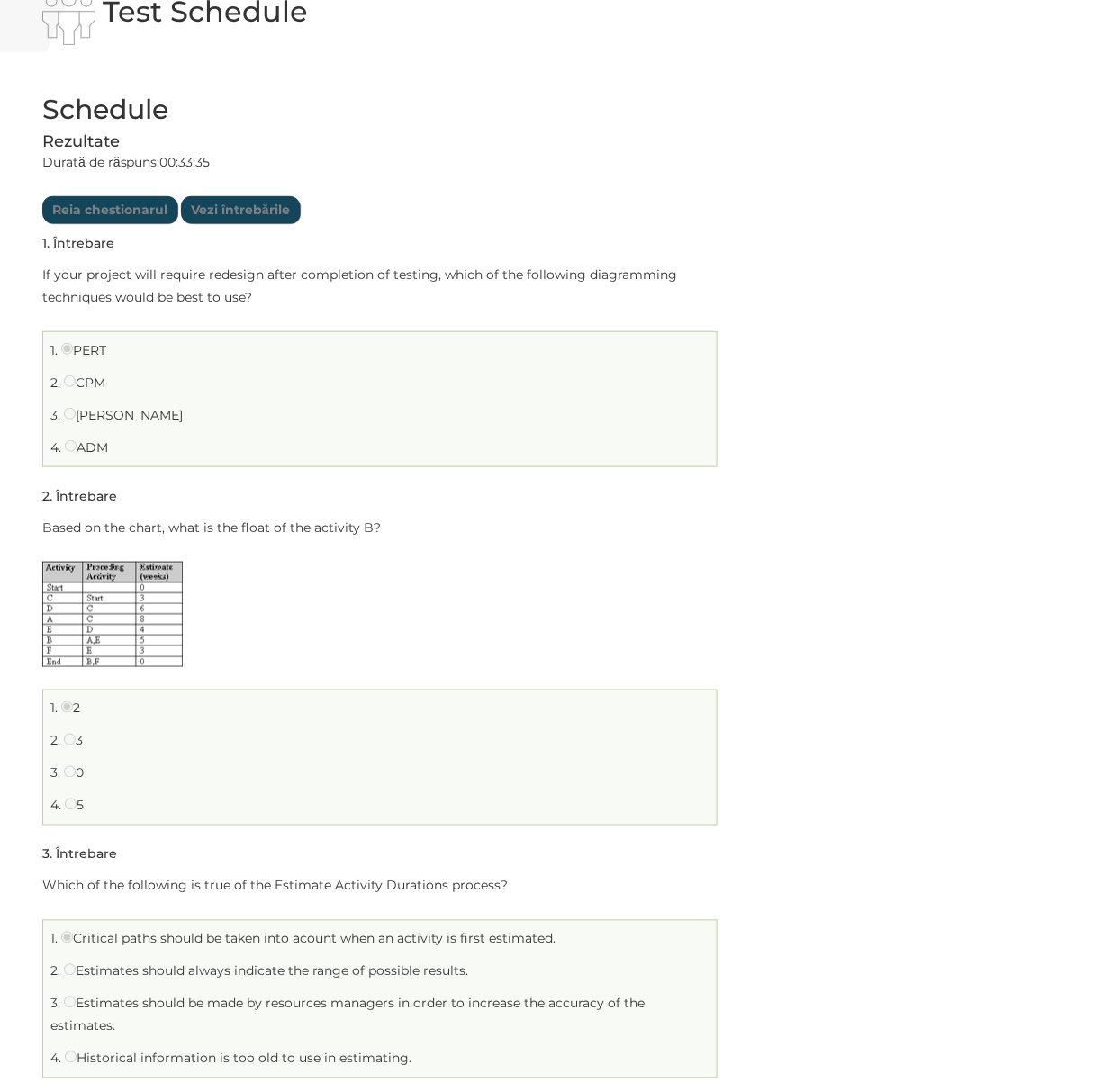
scroll to position [119, 0]
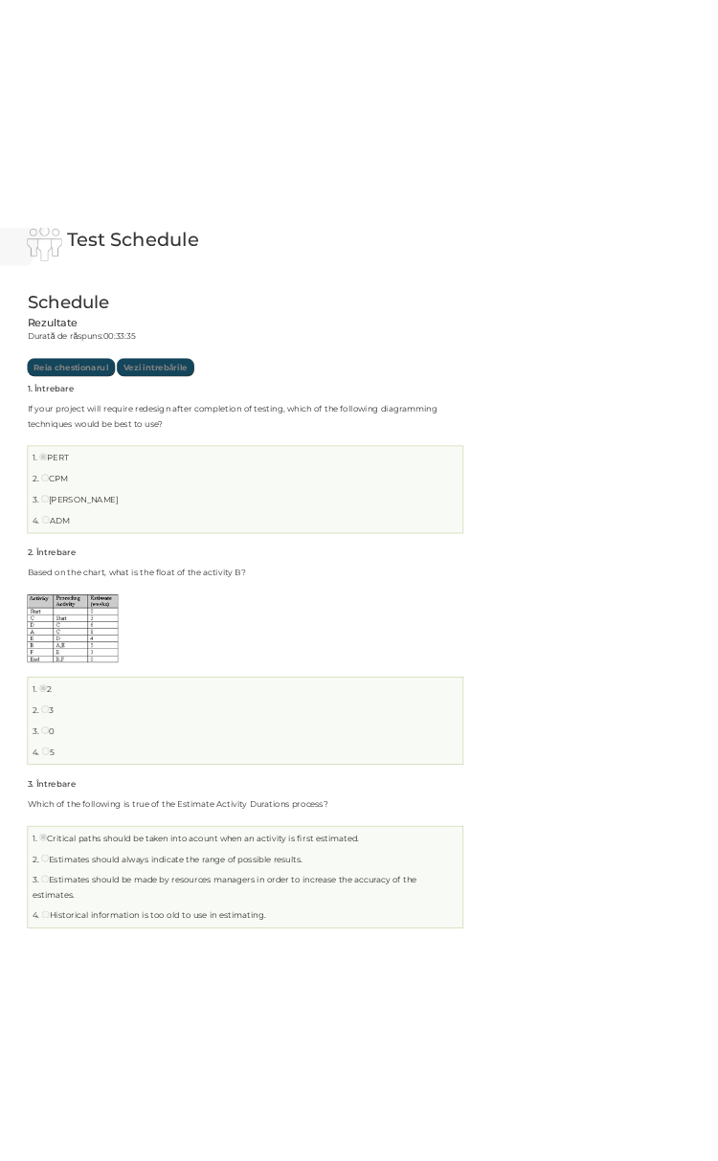
scroll to position [124, 0]
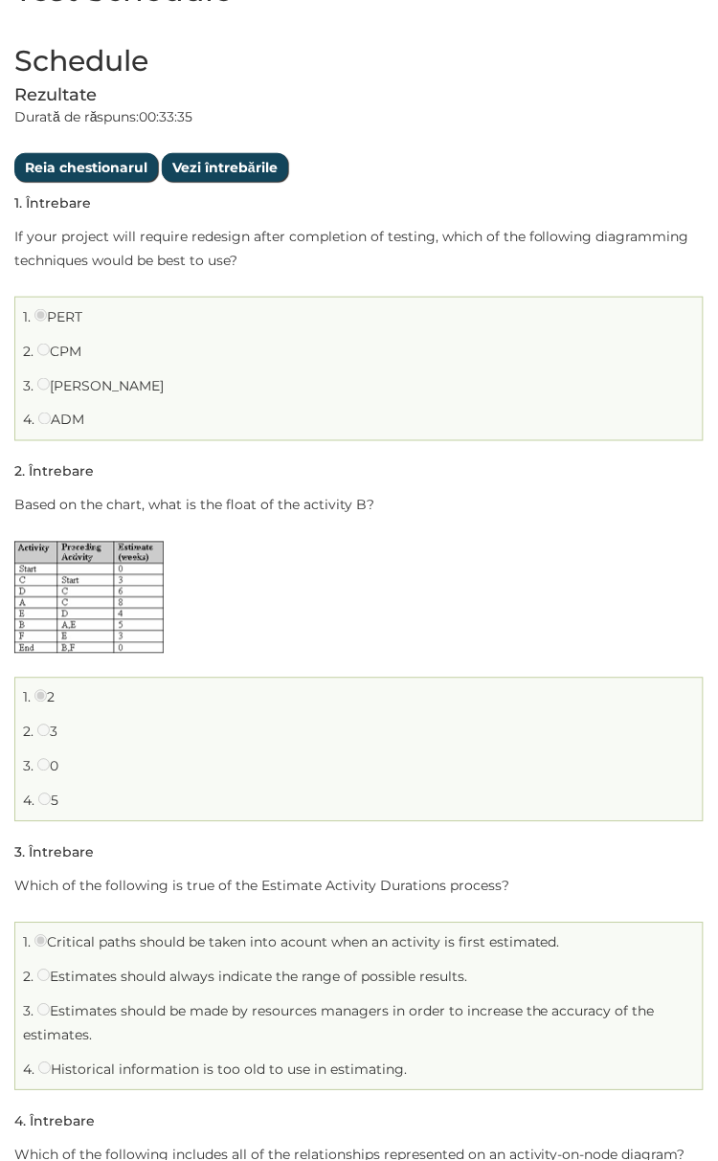
click at [58, 394] on label "[PERSON_NAME]" at bounding box center [100, 385] width 126 height 17
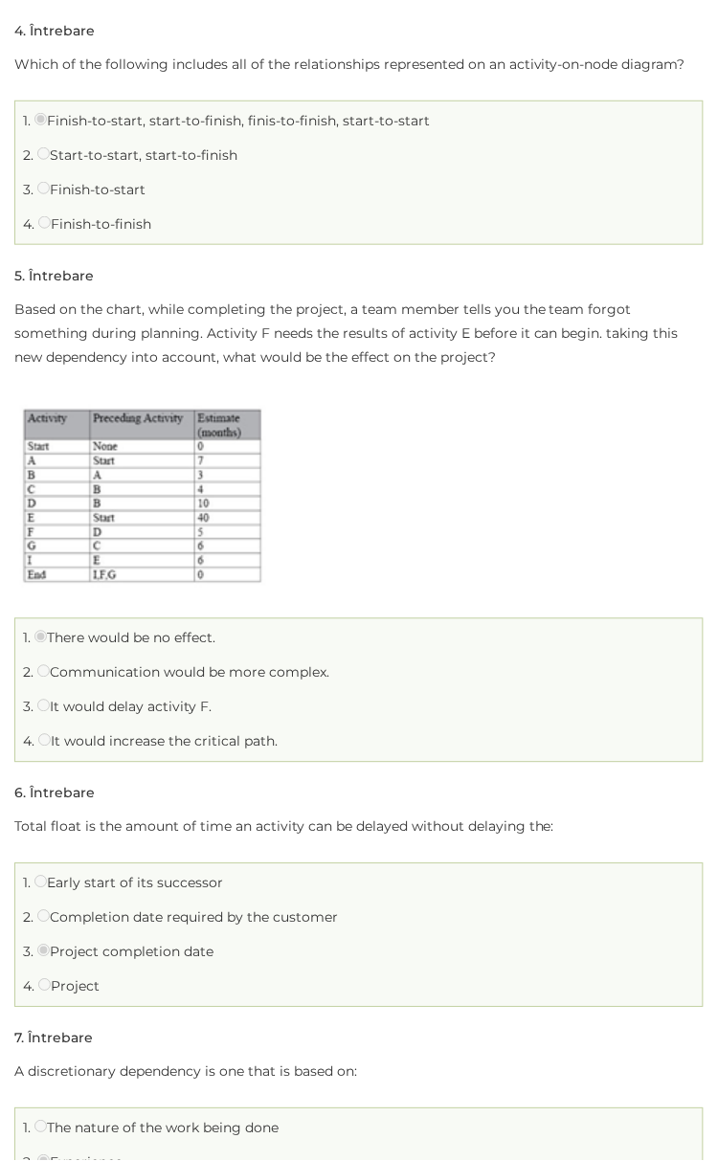
scroll to position [1401, 0]
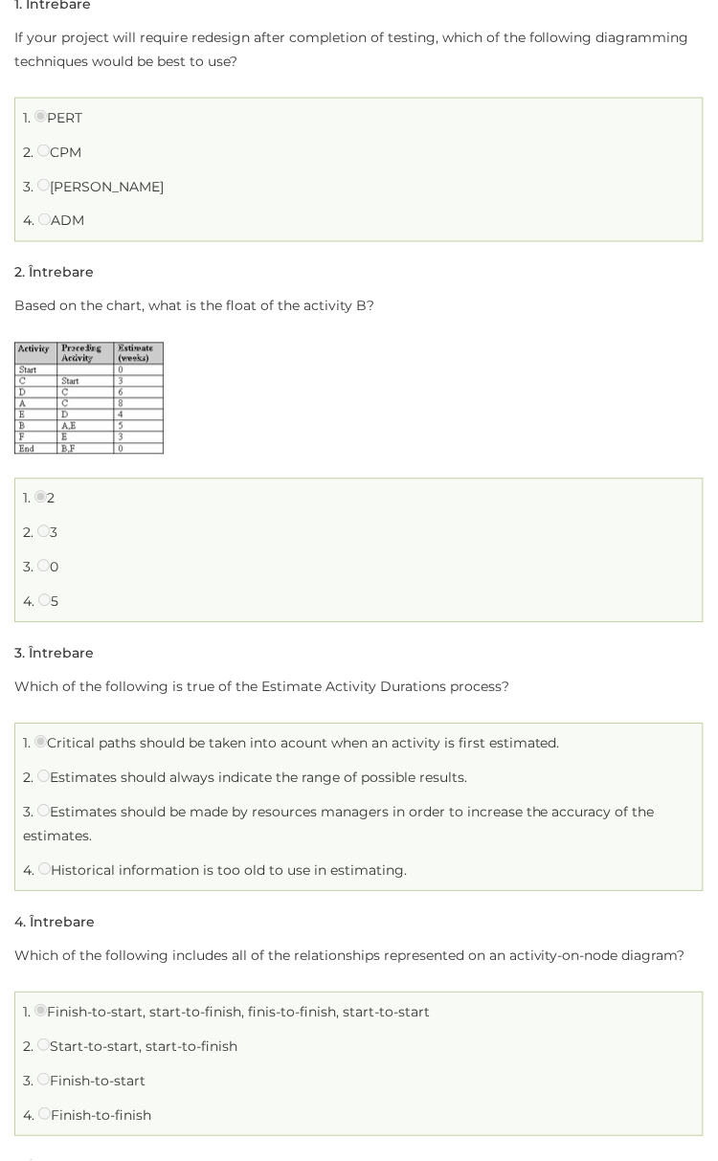
scroll to position [383, 0]
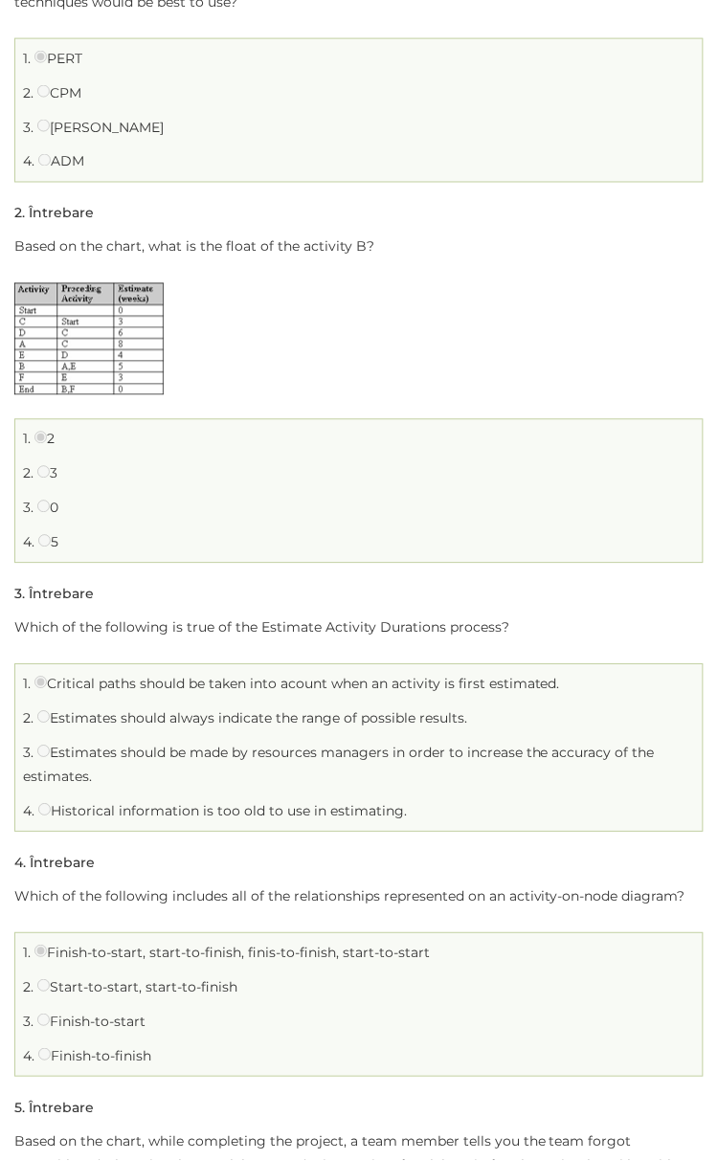
click at [67, 136] on label "[PERSON_NAME]" at bounding box center [100, 127] width 126 height 17
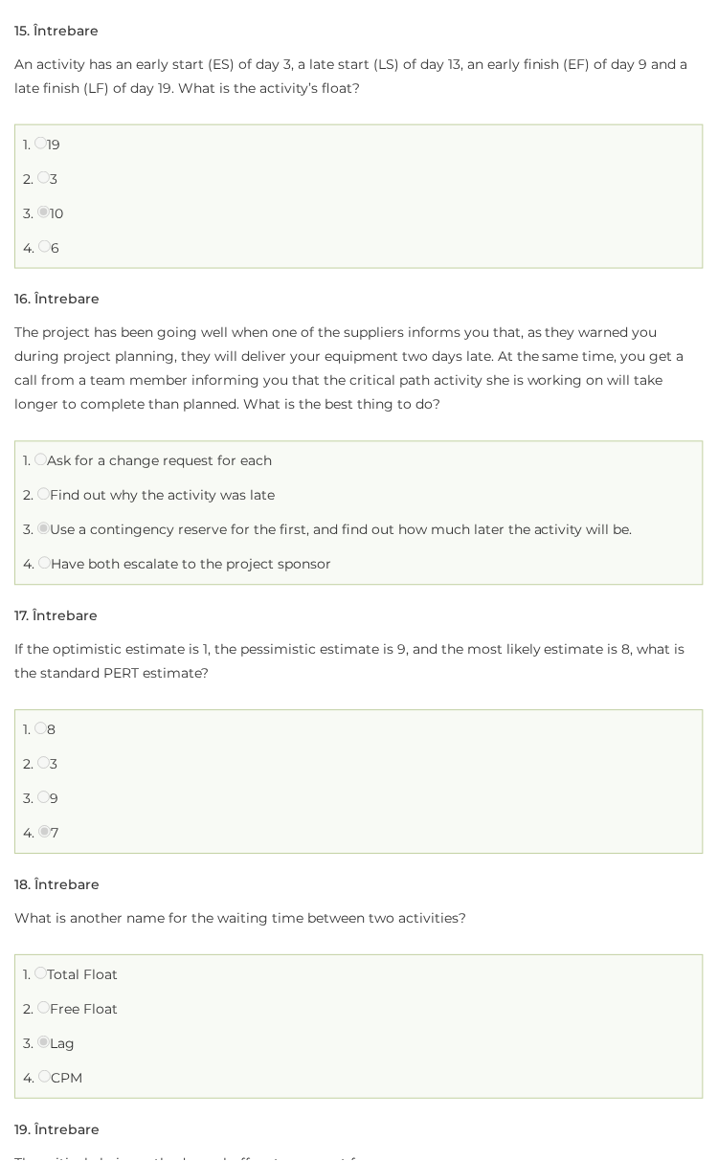
scroll to position [4594, 0]
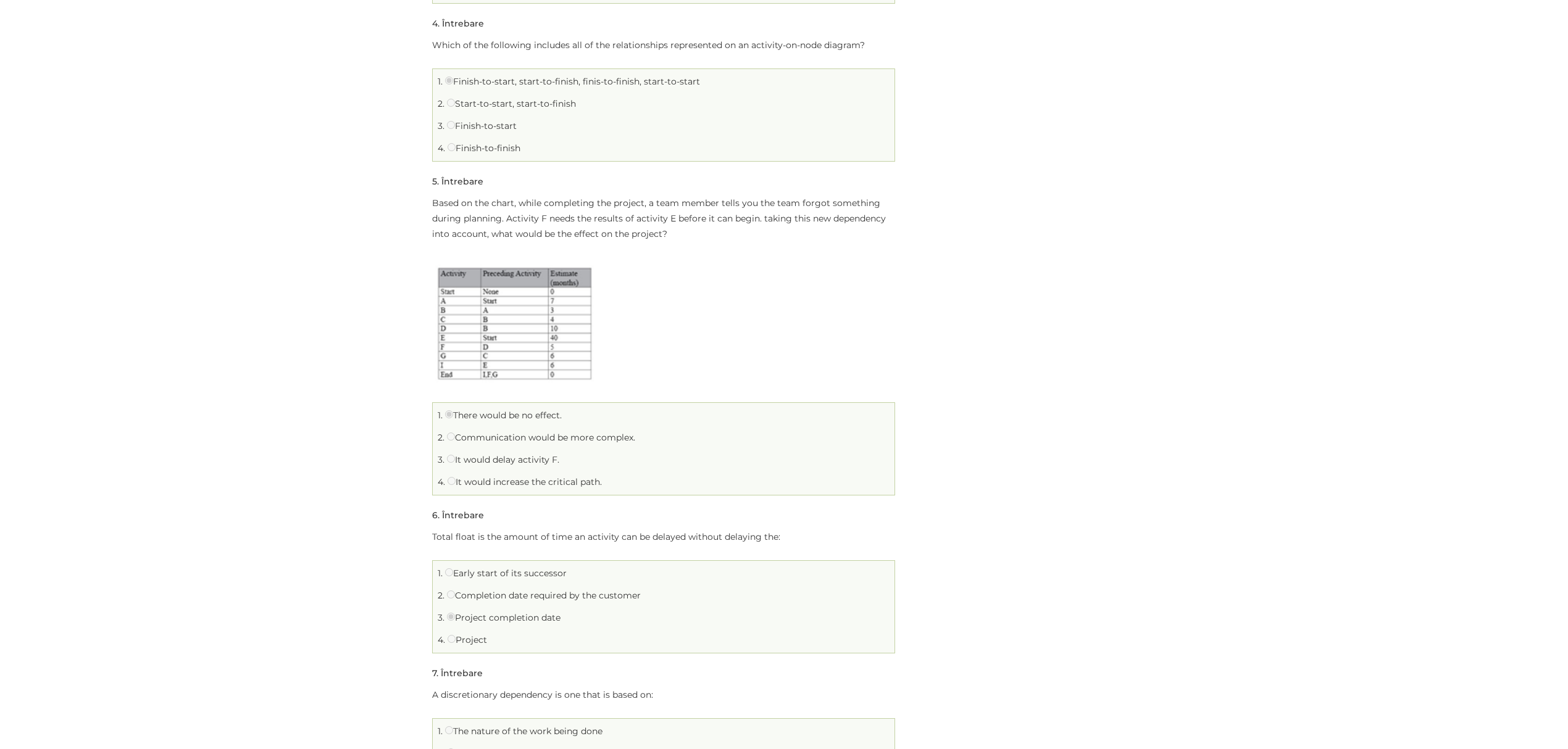
scroll to position [822, 0]
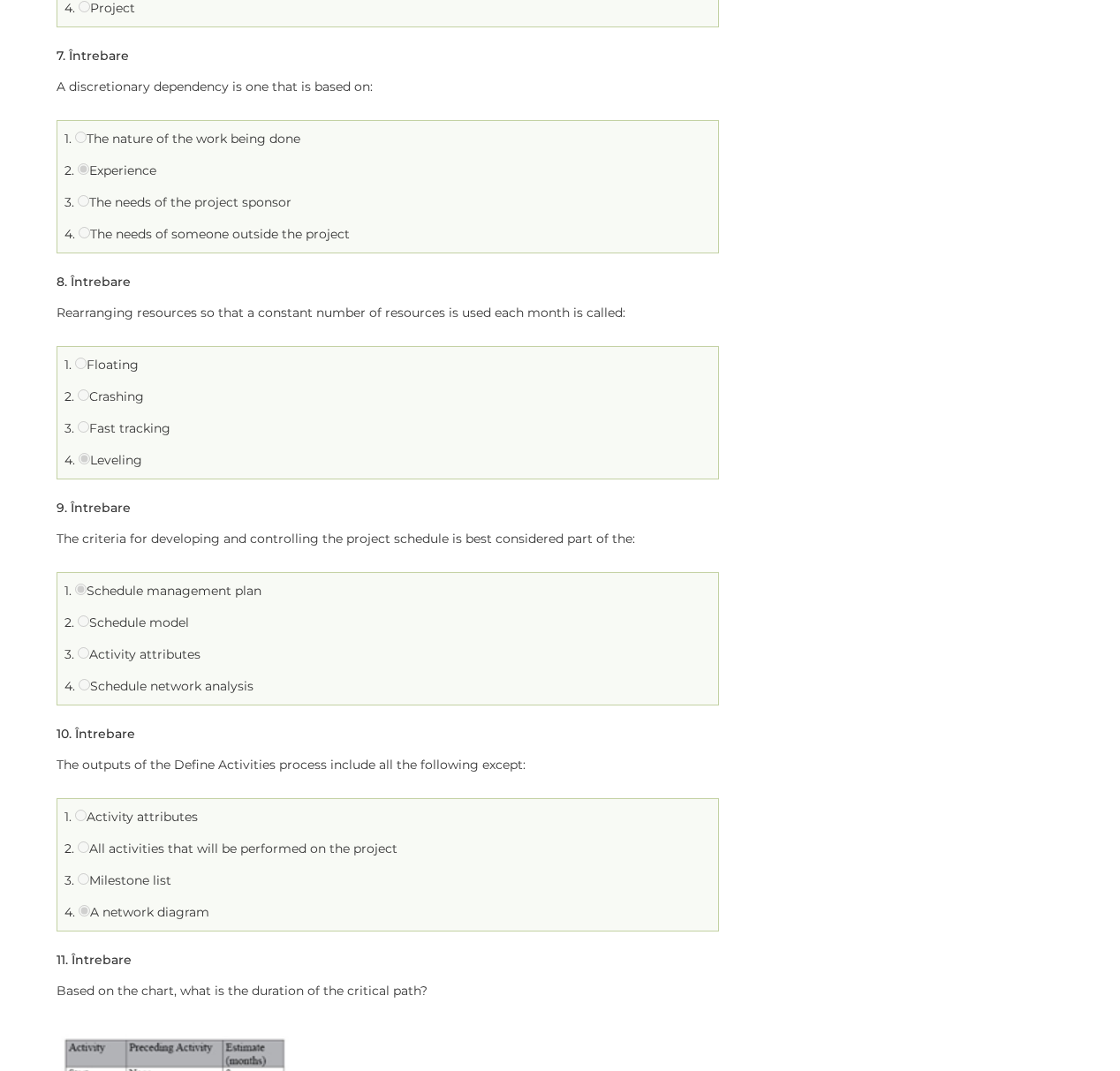
scroll to position [2119, 0]
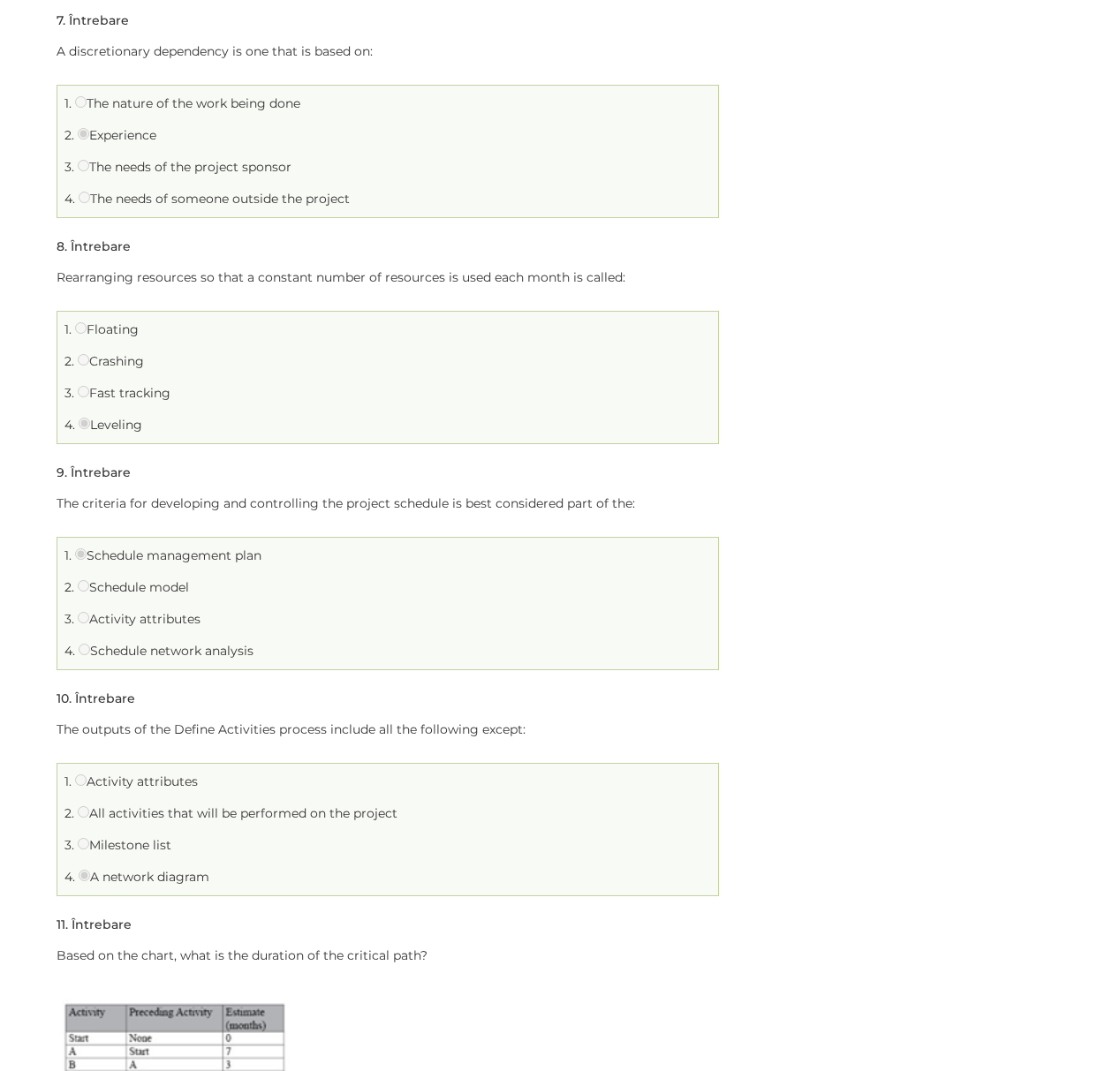
click at [835, 711] on div "Schedule Limită de timp: 0 Rezumat chestionar 0 din 20 întrebări finalizate Înt…" at bounding box center [560, 859] width 1033 height 5560
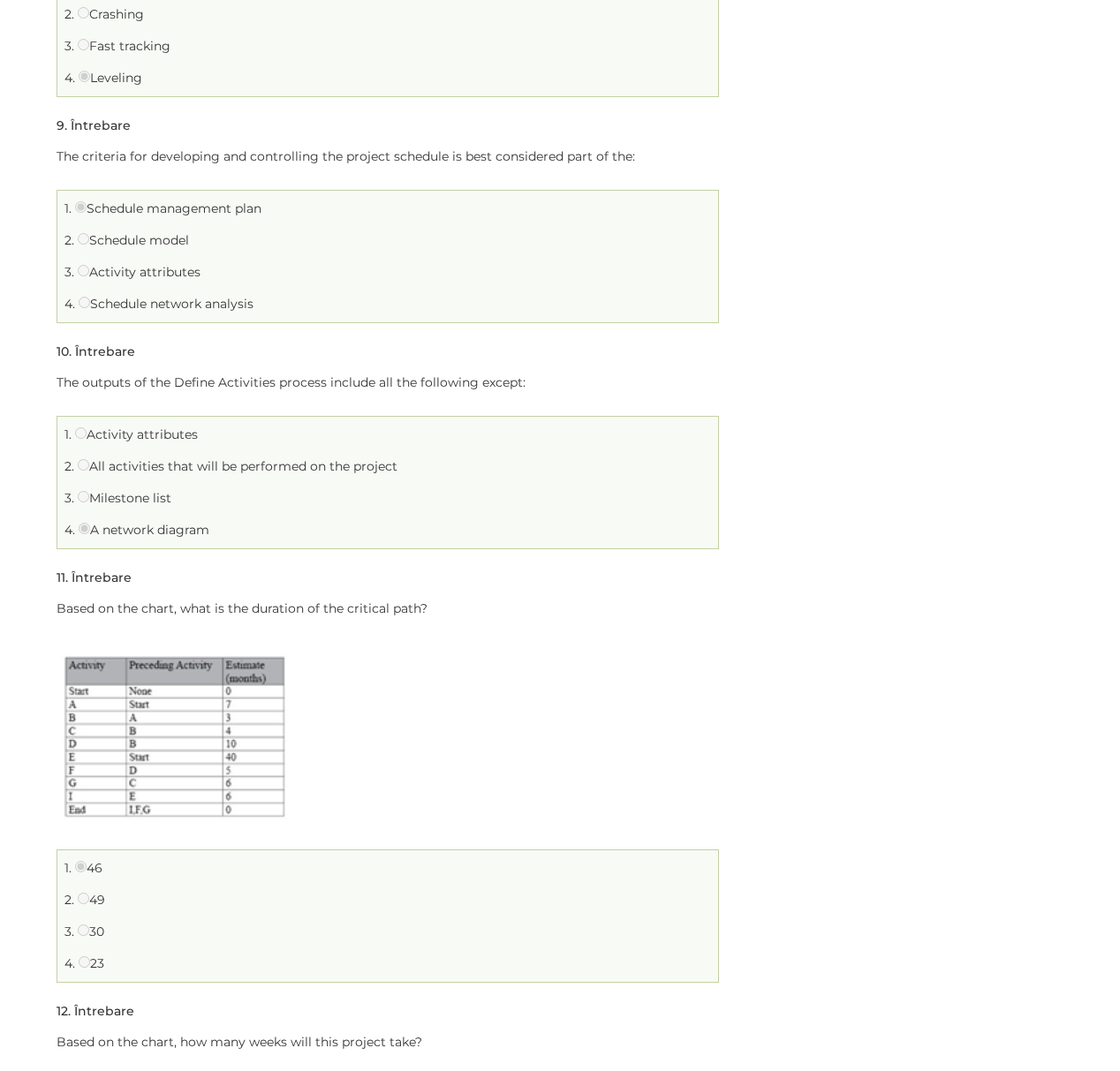
scroll to position [2472, 0]
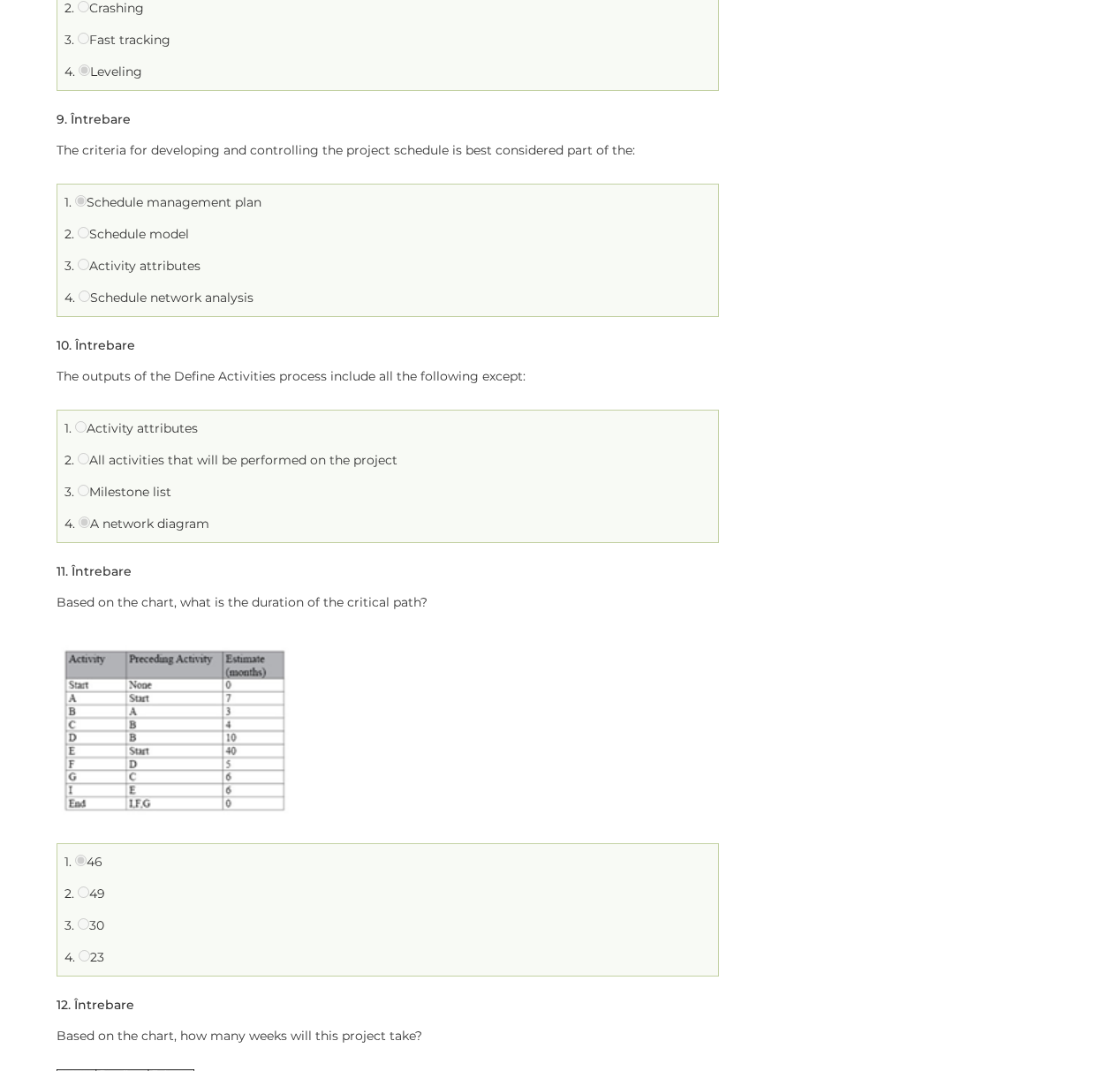
click at [888, 799] on div "Schedule Limită de timp: 0 Rezumat chestionar 0 din 20 întrebări finalizate Înt…" at bounding box center [560, 506] width 1033 height 5560
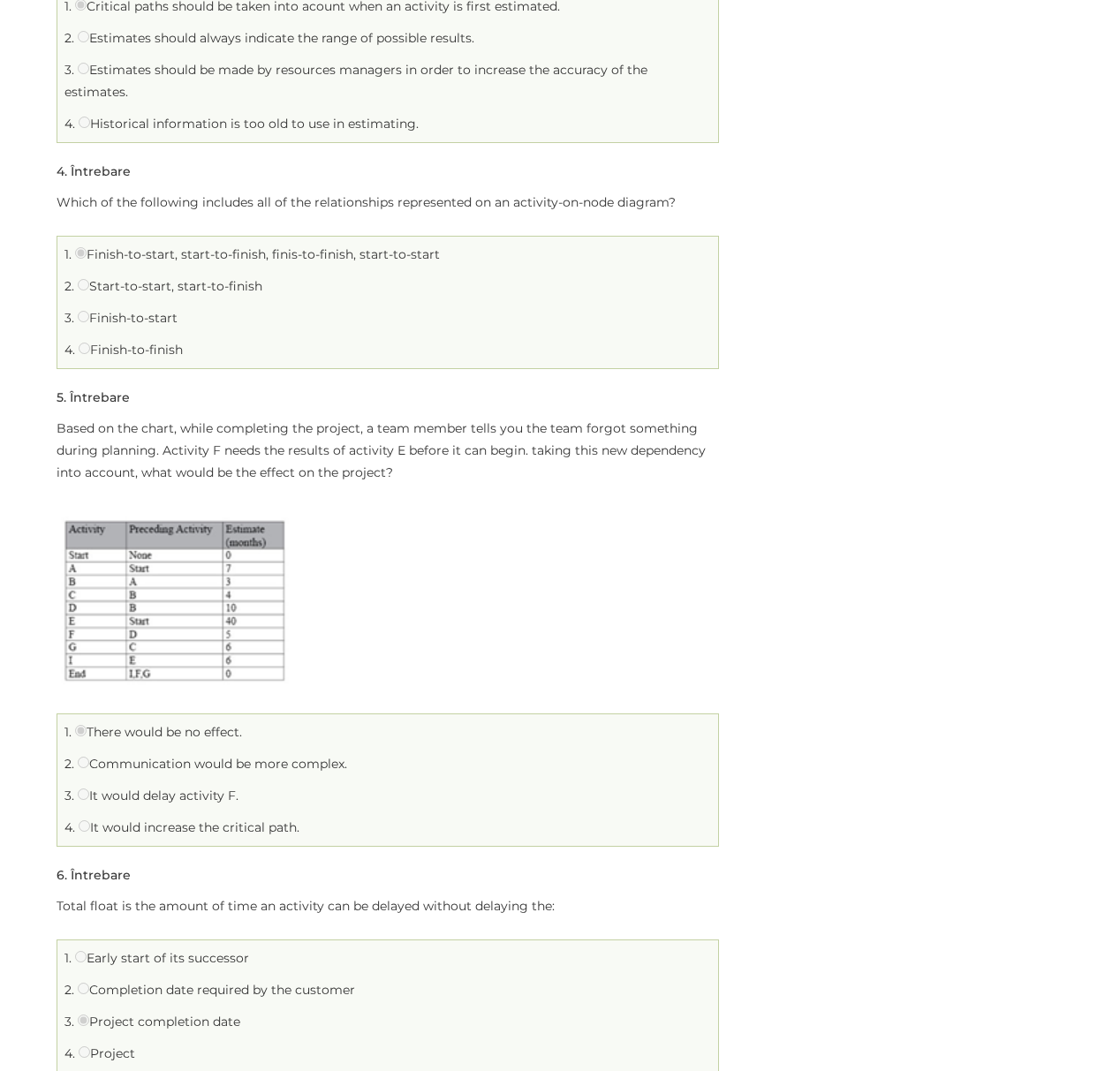
scroll to position [1060, 0]
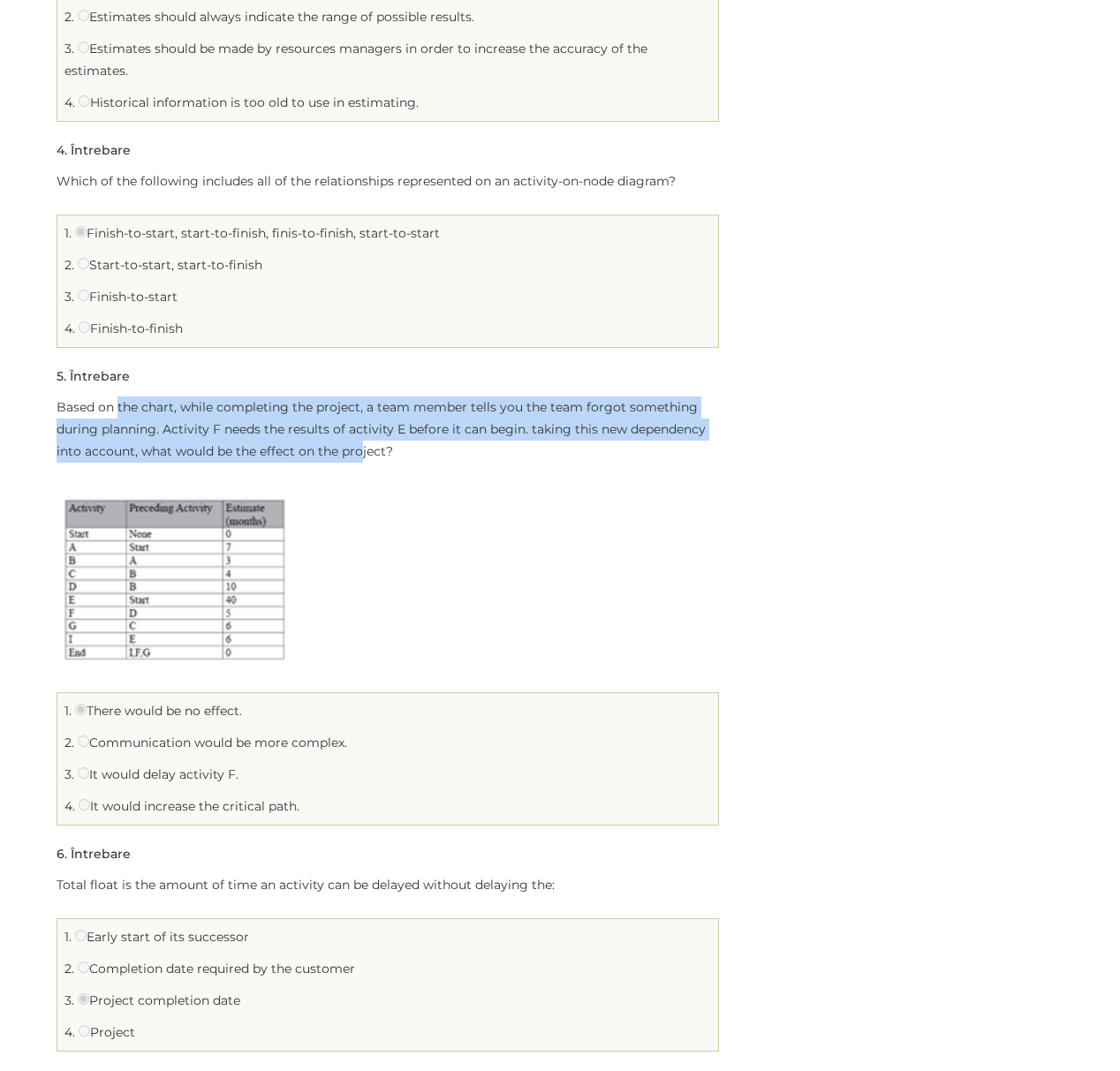
drag, startPoint x: 162, startPoint y: 411, endPoint x: 363, endPoint y: 457, distance: 206.2
click at [363, 457] on p "Based on the chart, while completing the project, a team member tells you the t…" at bounding box center [387, 430] width 662 height 66
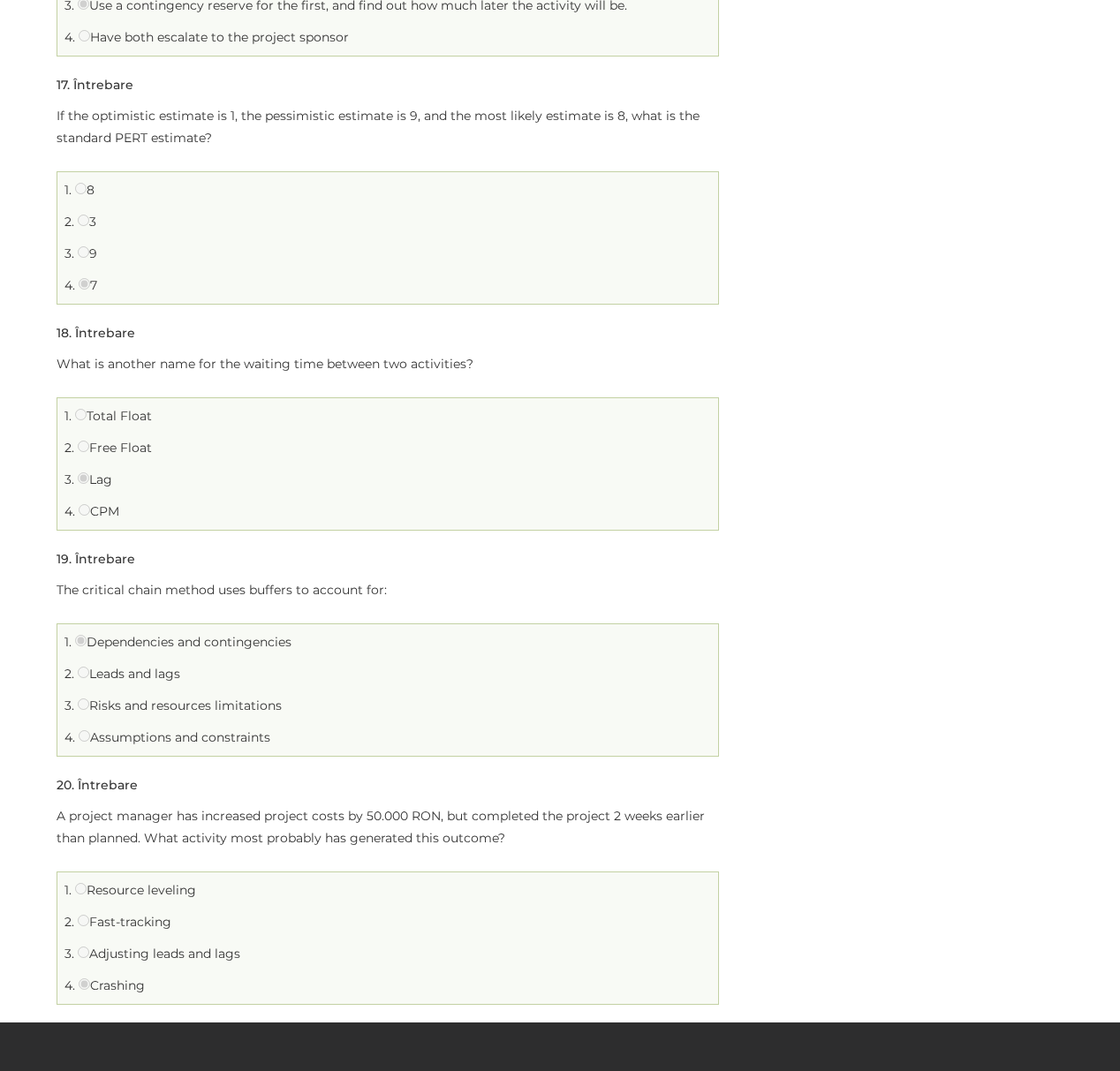
scroll to position [4748, 0]
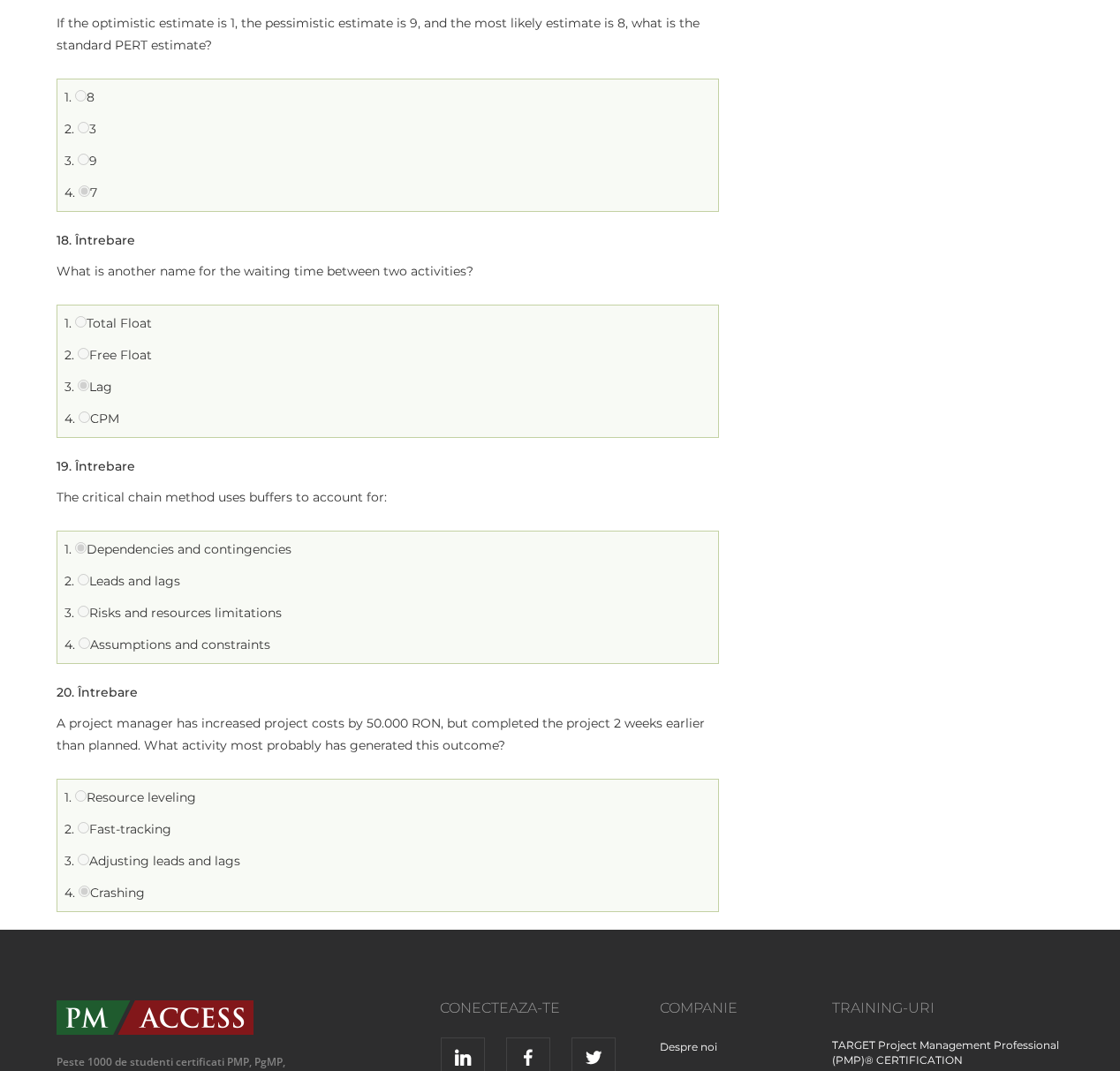
scroll to position [5062, 0]
